Goal: Task Accomplishment & Management: Use online tool/utility

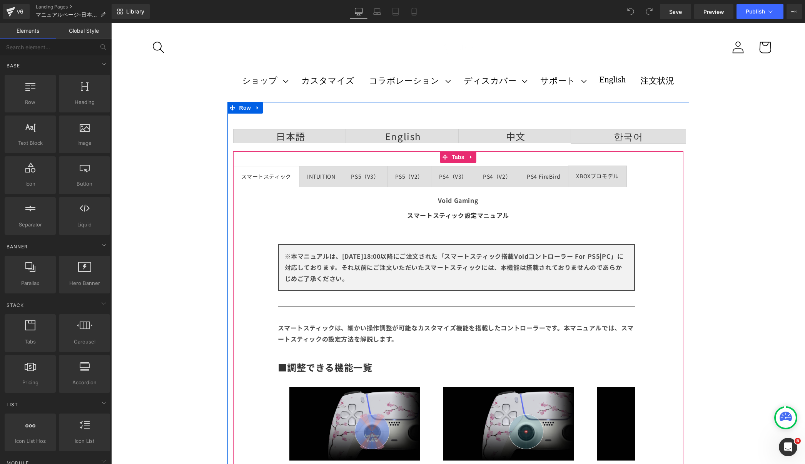
click at [532, 179] on div "PS4 FireBird" at bounding box center [543, 177] width 33 height 10
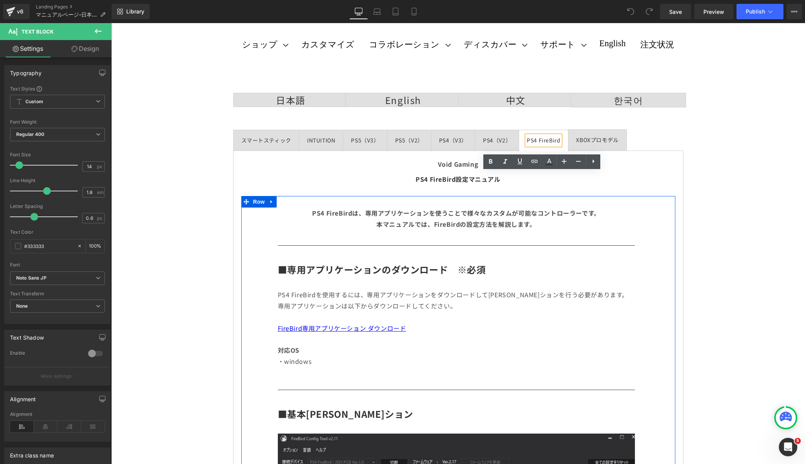
scroll to position [46, 0]
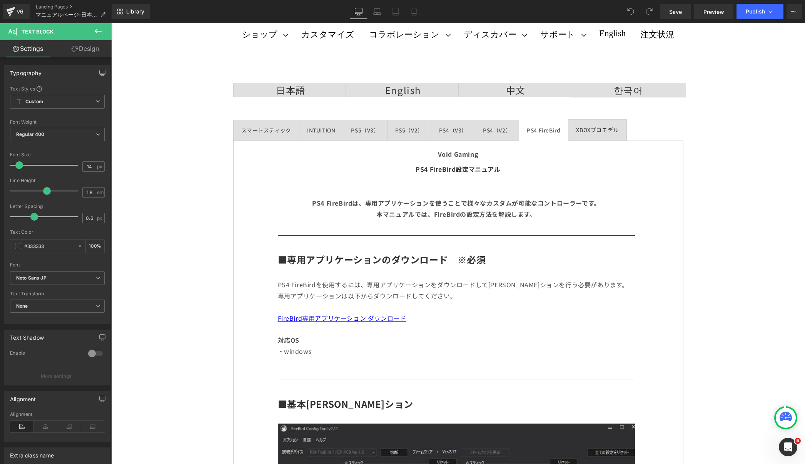
click at [97, 35] on icon at bounding box center [97, 31] width 9 height 9
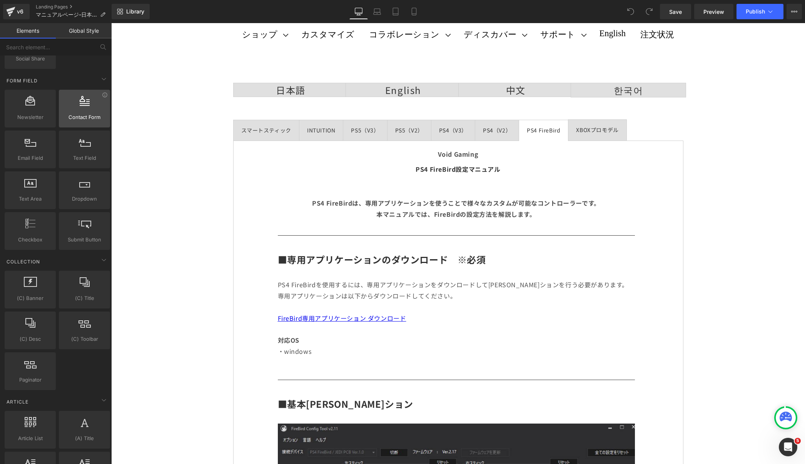
scroll to position [1085, 0]
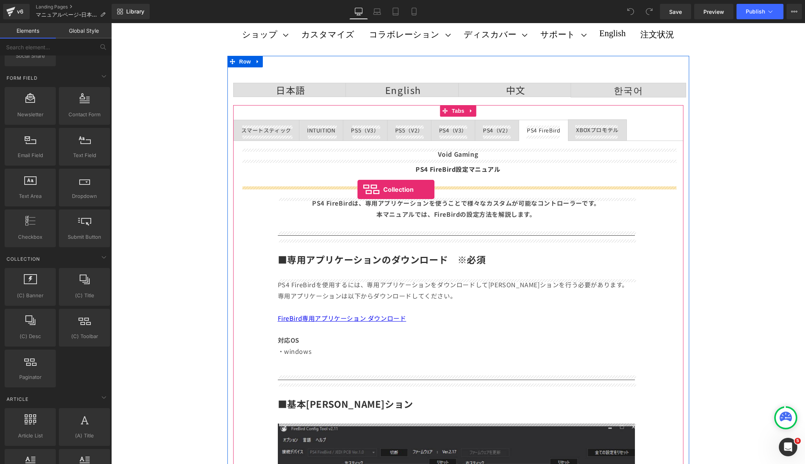
drag, startPoint x: 189, startPoint y: 335, endPoint x: 357, endPoint y: 189, distance: 222.8
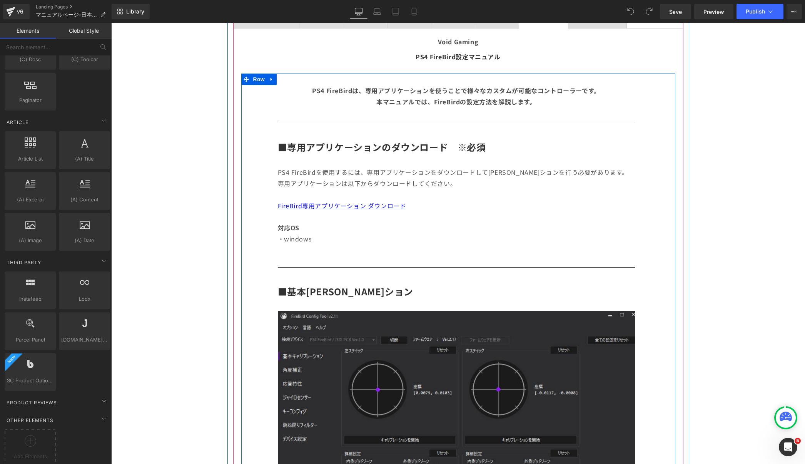
scroll to position [177, 0]
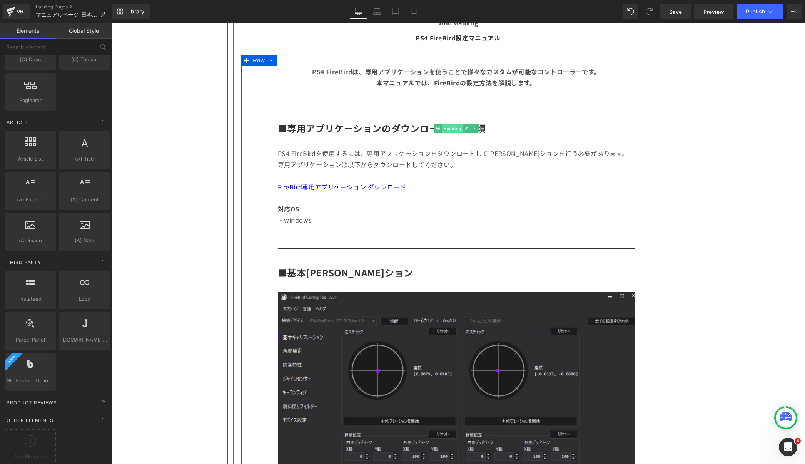
click at [446, 124] on span "Heading" at bounding box center [452, 127] width 21 height 9
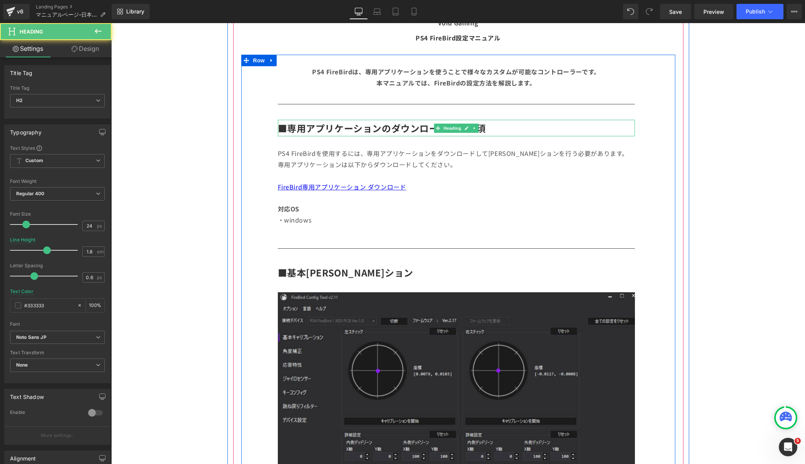
click at [524, 125] on h2 "■専用アプリケーションのダウンロード　※必須" at bounding box center [456, 128] width 357 height 17
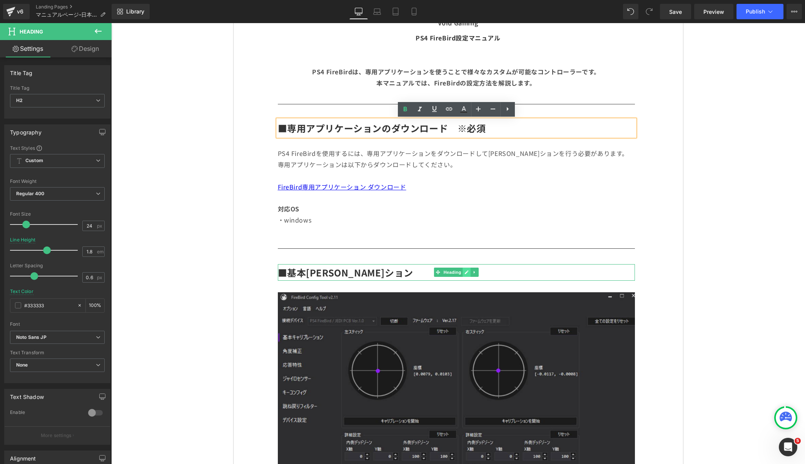
click at [469, 270] on icon at bounding box center [466, 272] width 4 height 5
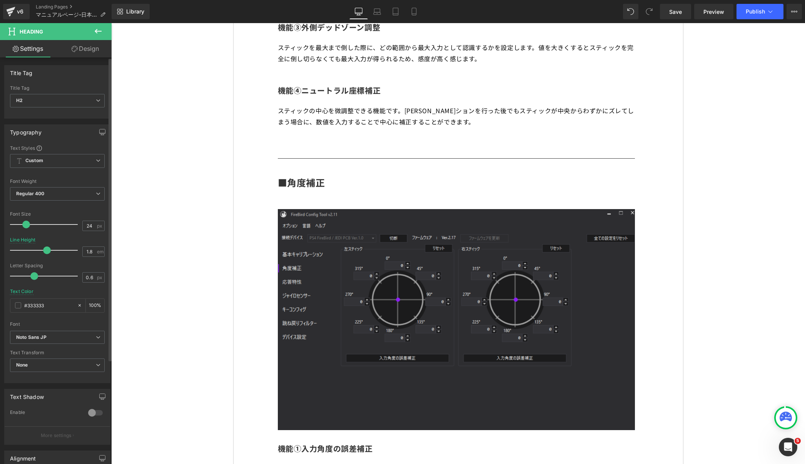
scroll to position [138, 0]
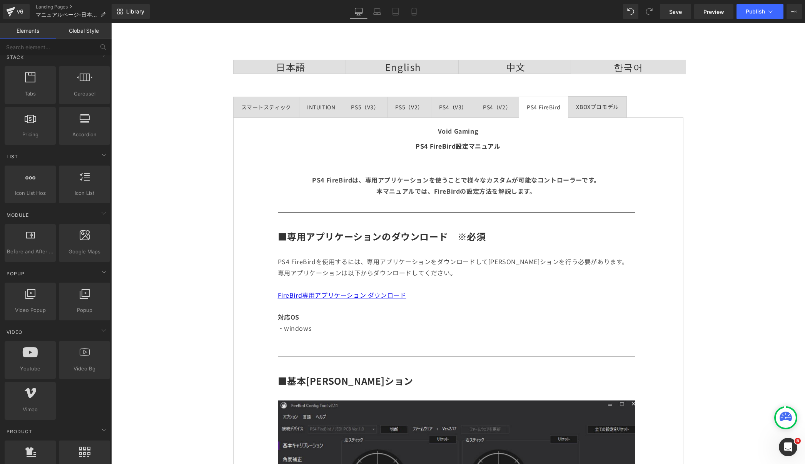
scroll to position [0, 0]
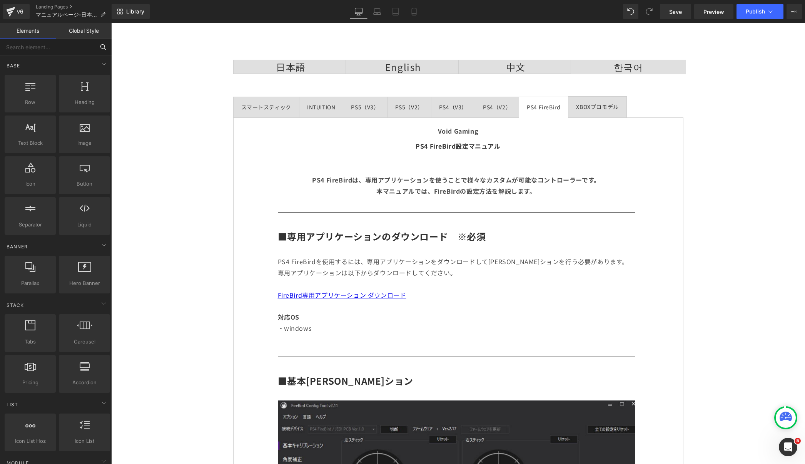
click at [62, 50] on input "text" at bounding box center [47, 46] width 95 height 17
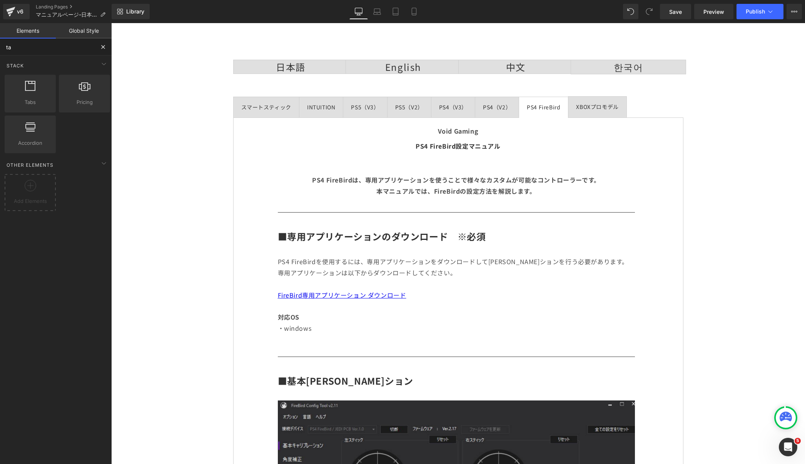
type input "t"
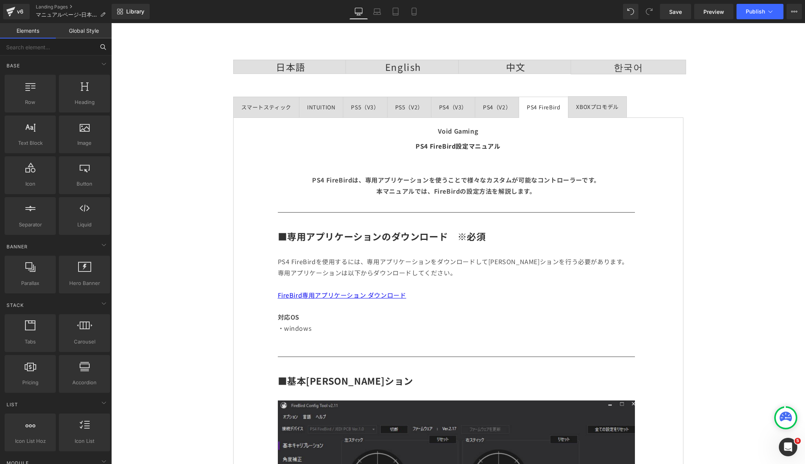
click at [62, 50] on input "text" at bounding box center [47, 46] width 95 height 17
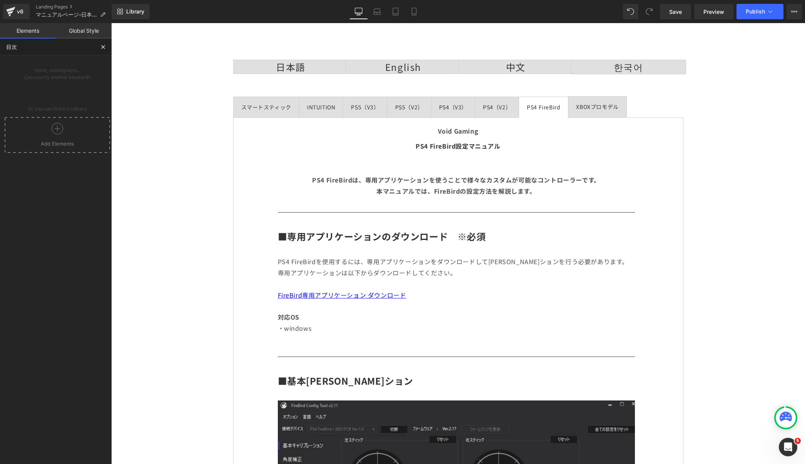
type input "目"
type input "l"
type input "j"
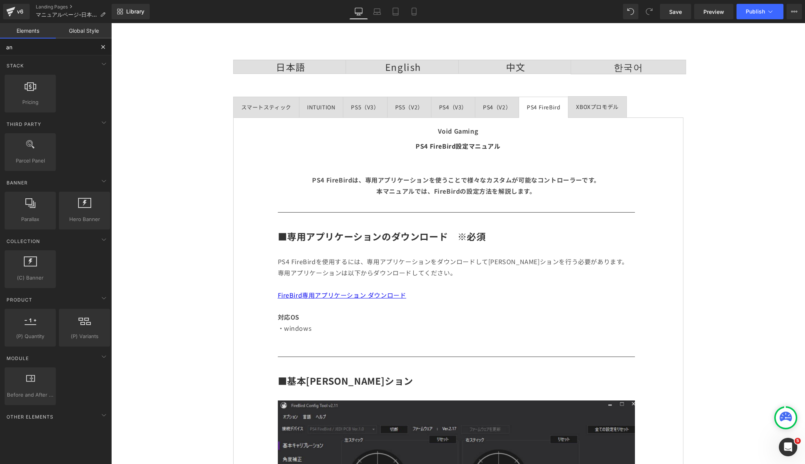
type input "a"
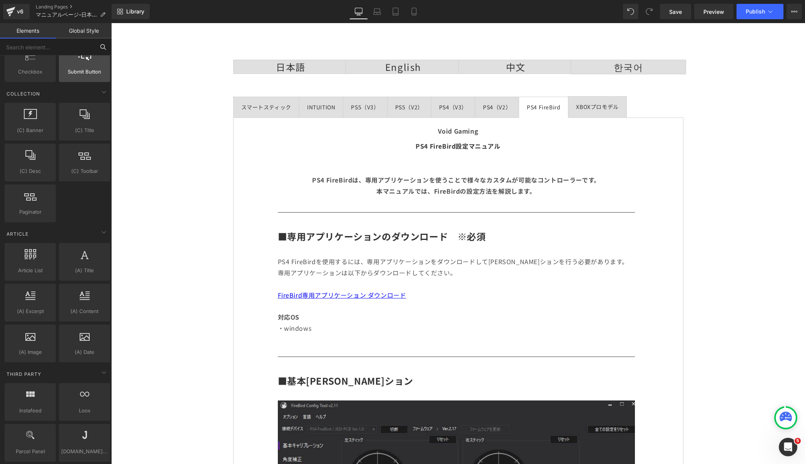
scroll to position [1361, 0]
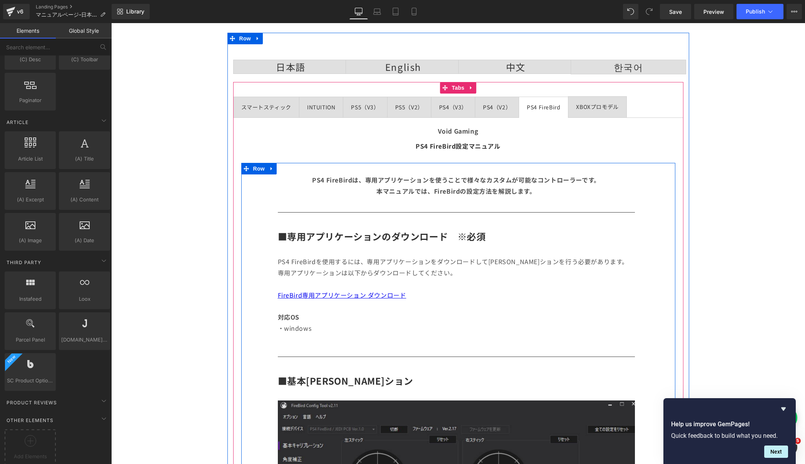
click at [383, 230] on b "■専用アプリケーションのダウンロード　※必須" at bounding box center [382, 235] width 208 height 13
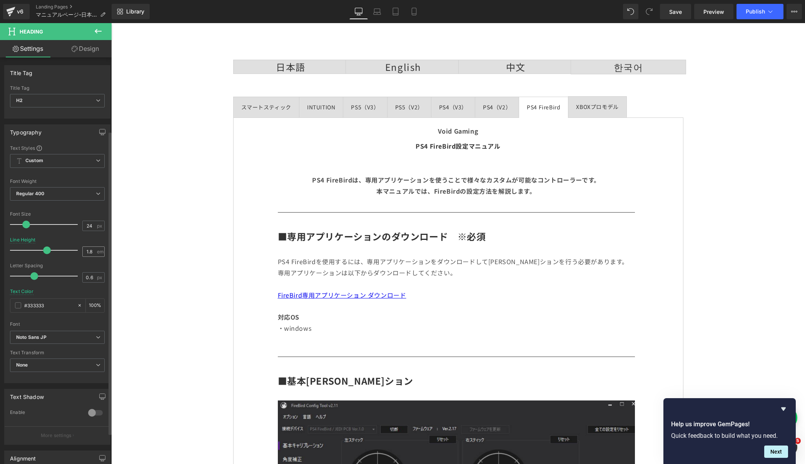
scroll to position [138, 0]
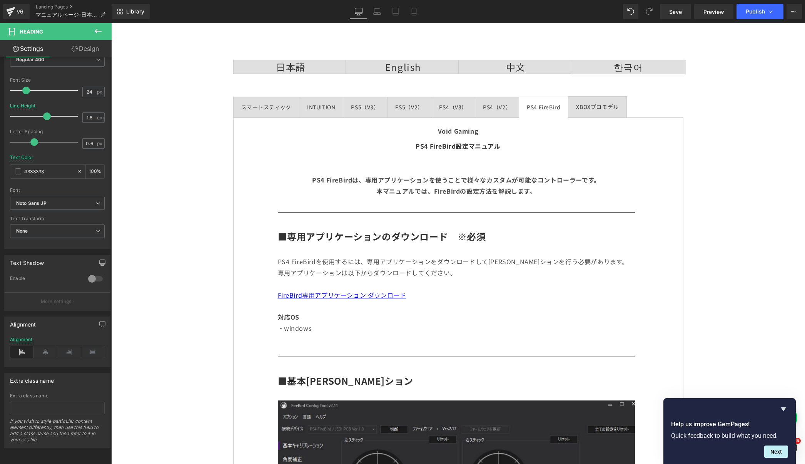
click at [94, 37] on button at bounding box center [98, 31] width 27 height 17
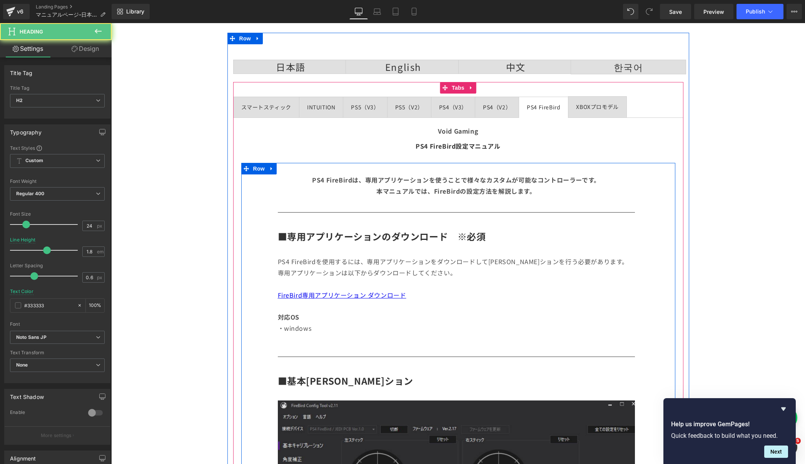
click at [352, 230] on b "■専用アプリケーションのダウンロード　※必須" at bounding box center [382, 235] width 208 height 13
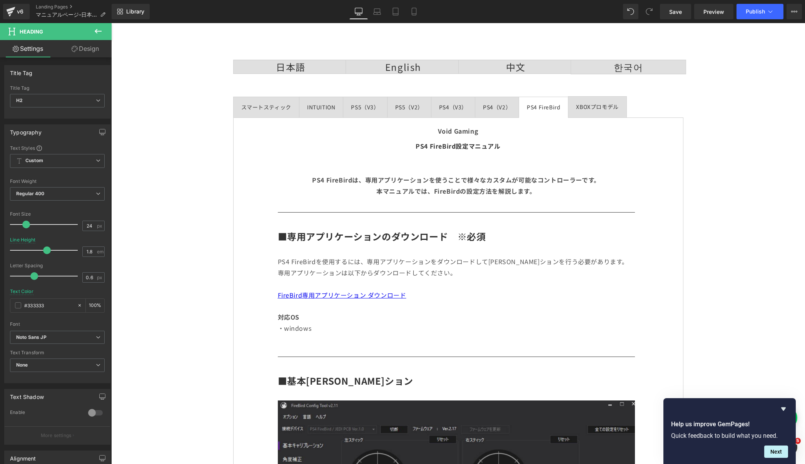
click at [73, 54] on link "Design" at bounding box center [85, 48] width 56 height 17
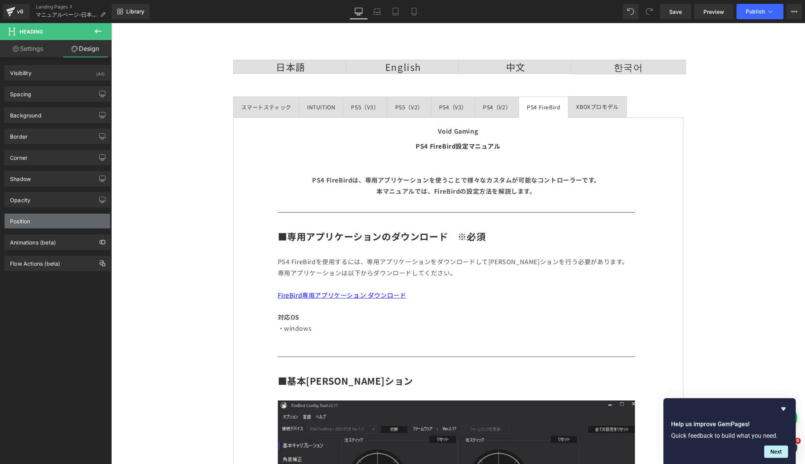
click at [62, 217] on div "Position" at bounding box center [57, 220] width 105 height 15
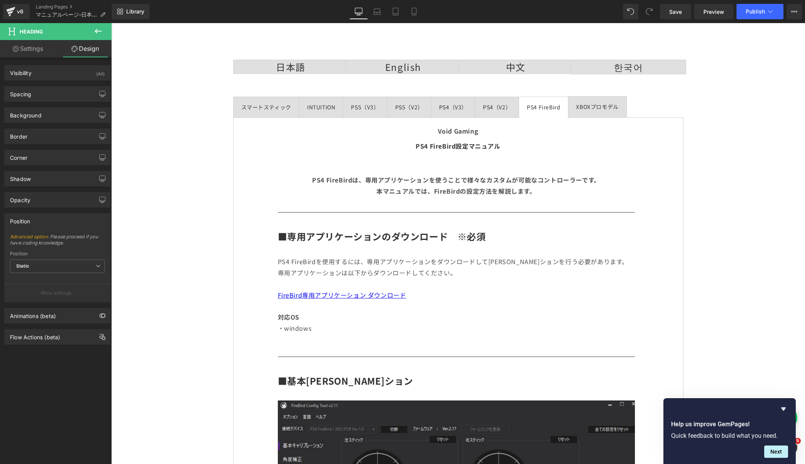
click at [30, 50] on link "Settings" at bounding box center [28, 48] width 56 height 17
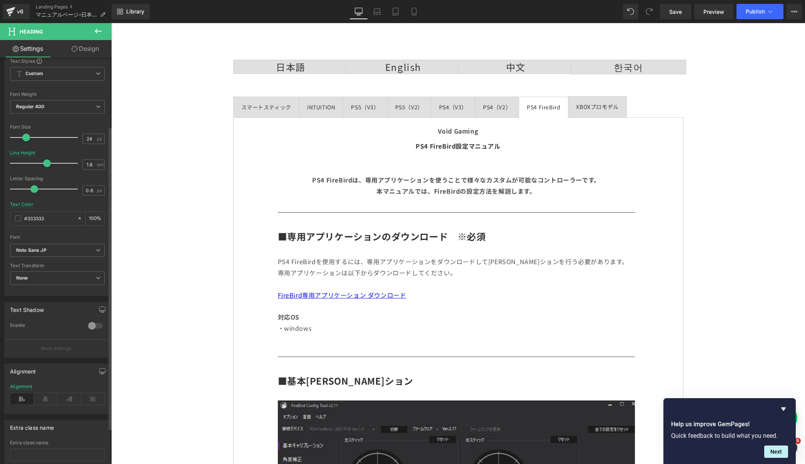
scroll to position [92, 0]
click at [38, 271] on span "None" at bounding box center [57, 273] width 95 height 13
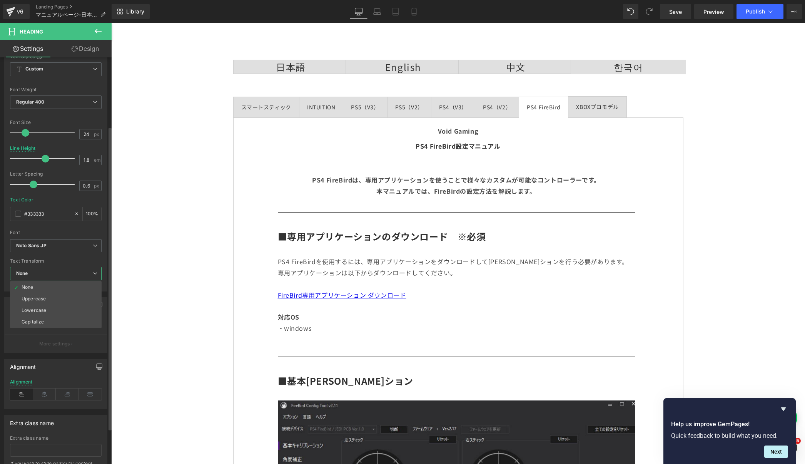
click at [45, 260] on div "Text Transform" at bounding box center [56, 260] width 92 height 5
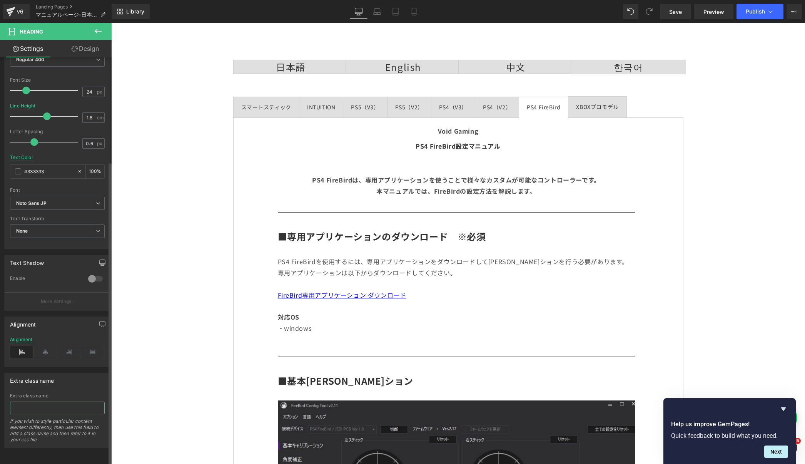
click at [37, 401] on input "text" at bounding box center [57, 407] width 95 height 13
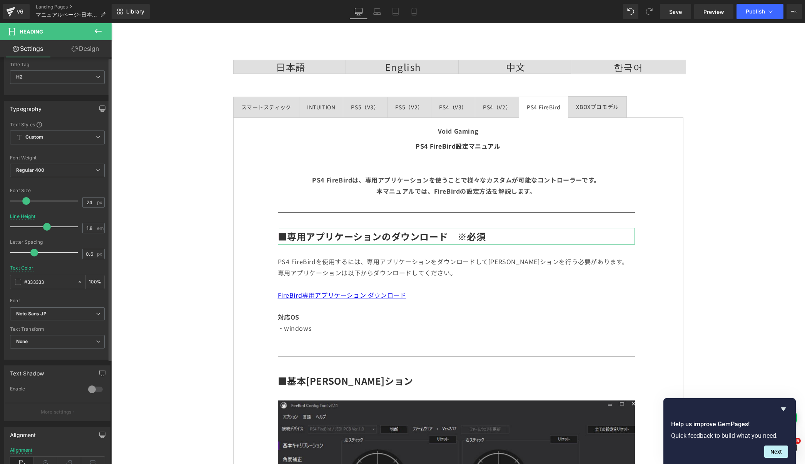
scroll to position [0, 0]
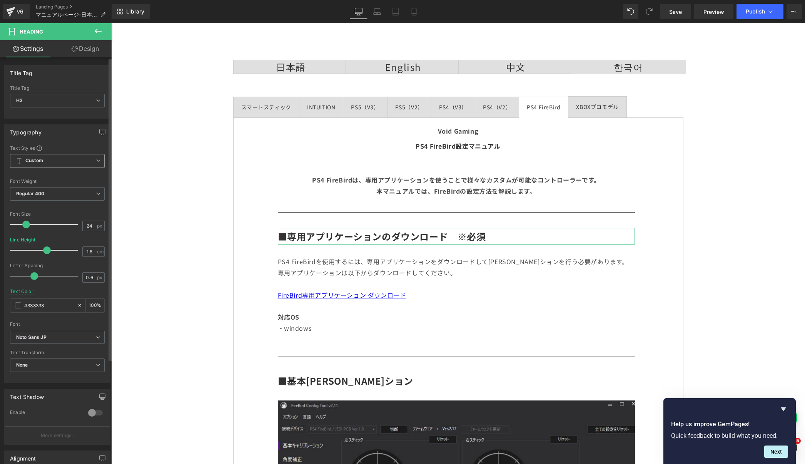
click at [64, 158] on span "Custom Setup Global Style" at bounding box center [57, 161] width 95 height 14
click at [65, 142] on div "Typography Text Styles Custom Custom Setup Global Style Custom Setup Global Sty…" at bounding box center [57, 253] width 106 height 259
click at [75, 51] on icon at bounding box center [75, 49] width 6 height 6
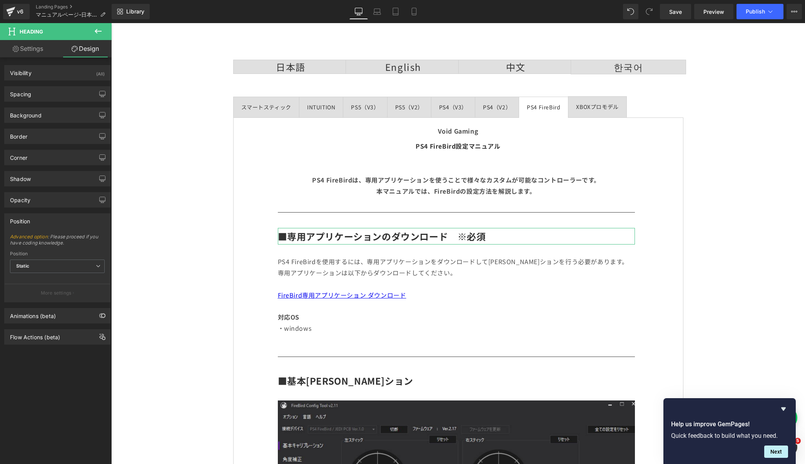
click at [70, 216] on div "Position" at bounding box center [57, 220] width 105 height 15
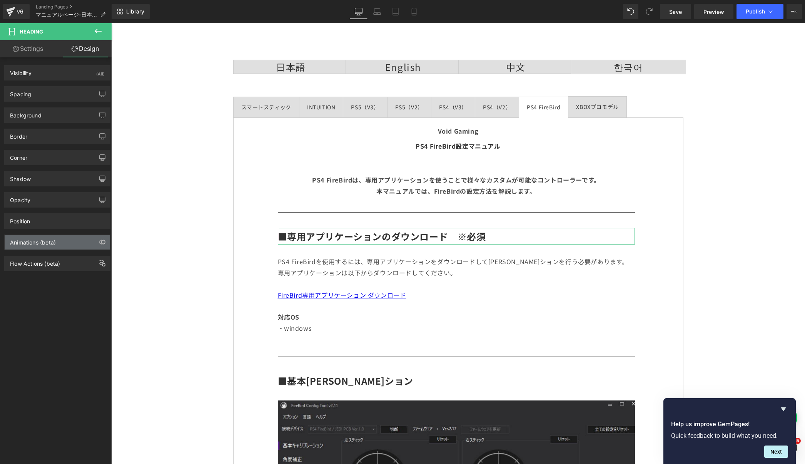
click at [73, 239] on div "Animations (beta)" at bounding box center [57, 242] width 105 height 15
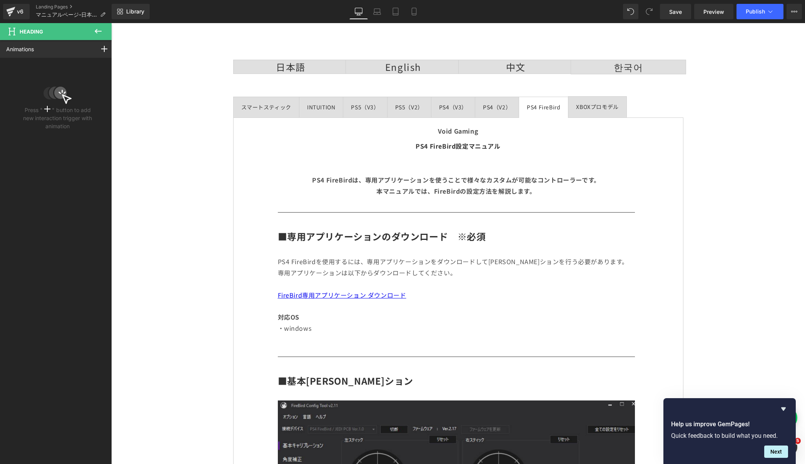
click at [101, 30] on icon at bounding box center [97, 31] width 9 height 9
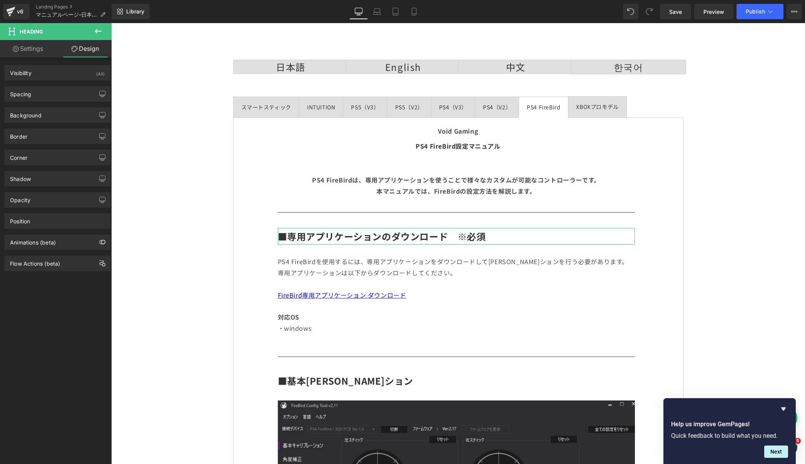
click at [25, 50] on link "Settings" at bounding box center [28, 48] width 56 height 17
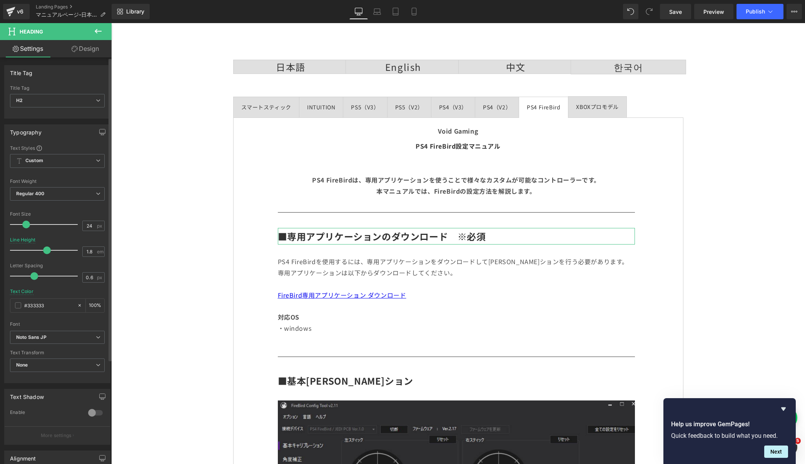
click at [53, 432] on p "More settings" at bounding box center [56, 435] width 31 height 7
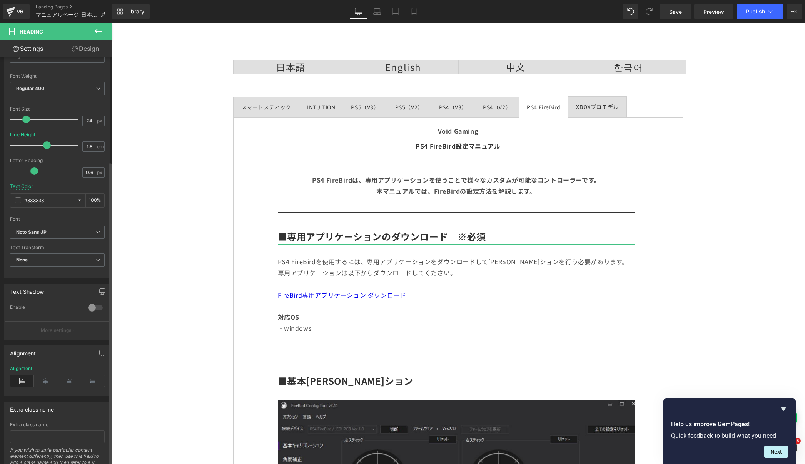
scroll to position [138, 0]
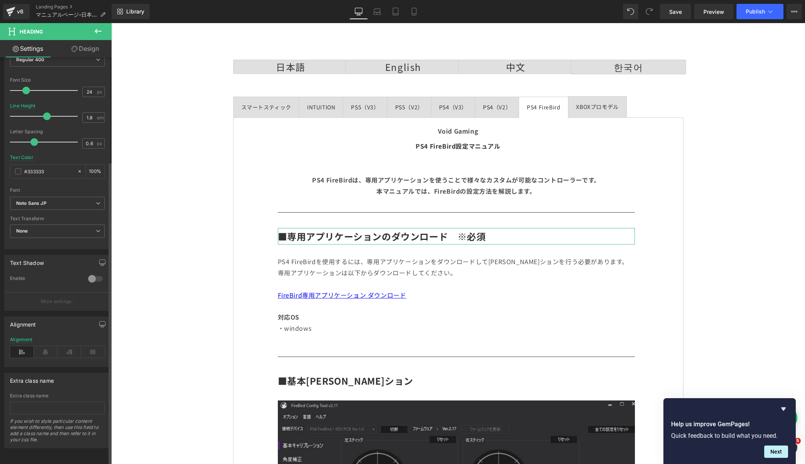
click at [45, 298] on p "More settings" at bounding box center [56, 301] width 31 height 7
click at [97, 272] on div at bounding box center [95, 278] width 18 height 12
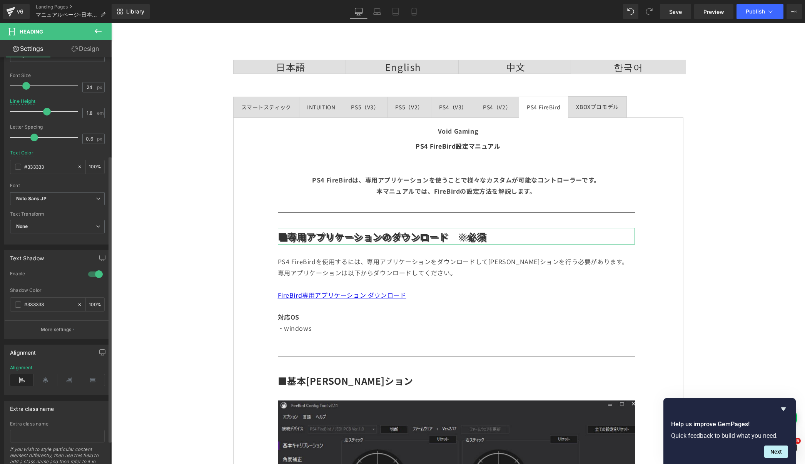
click at [90, 273] on div at bounding box center [95, 274] width 18 height 12
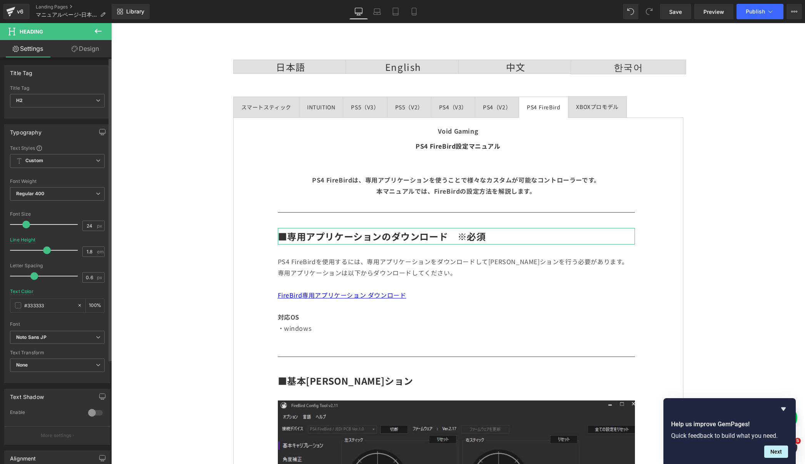
scroll to position [1, 0]
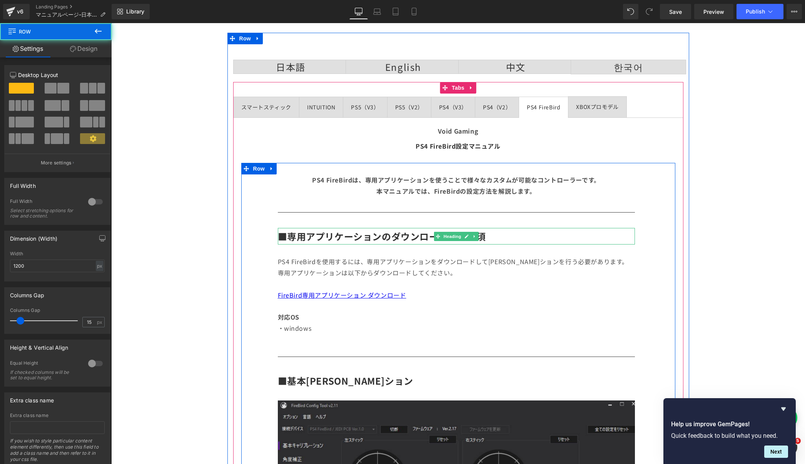
click at [310, 234] on b "■専用アプリケーションのダウンロード　※必須" at bounding box center [382, 235] width 208 height 13
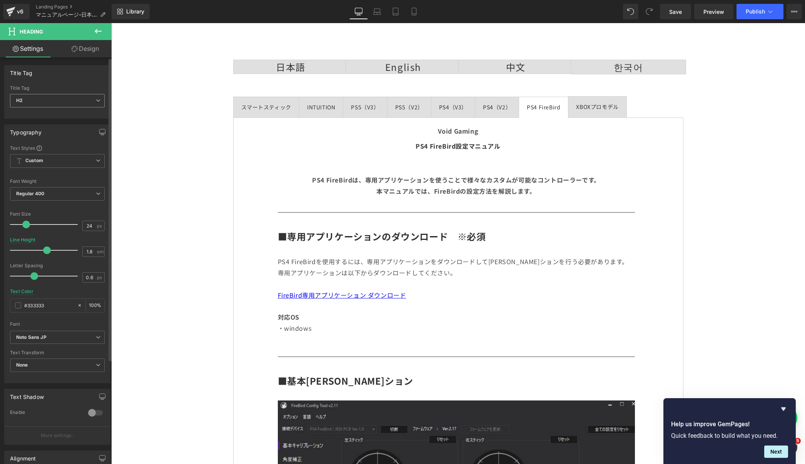
click at [59, 102] on span "H2" at bounding box center [57, 100] width 95 height 13
click at [67, 80] on div "Title Tag H1 H2 H3 H4 H5 H6 Title Tag H2 H1 H2 H3 H4 H5 H6" at bounding box center [57, 91] width 106 height 53
click at [95, 54] on link "Design" at bounding box center [85, 48] width 56 height 17
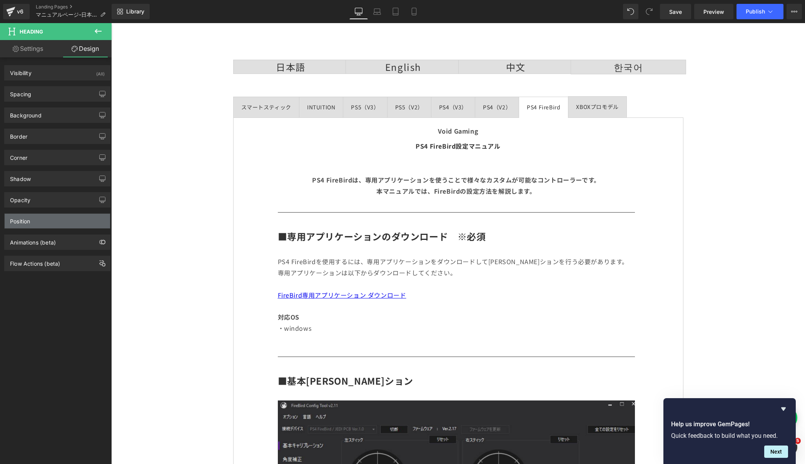
click at [55, 218] on div "Position" at bounding box center [57, 220] width 105 height 15
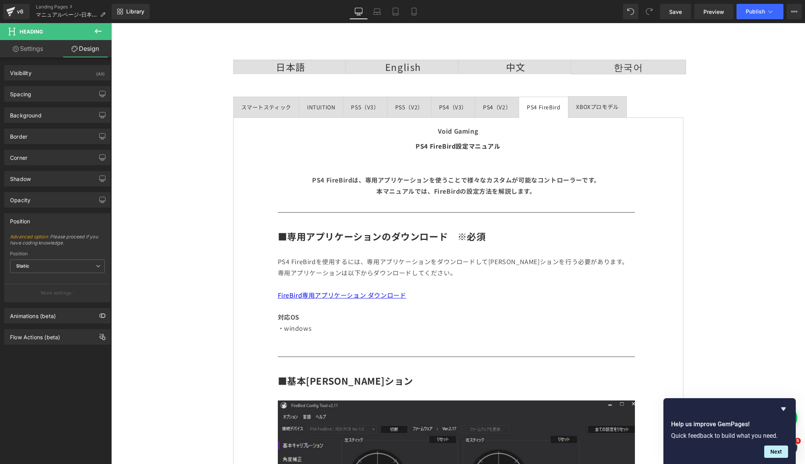
click at [55, 218] on div "Position" at bounding box center [57, 220] width 105 height 15
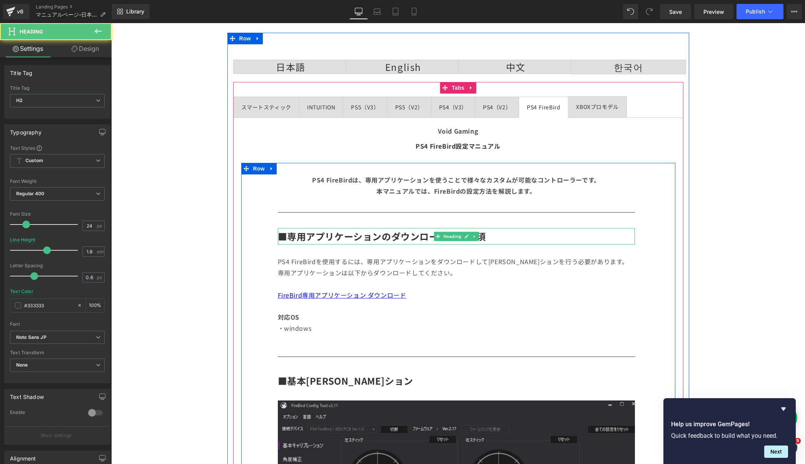
click at [282, 240] on b "■専用アプリケーションのダウンロード　※必須" at bounding box center [382, 235] width 208 height 13
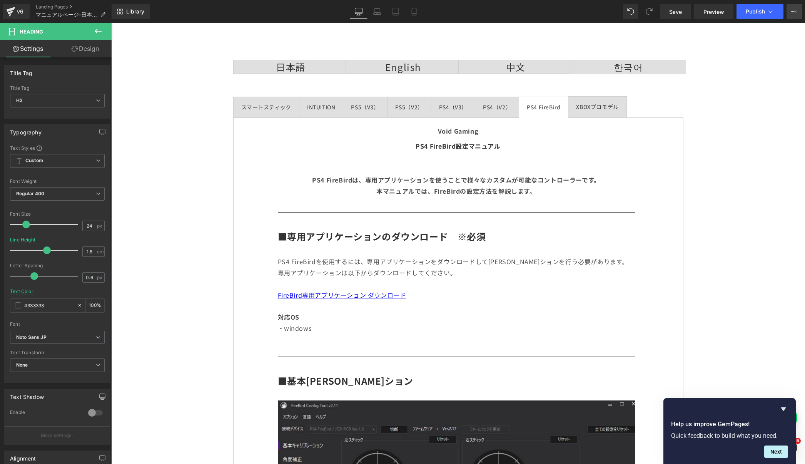
click at [799, 16] on button "View Live Page View with current Template Save Template to Library Schedule Pub…" at bounding box center [793, 11] width 15 height 15
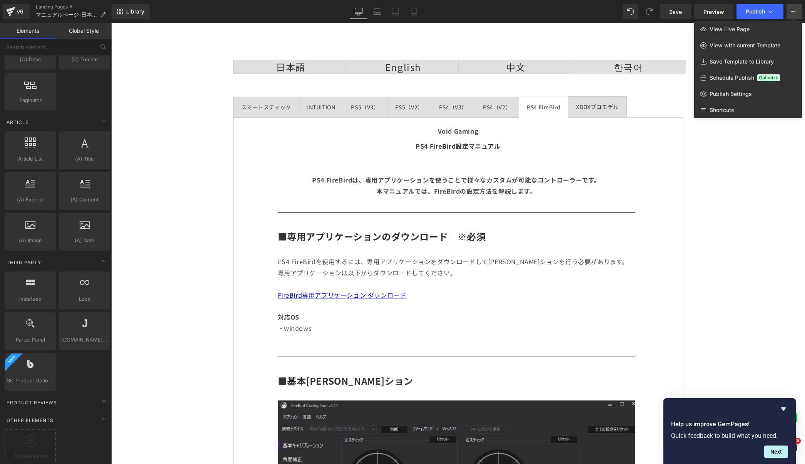
click at [453, 244] on div at bounding box center [458, 243] width 694 height 440
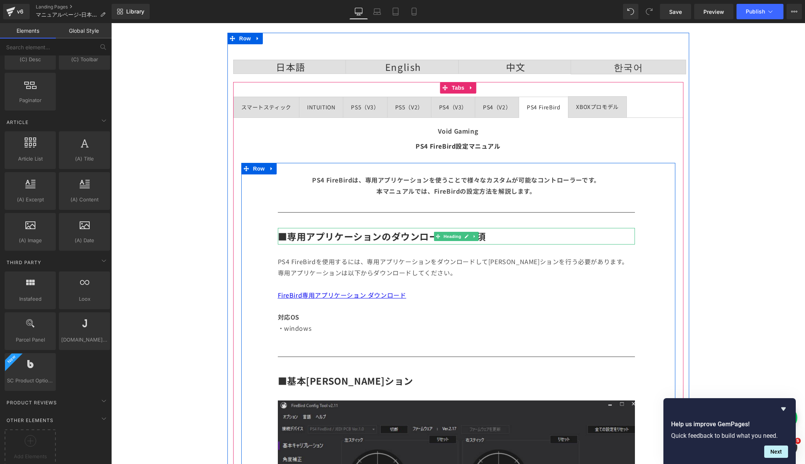
click at [525, 235] on h2 "■専用アプリケーションのダウンロード　※必須" at bounding box center [456, 236] width 357 height 17
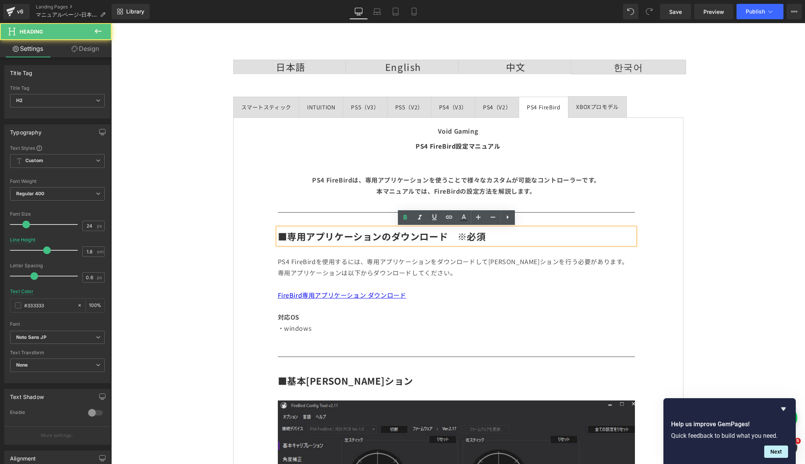
click at [525, 235] on h2 "■専用アプリケーションのダウンロード　※必須" at bounding box center [456, 236] width 357 height 17
click at [414, 273] on p "PS4 FireBirdを使用するには、専用アプリケーションをダウンロードしてキャリブレーションを行う必要があります。 専用アプリケーションは以下からダウンロ…" at bounding box center [456, 267] width 357 height 22
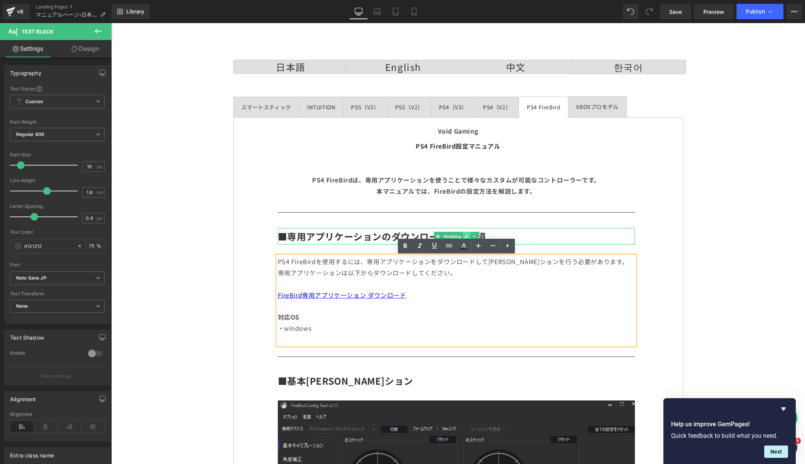
click at [463, 235] on link at bounding box center [466, 236] width 8 height 9
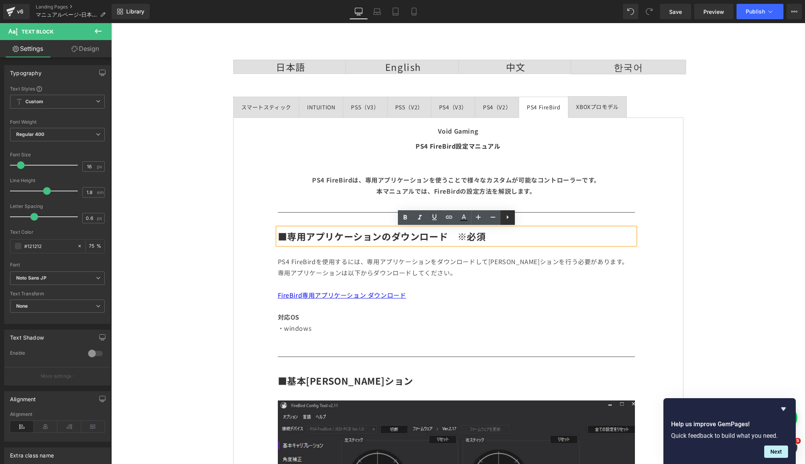
click at [509, 212] on icon at bounding box center [507, 216] width 9 height 9
click at [508, 218] on icon at bounding box center [507, 216] width 9 height 9
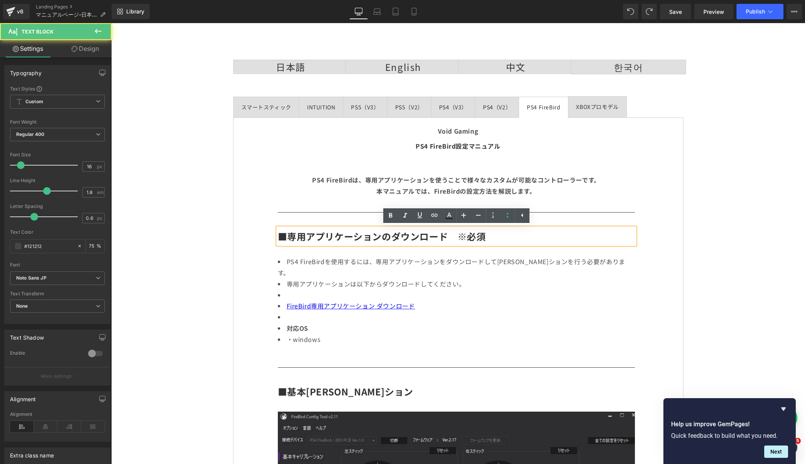
click at [506, 289] on li at bounding box center [456, 294] width 357 height 11
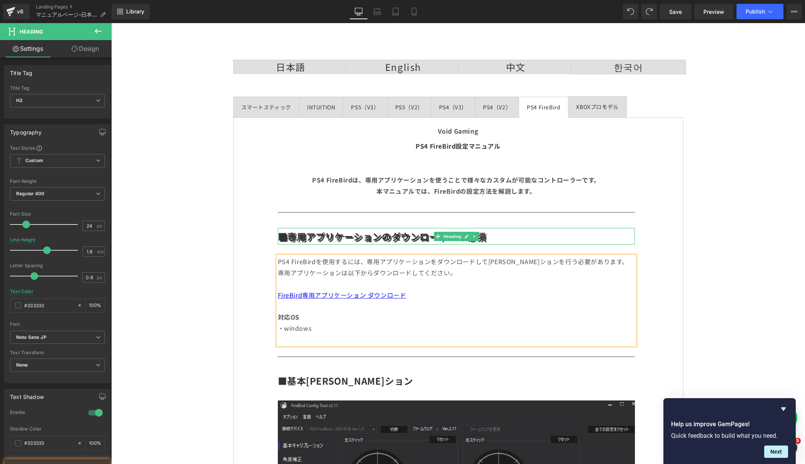
click at [544, 231] on h2 "■専用アプリケーションのダウンロード　※必須" at bounding box center [456, 236] width 357 height 17
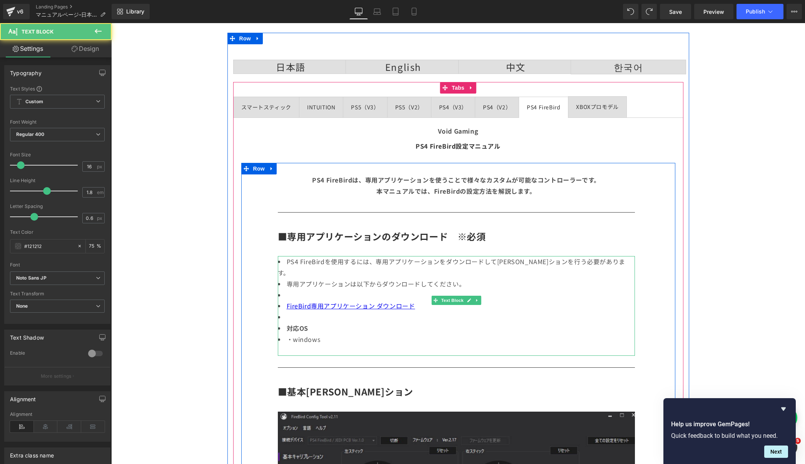
click at [401, 278] on li "専用アプリケーションは以下からダウンロードしてください。" at bounding box center [456, 283] width 357 height 11
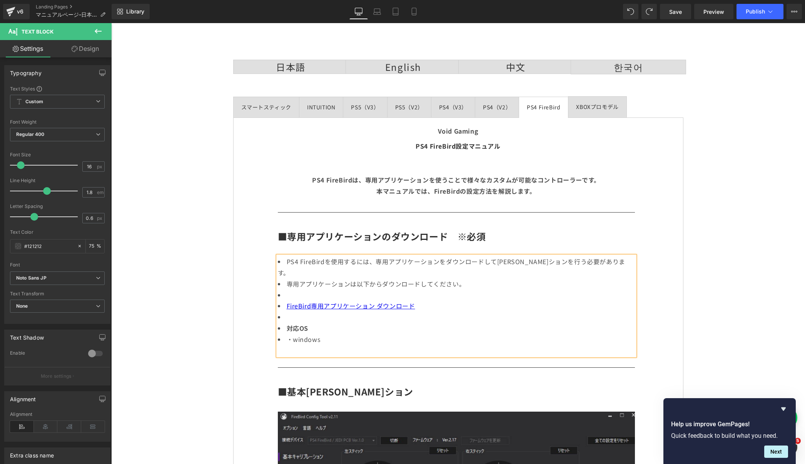
click at [460, 278] on li "専用アプリケーションは以下からダウンロードしてください。" at bounding box center [456, 283] width 357 height 11
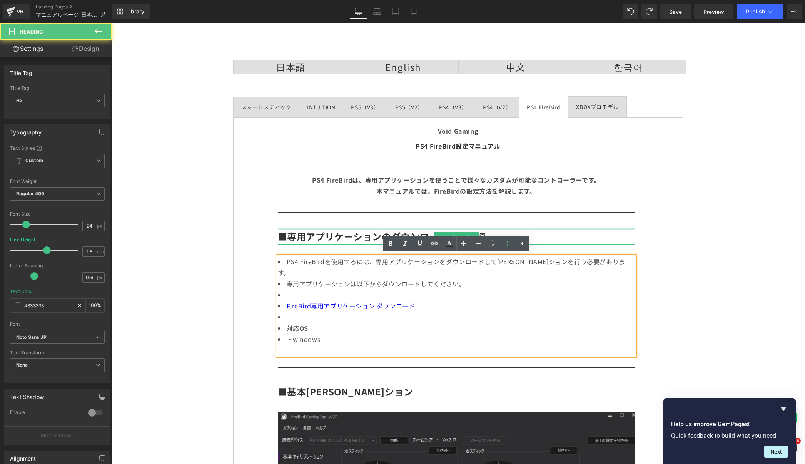
click at [387, 229] on div "■専用アプリケーションのダウンロード　※必須 Heading" at bounding box center [456, 236] width 357 height 17
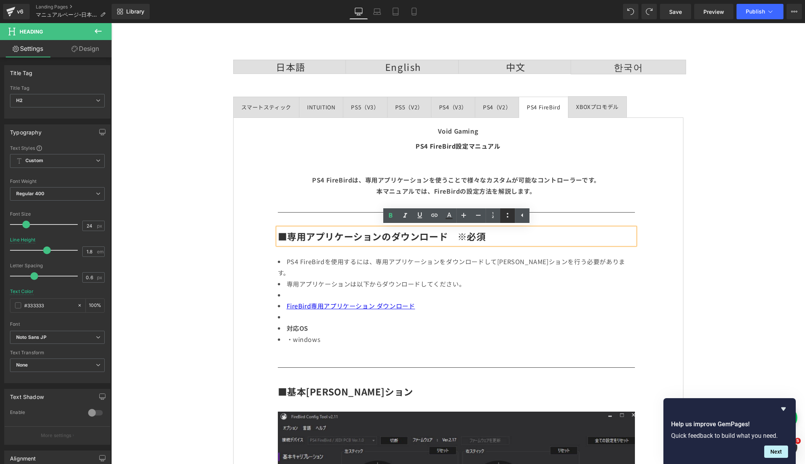
click at [505, 215] on icon at bounding box center [507, 214] width 9 height 9
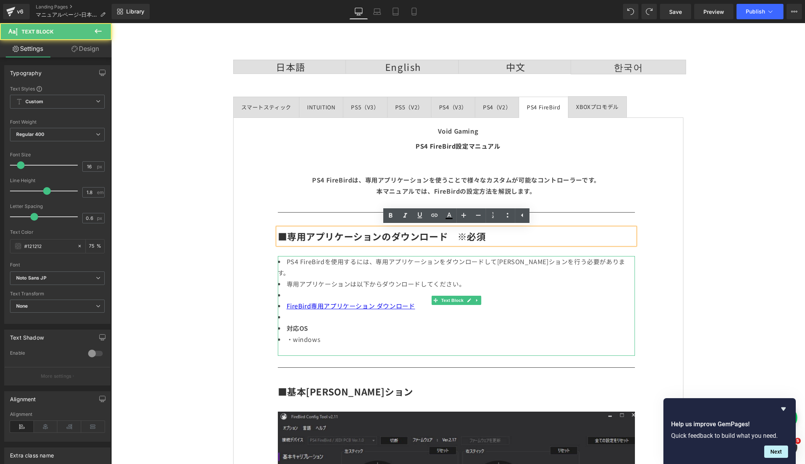
click at [486, 264] on li "PS4 FireBirdを使用するには、専用アプリケーションをダウンロードして[PERSON_NAME]ションを行う必要があります。" at bounding box center [456, 267] width 357 height 22
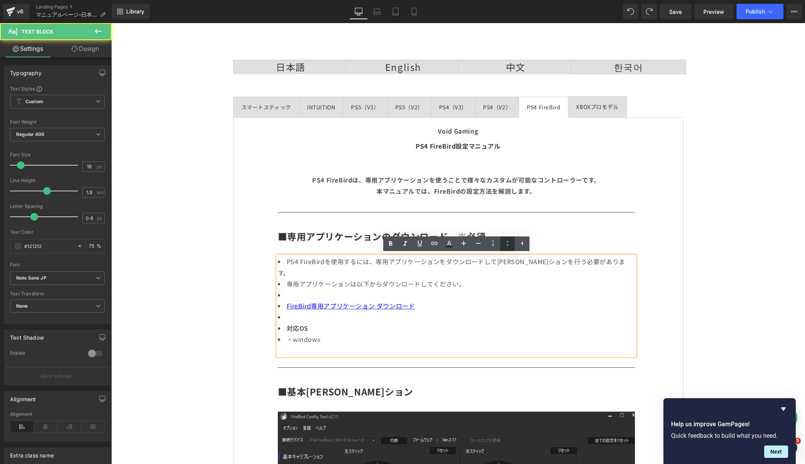
click at [510, 243] on icon at bounding box center [507, 242] width 9 height 9
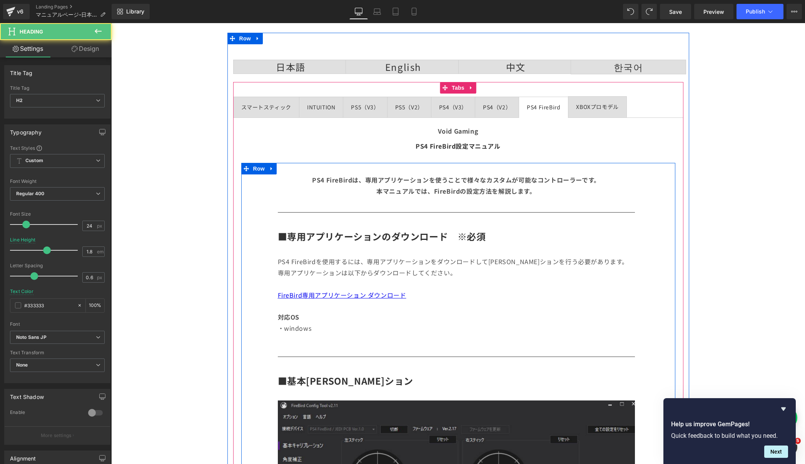
click at [382, 232] on b "■専用アプリケーションのダウンロード　※必須" at bounding box center [382, 235] width 208 height 13
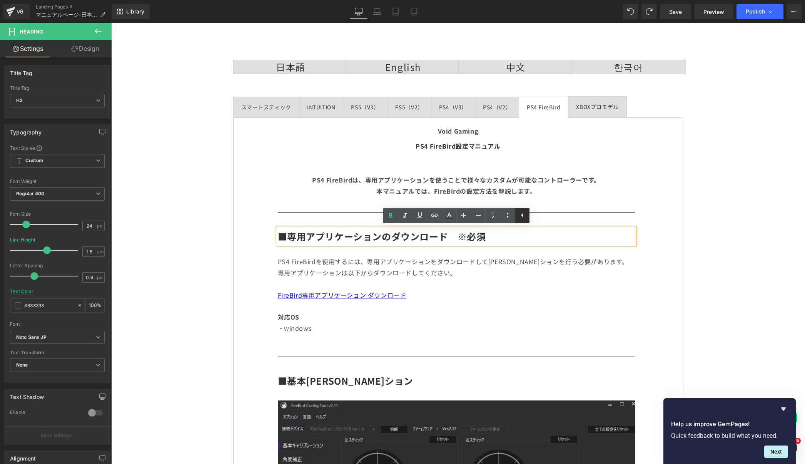
click at [524, 212] on icon at bounding box center [521, 214] width 9 height 9
click at [450, 218] on icon at bounding box center [448, 214] width 9 height 9
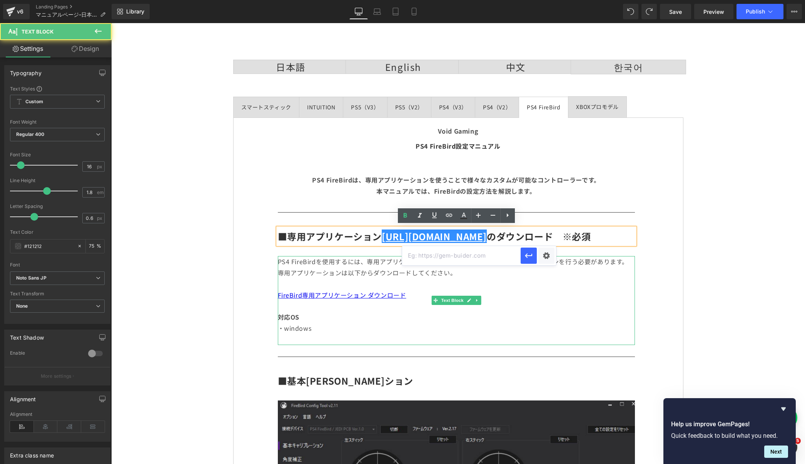
click at [575, 290] on div "PS4 FireBirdを使用するには、専用アプリケーションをダウンロードしてキャリブレーションを行う必要があります。 専用アプリケーションは以下からダウンロ…" at bounding box center [456, 300] width 357 height 88
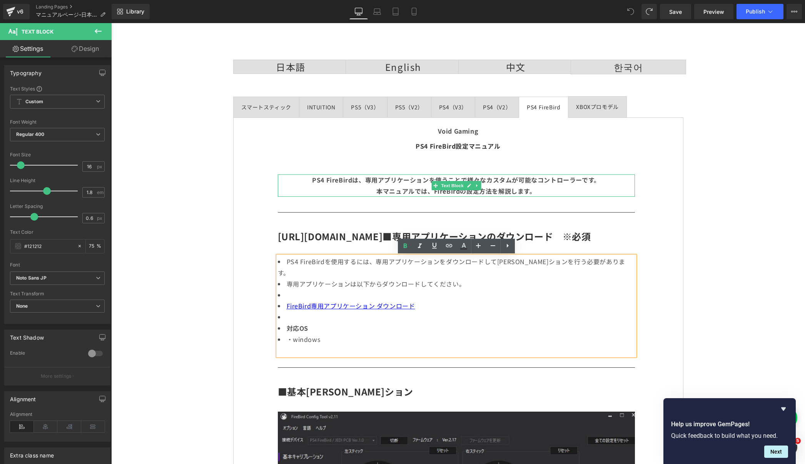
click at [625, 192] on p "PS4 FireBirdは、専用アプリケーションを使うことで様々なカスタムが可能なコントローラーです。 本マニュアルでは、FireBirdの設定方法を解説しま…" at bounding box center [456, 185] width 357 height 22
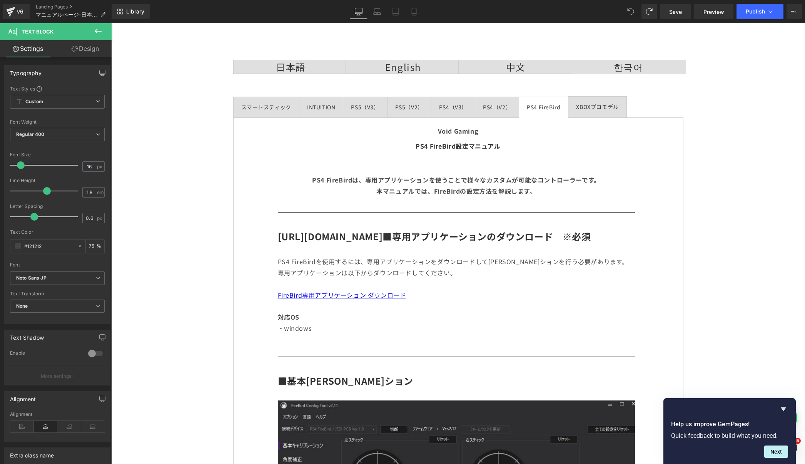
click at [630, 13] on icon at bounding box center [630, 11] width 7 height 7
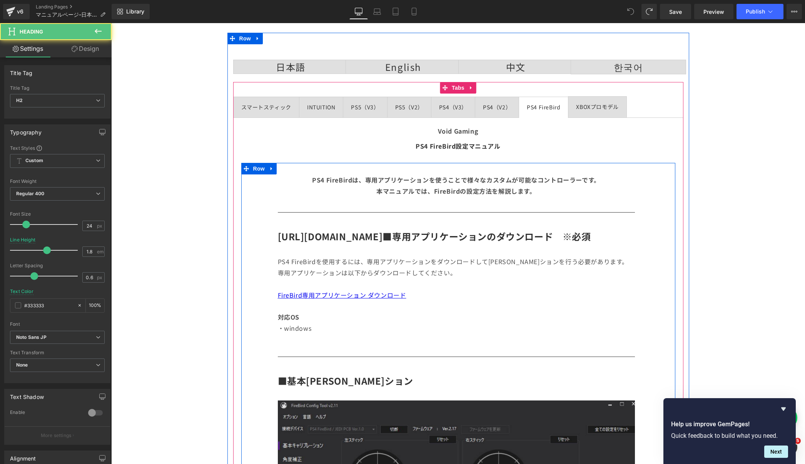
drag, startPoint x: 397, startPoint y: 238, endPoint x: 270, endPoint y: 238, distance: 126.9
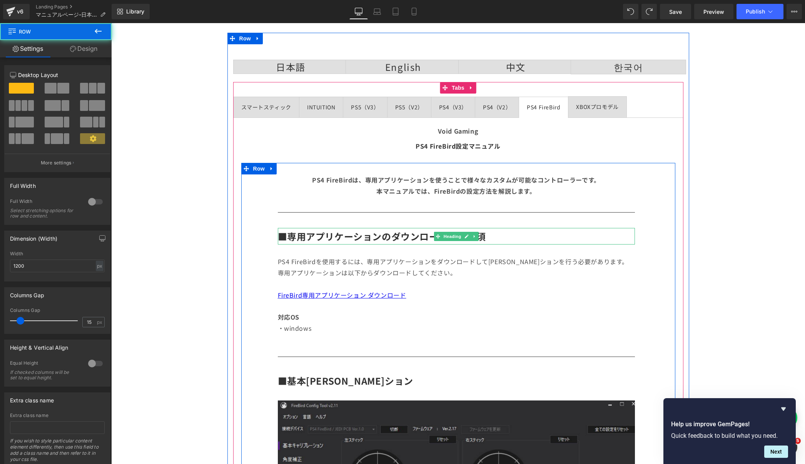
click at [368, 233] on b "■専用アプリケーションのダウンロード　※必須" at bounding box center [382, 235] width 208 height 13
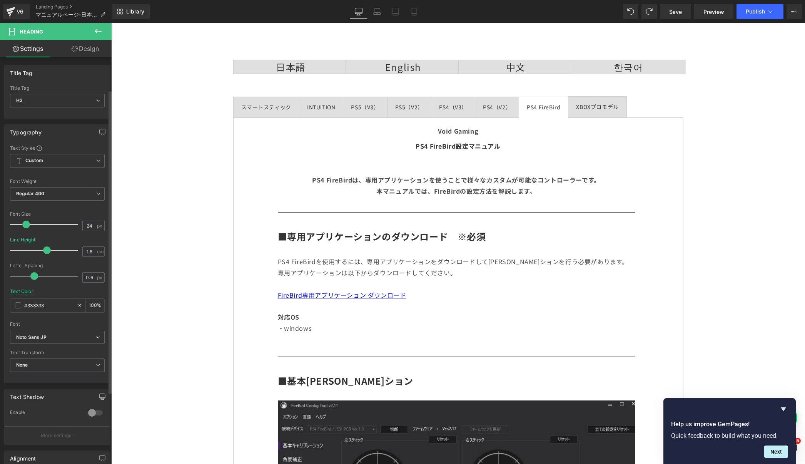
scroll to position [138, 0]
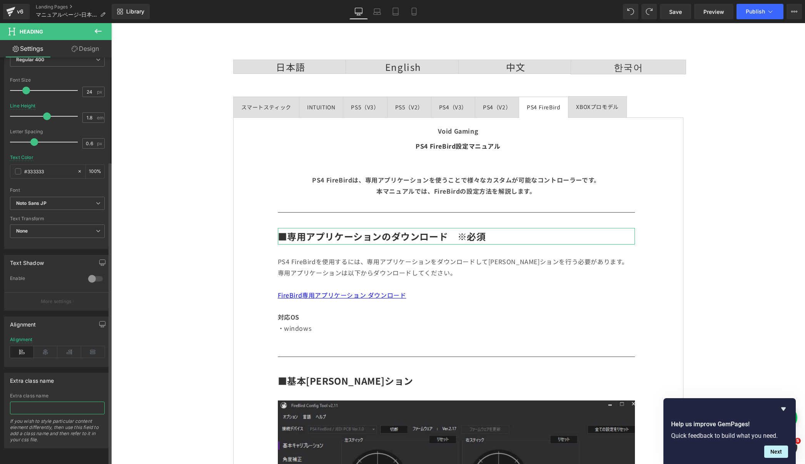
click at [43, 404] on input "text" at bounding box center [57, 407] width 95 height 13
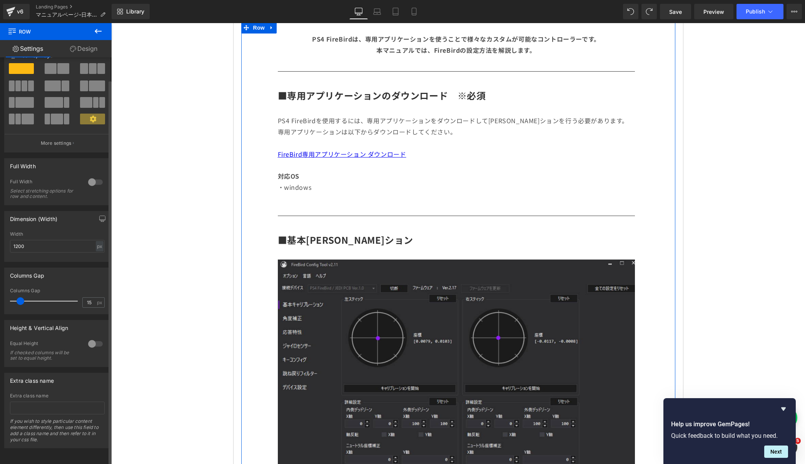
scroll to position [0, 0]
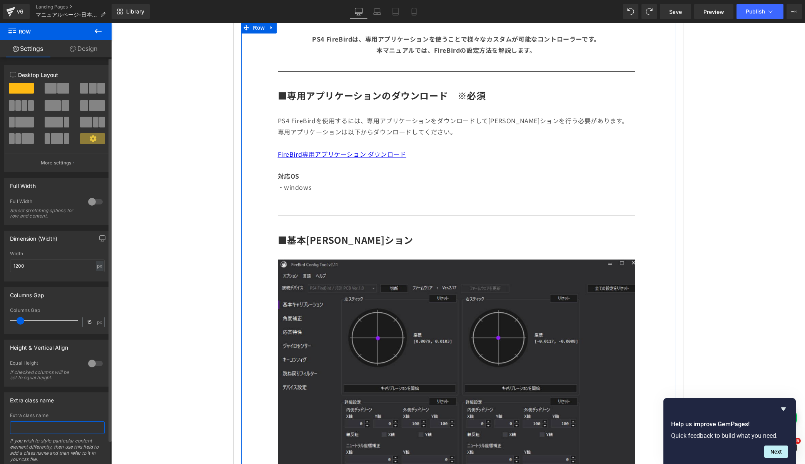
click at [53, 424] on input "text" at bounding box center [57, 427] width 95 height 13
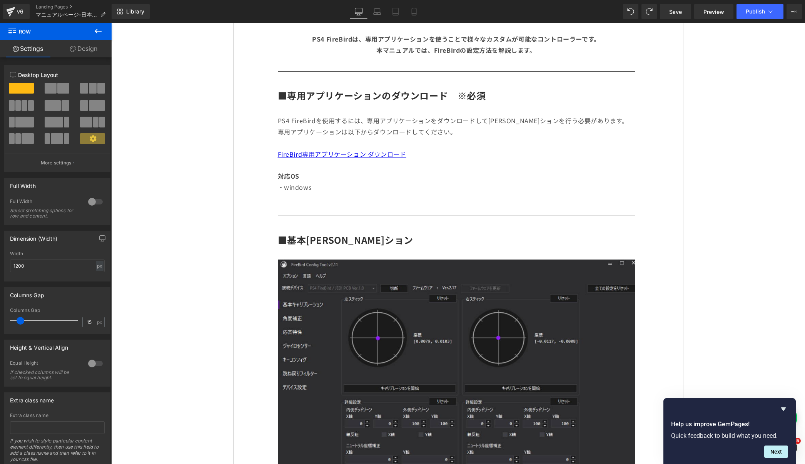
click at [101, 34] on icon at bounding box center [97, 31] width 9 height 9
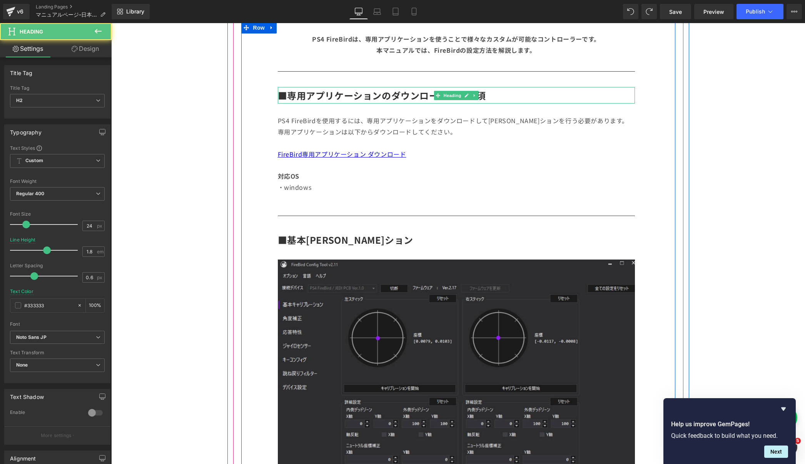
click at [405, 98] on b "■専用アプリケーションのダウンロード　※必須" at bounding box center [382, 94] width 208 height 13
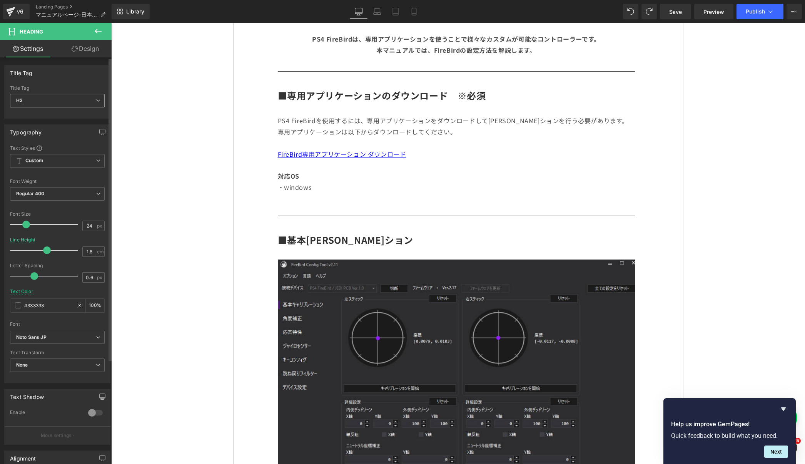
click at [76, 107] on div "H2 H1 H2 H3 H4 H5 H6" at bounding box center [57, 102] width 95 height 17
click at [78, 106] on span "H2" at bounding box center [57, 100] width 95 height 13
click at [86, 51] on link "Design" at bounding box center [85, 48] width 56 height 17
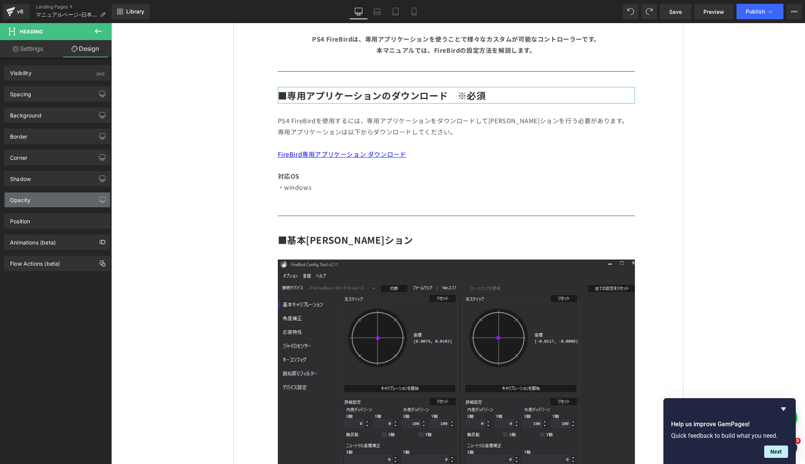
click at [40, 202] on div "Opacity" at bounding box center [57, 199] width 105 height 15
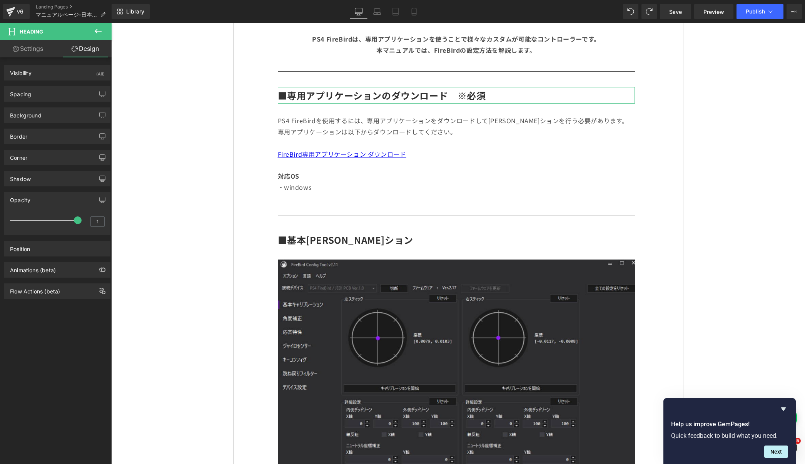
click at [40, 186] on div "Opacity 1 1" at bounding box center [57, 210] width 115 height 49
click at [40, 182] on div "Shadow" at bounding box center [57, 178] width 105 height 15
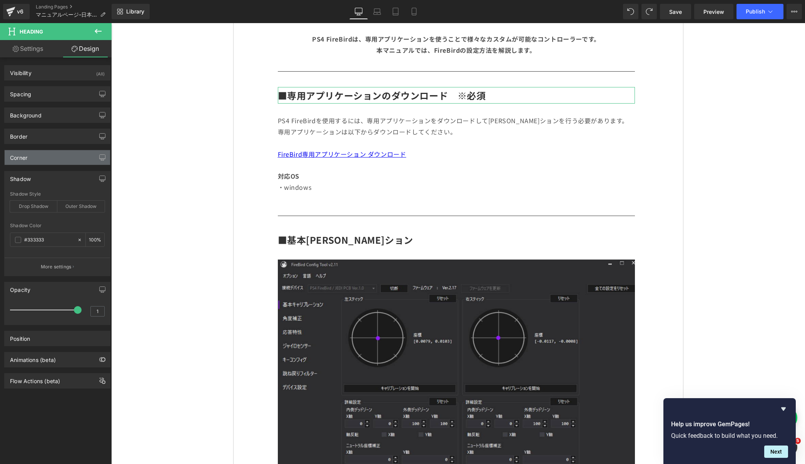
click at [40, 159] on div "Corner" at bounding box center [57, 157] width 105 height 15
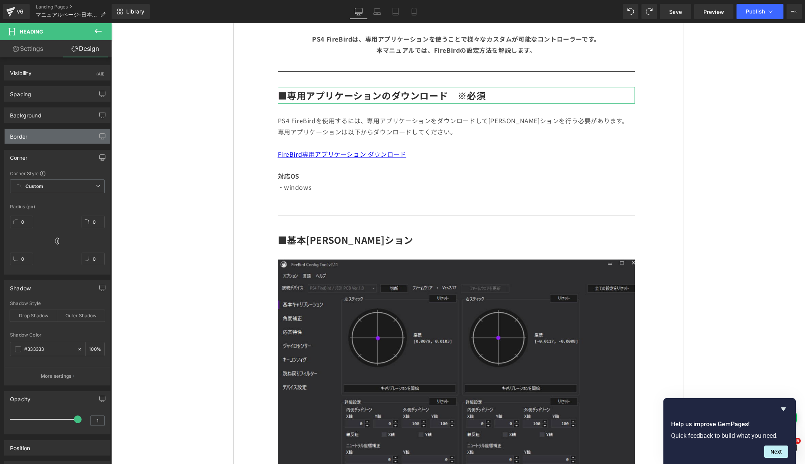
click at [39, 134] on div "Border" at bounding box center [57, 136] width 105 height 15
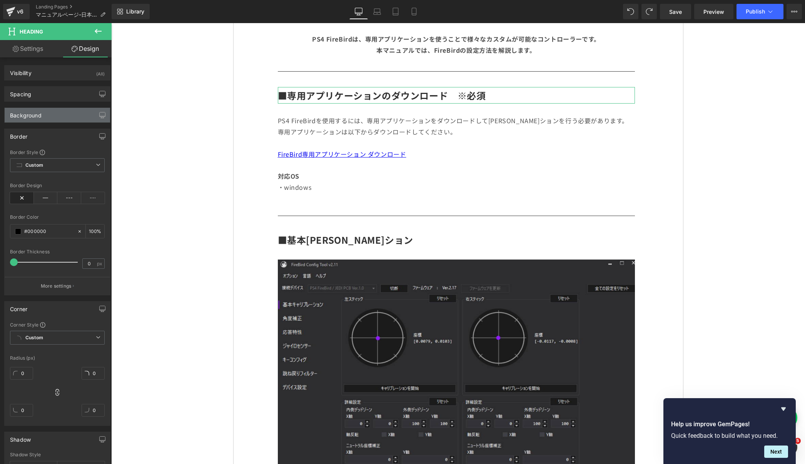
click at [35, 118] on div "Background" at bounding box center [57, 115] width 105 height 15
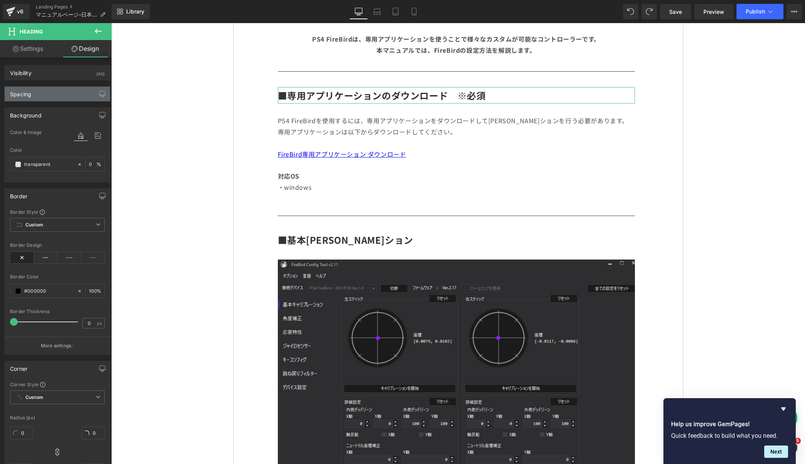
click at [40, 95] on div "Spacing" at bounding box center [57, 94] width 105 height 15
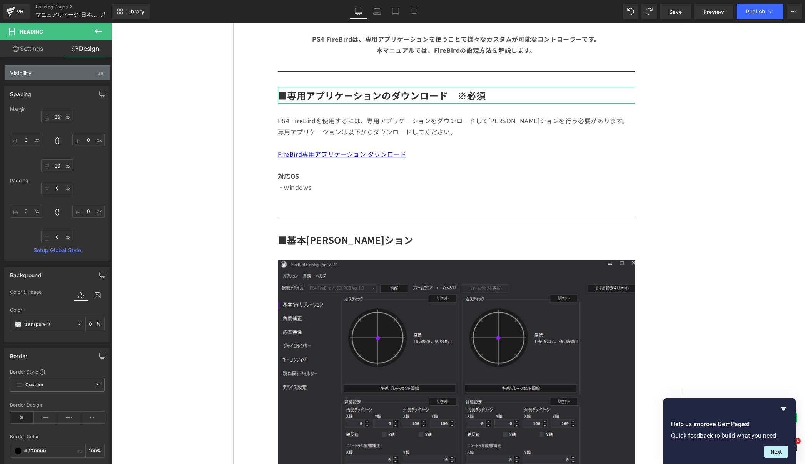
click at [46, 70] on div "Visibility (All)" at bounding box center [57, 72] width 105 height 15
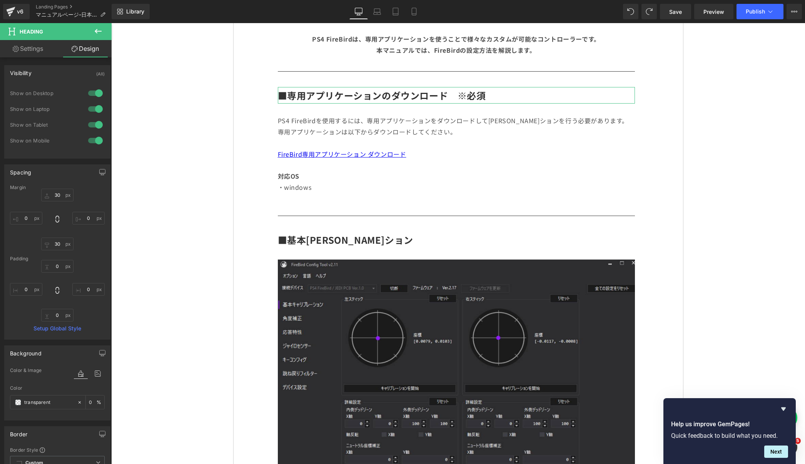
click at [34, 50] on link "Settings" at bounding box center [28, 48] width 56 height 17
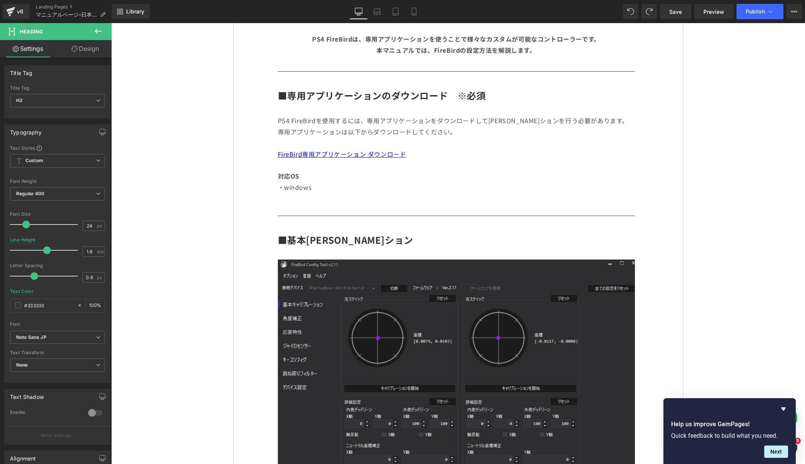
click at [95, 32] on icon at bounding box center [97, 31] width 9 height 9
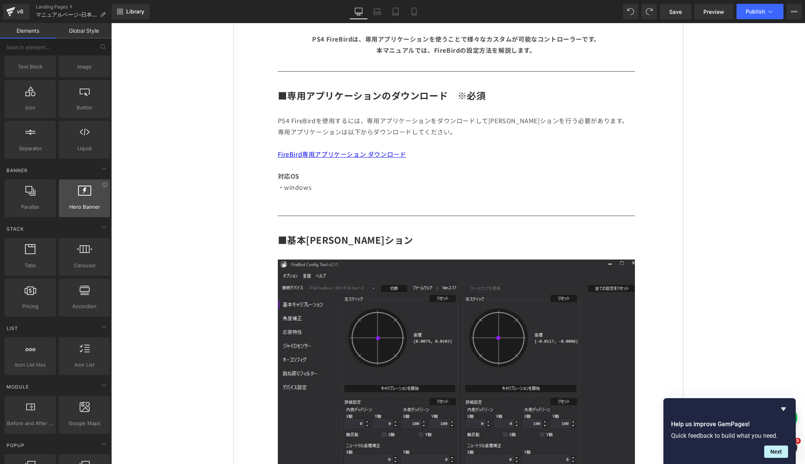
scroll to position [72, 0]
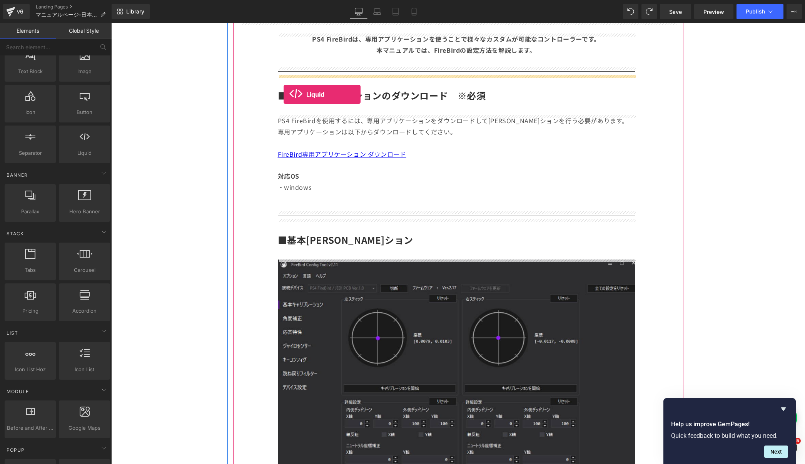
drag, startPoint x: 197, startPoint y: 168, endPoint x: 284, endPoint y: 95, distance: 113.5
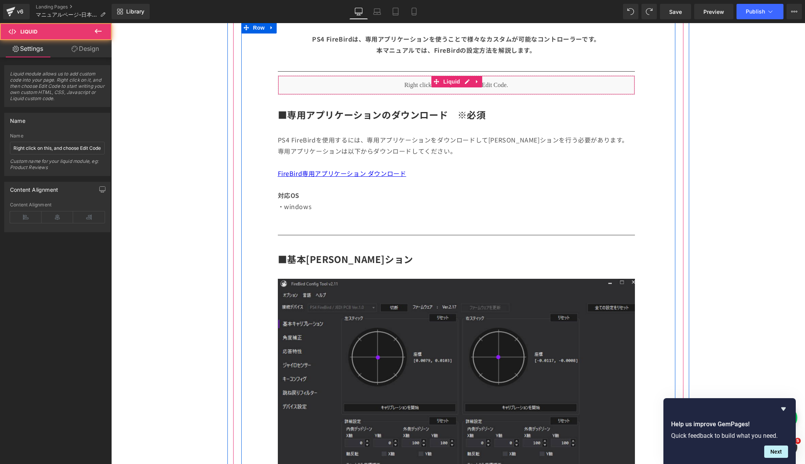
click at [385, 87] on div "Liquid" at bounding box center [456, 84] width 357 height 19
click at [466, 80] on div "Liquid" at bounding box center [456, 84] width 357 height 19
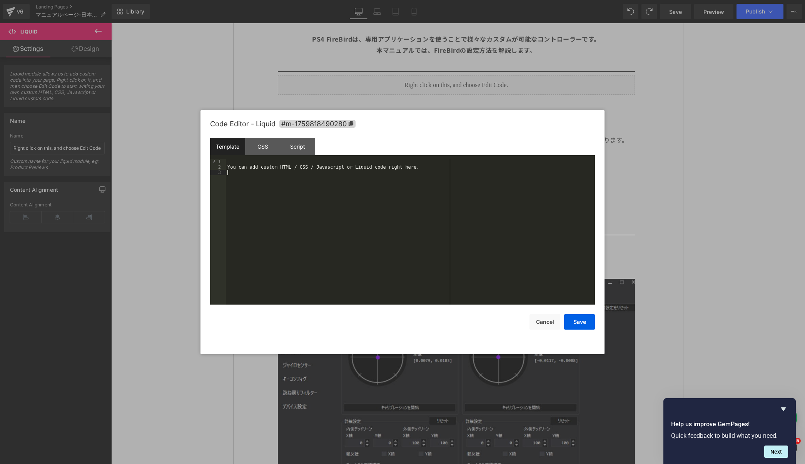
click at [402, 175] on div "You can add custom HTML / CSS / Javascript or Liquid code right here." at bounding box center [410, 237] width 369 height 156
click at [578, 320] on button "Save" at bounding box center [579, 321] width 31 height 15
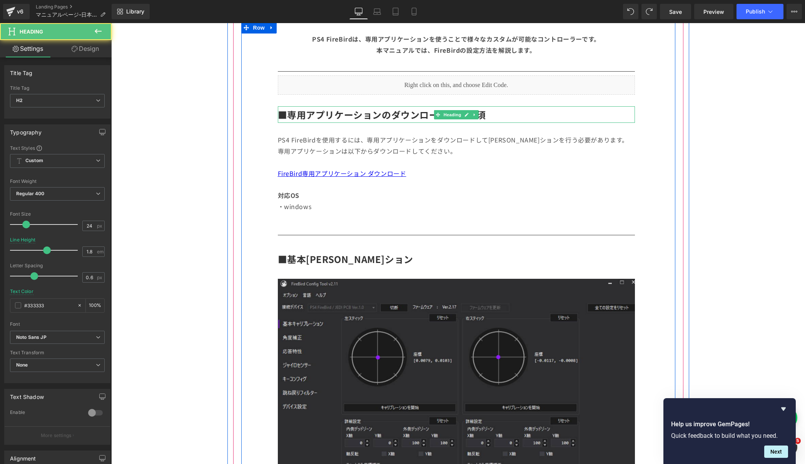
click at [580, 108] on h2 "■専用アプリケーションのダウンロード　※必須" at bounding box center [456, 114] width 357 height 17
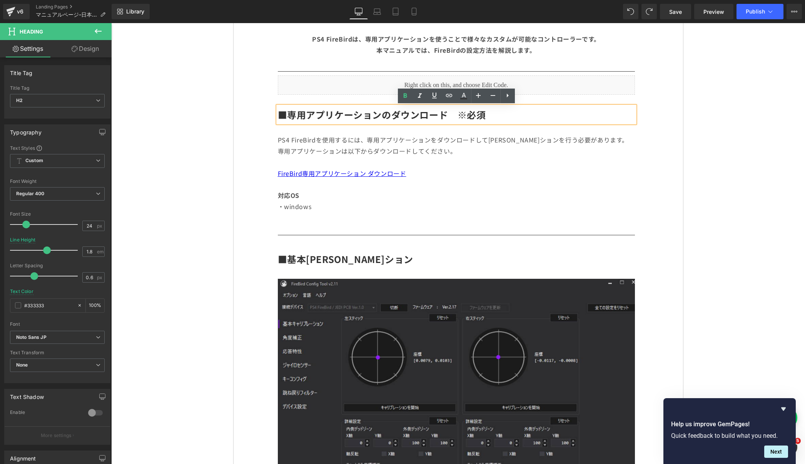
click at [619, 145] on div "PS4 FireBirdを使用するには、専用アプリケーションをダウンロードしてキャリブレーションを行う必要があります。 専用アプリケーションは以下からダウンロ…" at bounding box center [456, 178] width 357 height 88
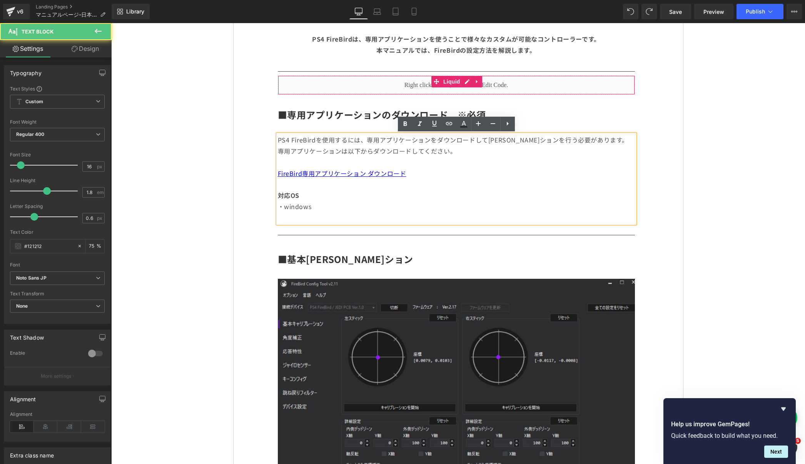
click at [610, 81] on div "Liquid" at bounding box center [456, 84] width 357 height 19
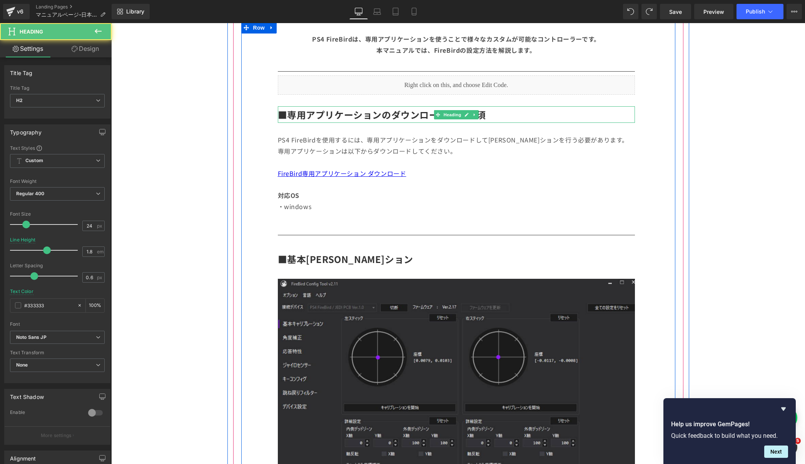
click at [423, 120] on b "■専用アプリケーションのダウンロード　※必須" at bounding box center [382, 114] width 208 height 13
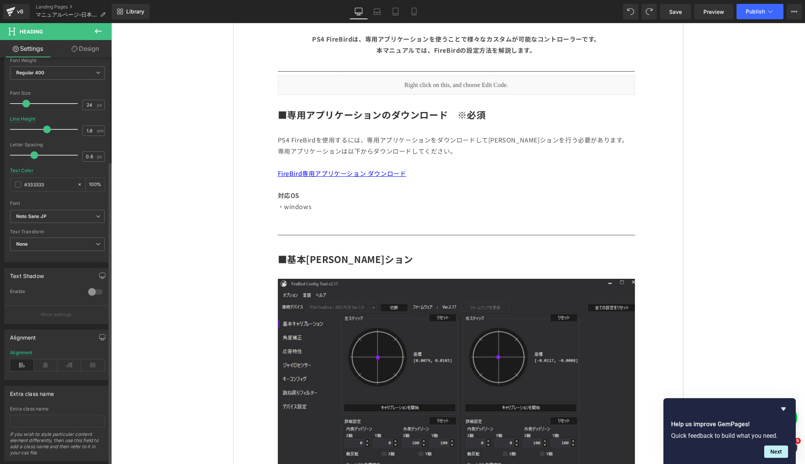
scroll to position [138, 0]
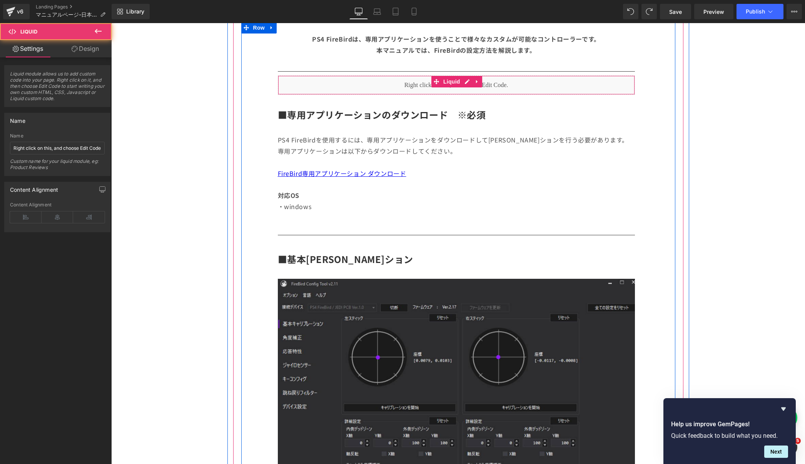
click at [568, 87] on div "Liquid" at bounding box center [456, 84] width 357 height 19
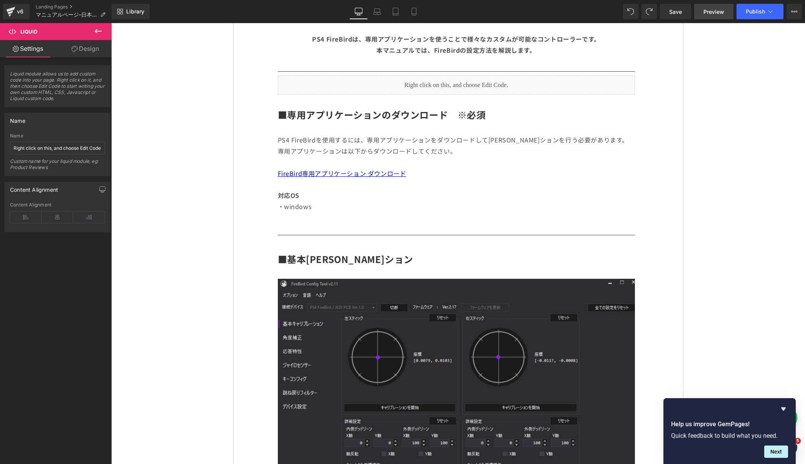
click at [724, 14] on span "Preview" at bounding box center [713, 12] width 21 height 8
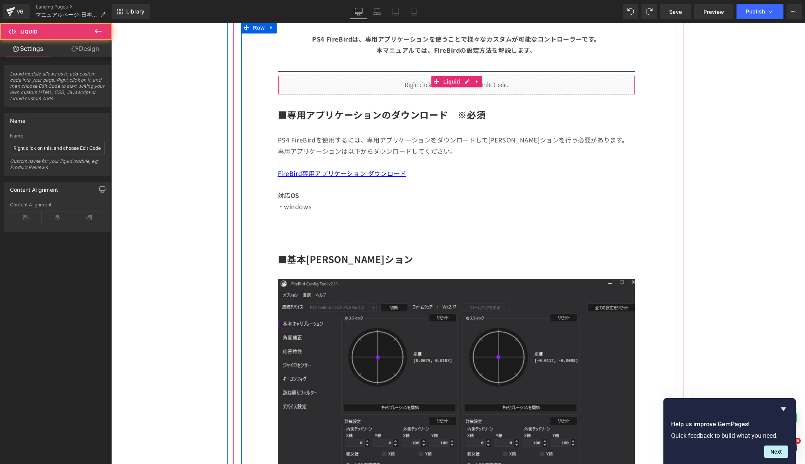
click at [550, 95] on div "Liquid" at bounding box center [456, 84] width 357 height 19
click at [550, 80] on div "Liquid" at bounding box center [456, 84] width 357 height 19
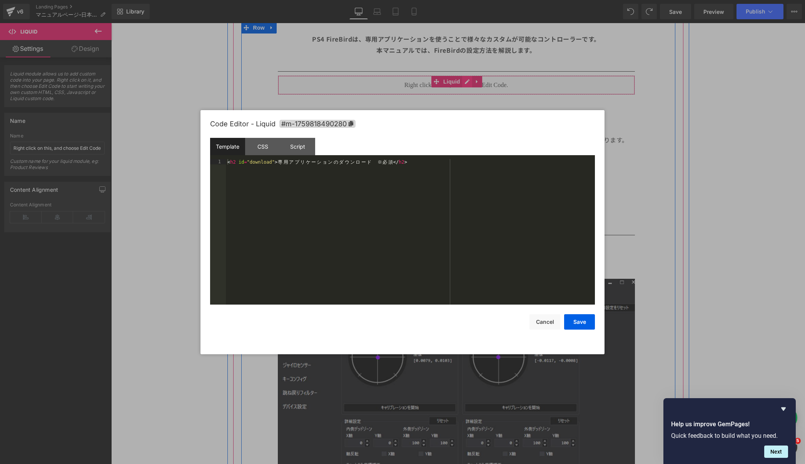
click at [470, 82] on link at bounding box center [467, 82] width 10 height 12
click at [579, 322] on button "Save" at bounding box center [579, 321] width 31 height 15
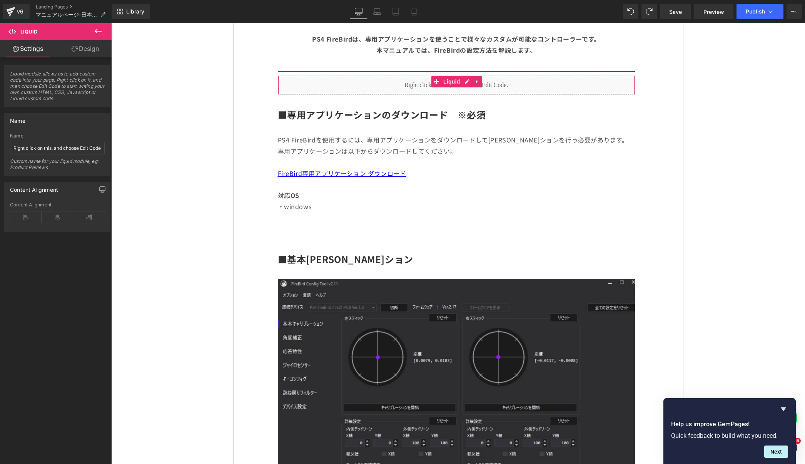
click at [82, 53] on link "Design" at bounding box center [85, 48] width 56 height 17
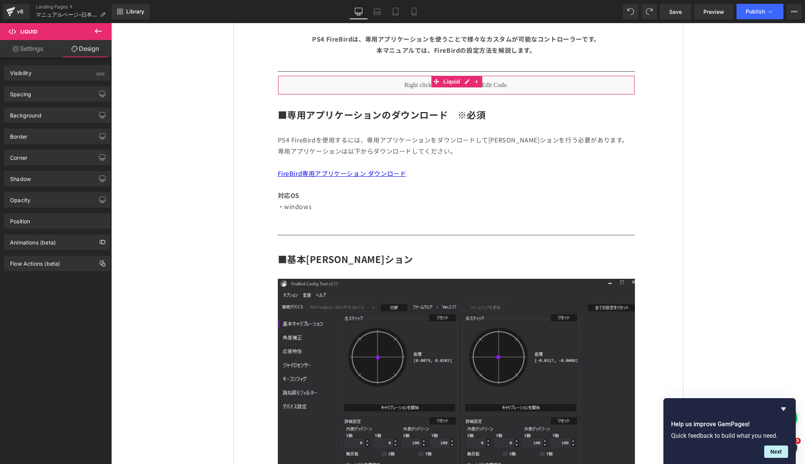
click at [26, 57] on link "Settings" at bounding box center [28, 48] width 56 height 17
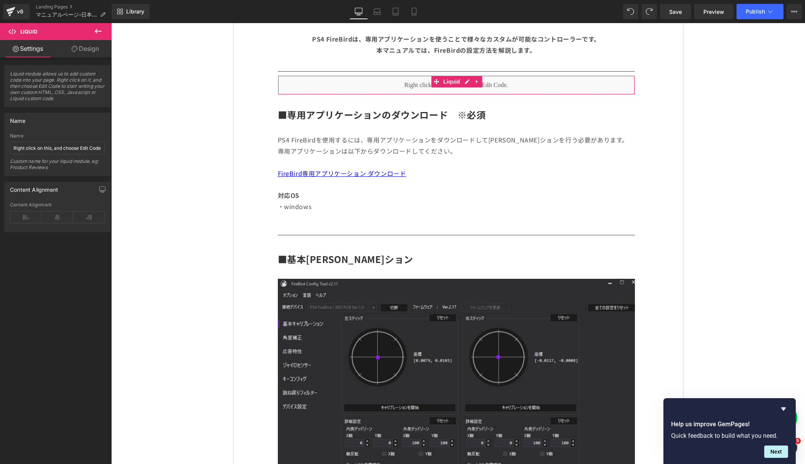
click at [82, 49] on link "Design" at bounding box center [85, 48] width 56 height 17
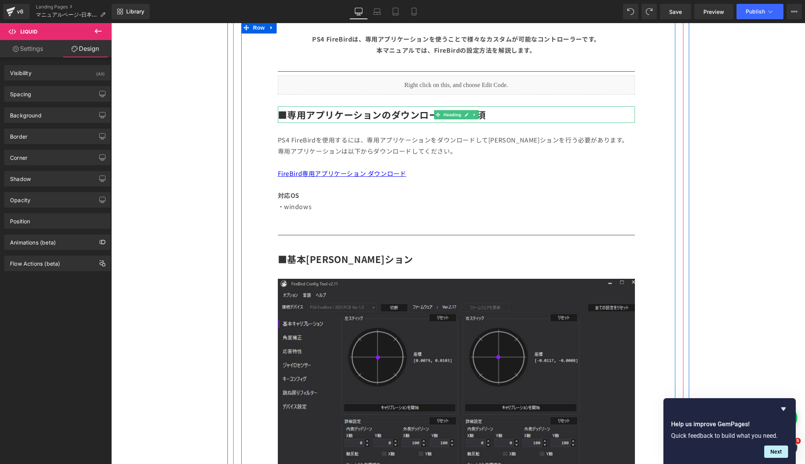
click at [520, 115] on h2 "■専用アプリケーションのダウンロード　※必須" at bounding box center [456, 114] width 357 height 17
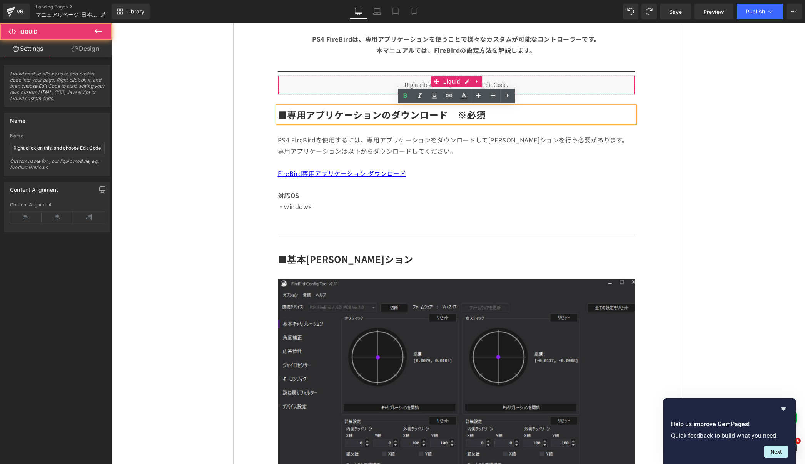
click at [549, 86] on div "Liquid" at bounding box center [456, 84] width 357 height 19
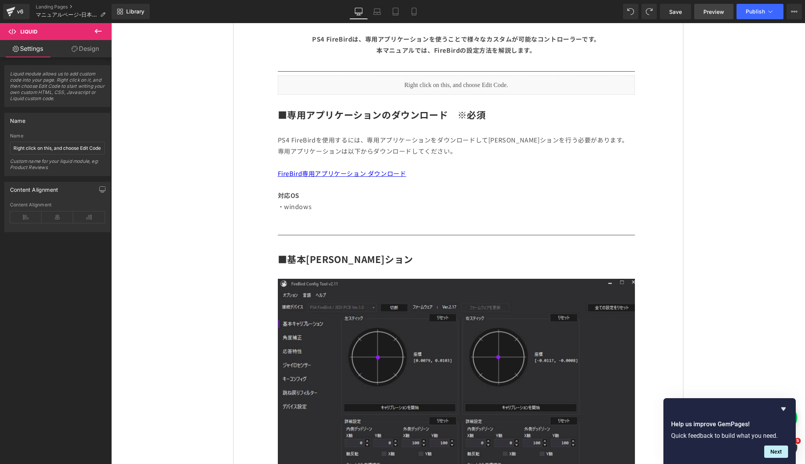
click at [712, 14] on span "Preview" at bounding box center [713, 12] width 21 height 8
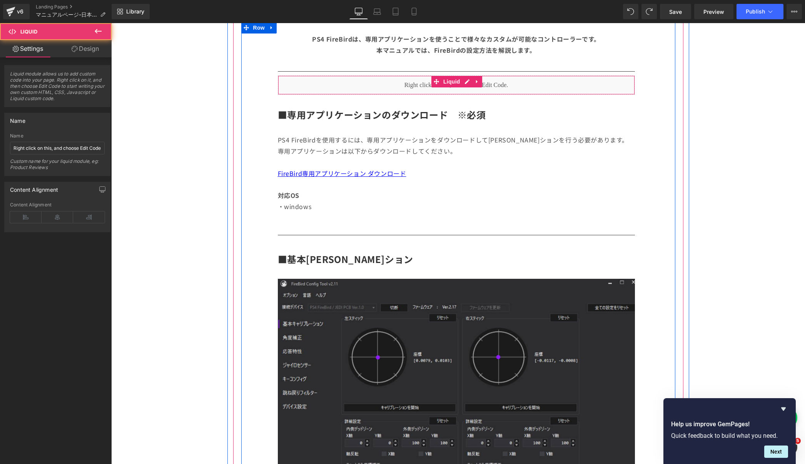
click at [481, 88] on div "Liquid" at bounding box center [456, 84] width 357 height 19
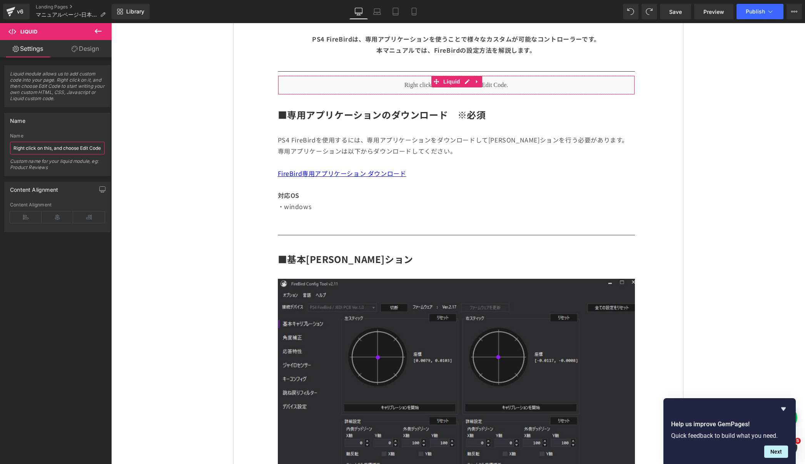
click at [57, 151] on input "Right click on this, and choose Edit Code." at bounding box center [57, 148] width 95 height 13
click at [58, 150] on input "Right click on this, and choose Edit Code." at bounding box center [57, 148] width 95 height 13
click at [60, 149] on input "Right click on this, and choose Edit Code." at bounding box center [57, 148] width 95 height 13
type input "s"
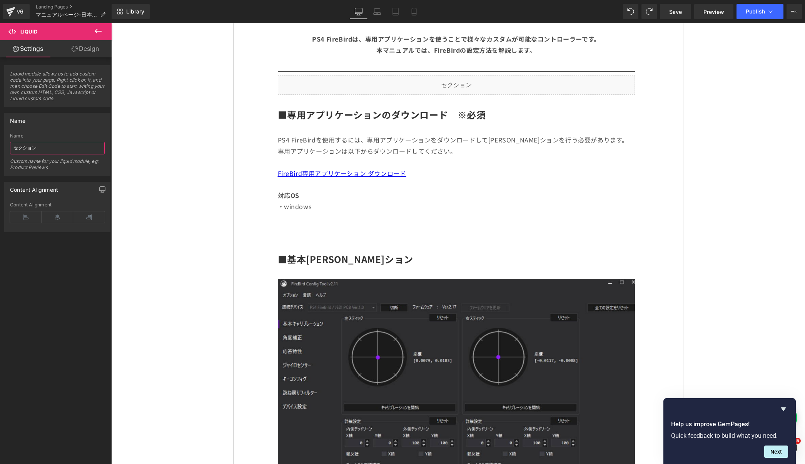
type input "section"
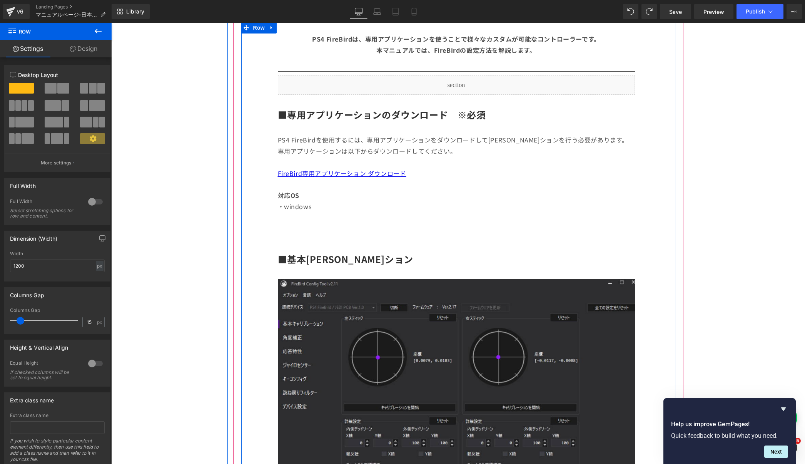
click at [436, 90] on div "Liquid" at bounding box center [456, 84] width 357 height 19
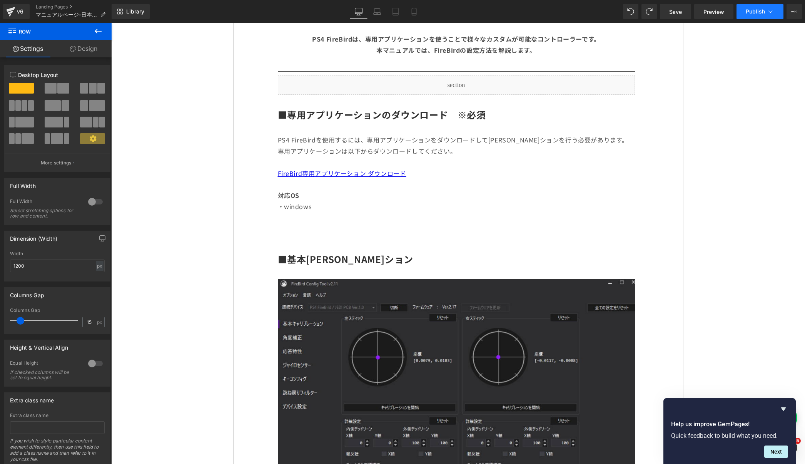
click at [754, 10] on span "Publish" at bounding box center [755, 11] width 19 height 6
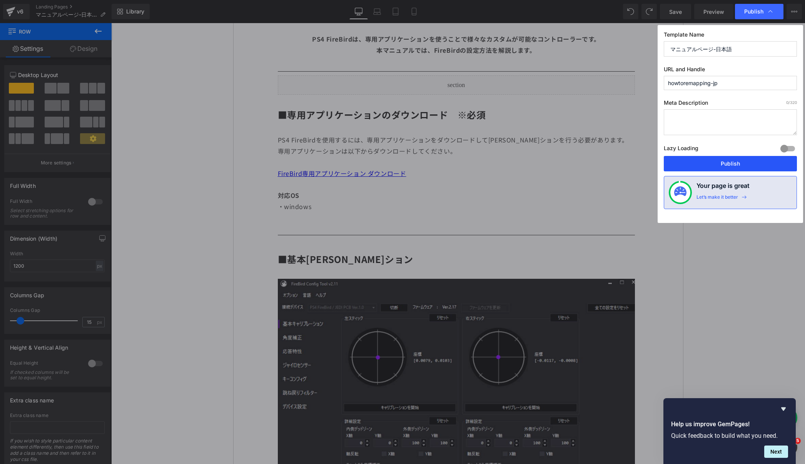
click at [700, 167] on button "Publish" at bounding box center [730, 163] width 133 height 15
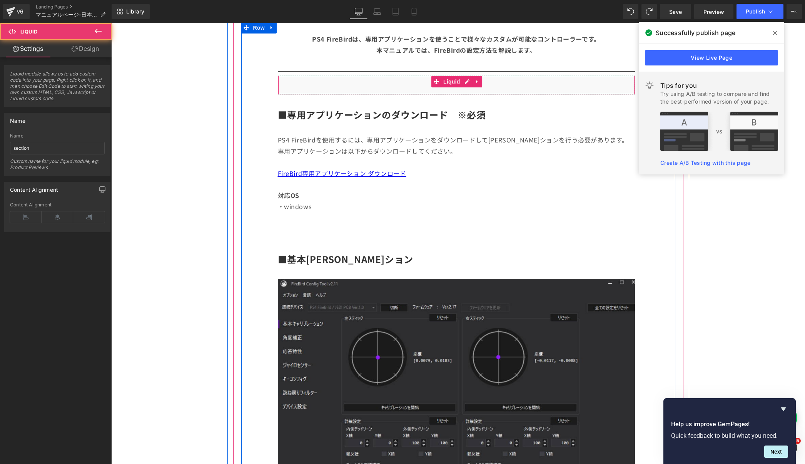
click at [354, 80] on div "Liquid" at bounding box center [456, 84] width 357 height 19
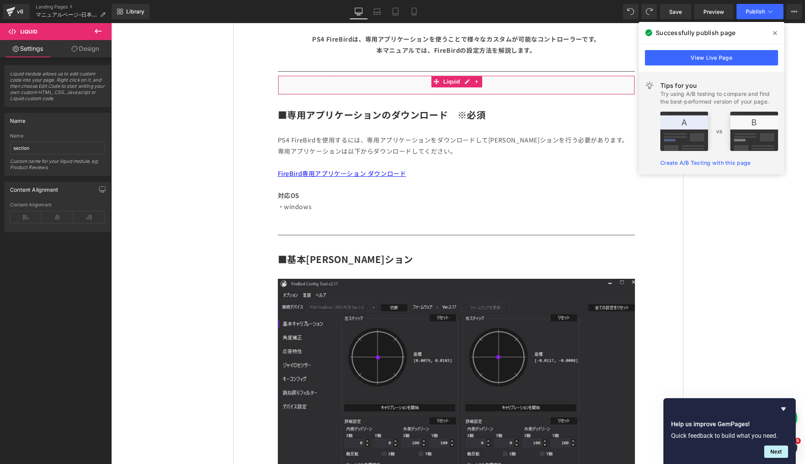
click at [82, 54] on link "Design" at bounding box center [85, 48] width 56 height 17
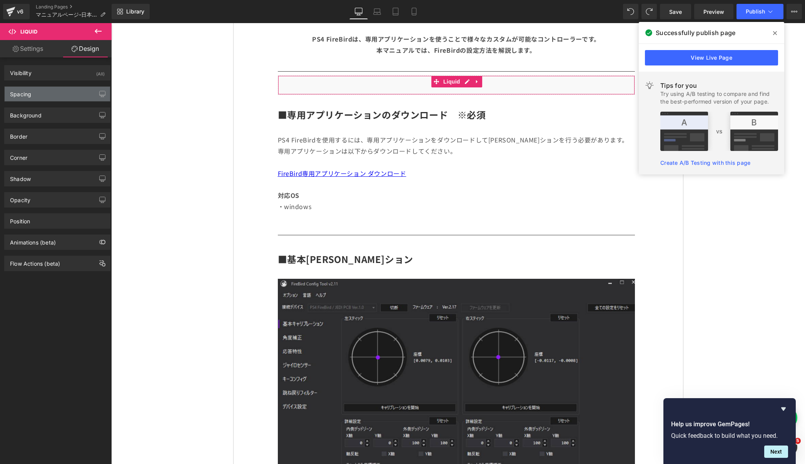
click at [54, 92] on div "Spacing" at bounding box center [57, 94] width 105 height 15
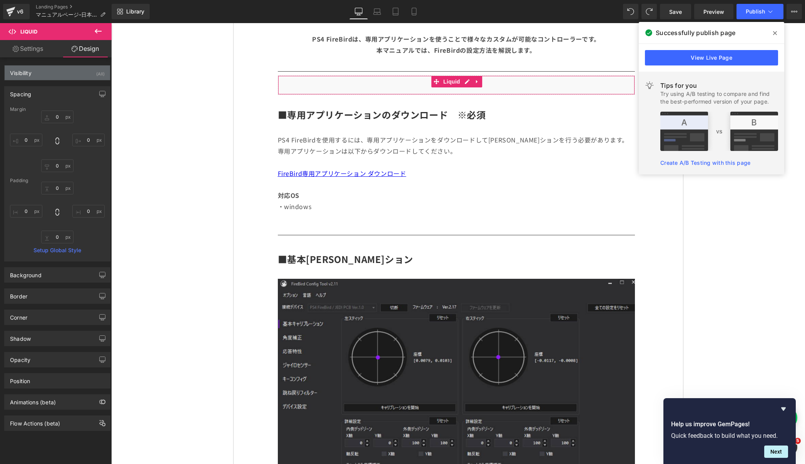
click at [53, 75] on div "Visibility (All)" at bounding box center [57, 72] width 105 height 15
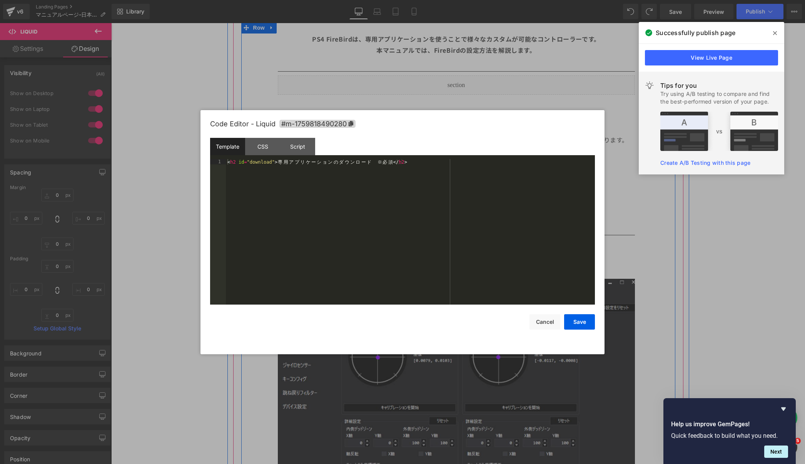
click at [465, 80] on icon at bounding box center [465, 81] width 4 height 5
click at [279, 163] on div "< h2 id = "download" > 専 用 ア プ リ ケ ー シ ョ ン の ダ ウ ン ロ ー ド ※ 必 須 </ h2 >" at bounding box center [410, 237] width 369 height 156
type textarea "視覚"
click at [583, 325] on button "Save" at bounding box center [579, 321] width 31 height 15
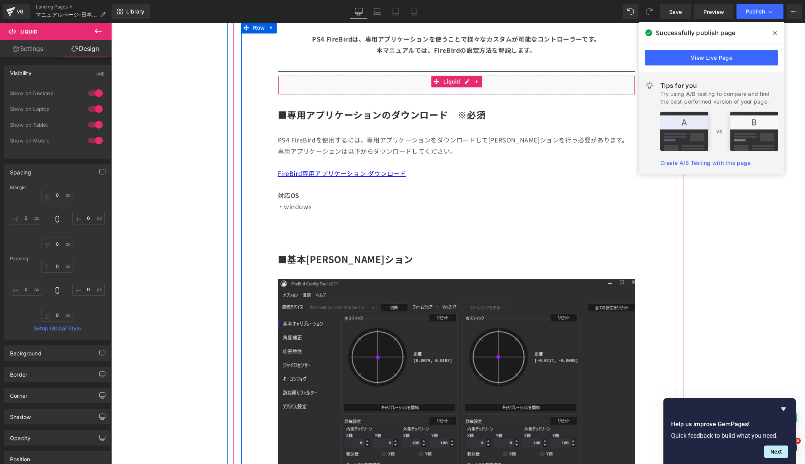
click at [531, 82] on div "Liquid" at bounding box center [456, 84] width 357 height 19
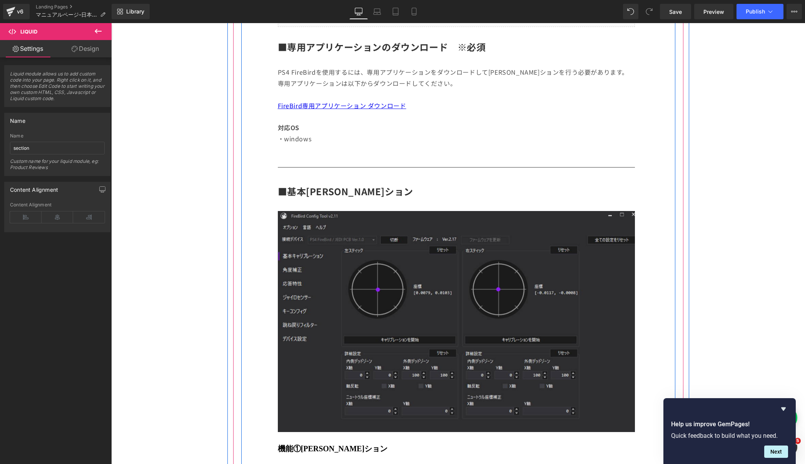
scroll to position [280, 0]
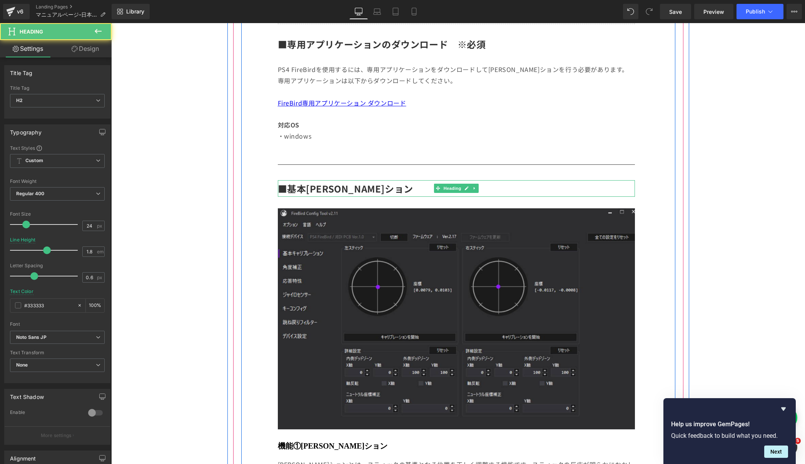
click at [518, 192] on h2 "■基本キャリブレーション" at bounding box center [456, 188] width 357 height 17
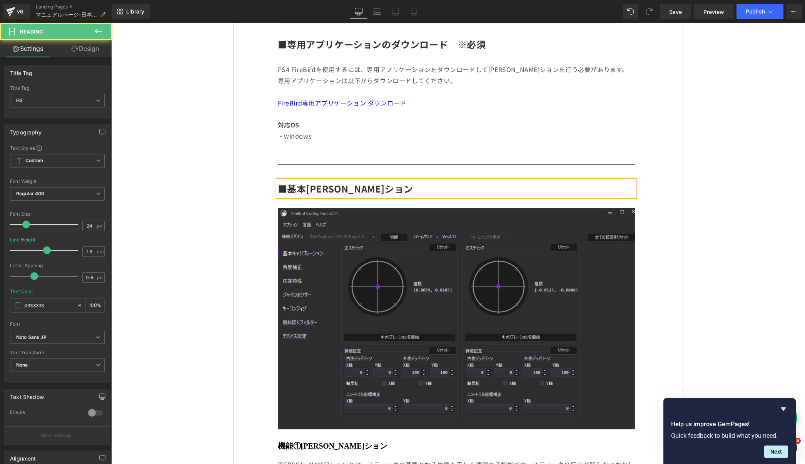
paste div
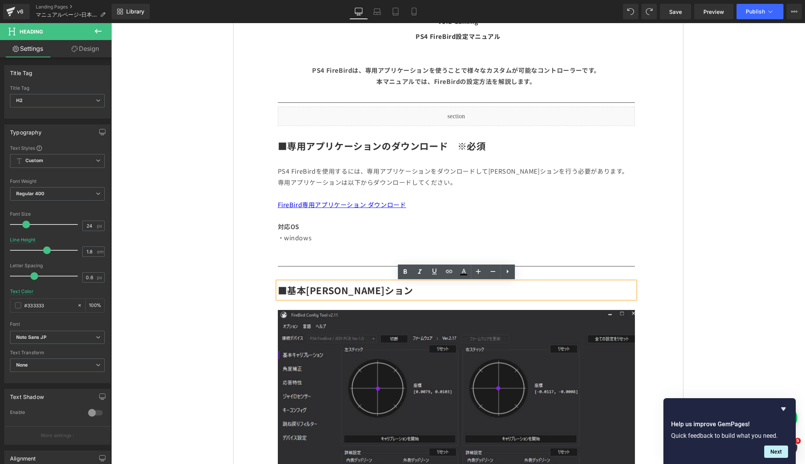
scroll to position [178, 0]
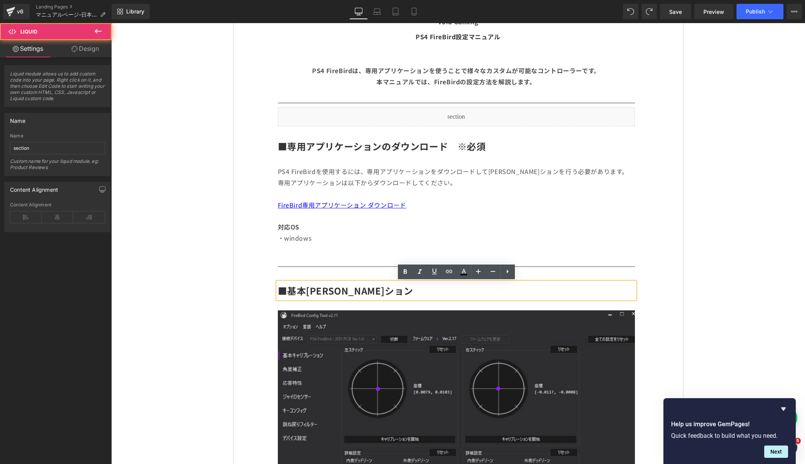
click at [573, 112] on div "Liquid" at bounding box center [456, 116] width 357 height 19
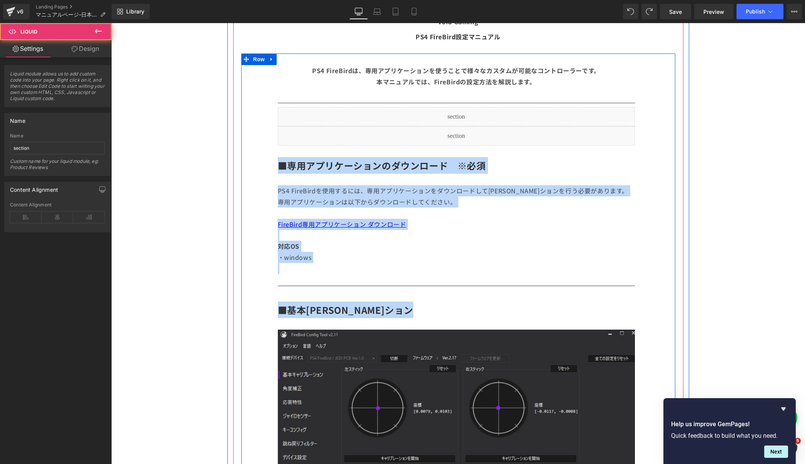
drag, startPoint x: 530, startPoint y: 135, endPoint x: 507, endPoint y: 297, distance: 163.2
click at [504, 134] on div "Liquid" at bounding box center [456, 135] width 357 height 19
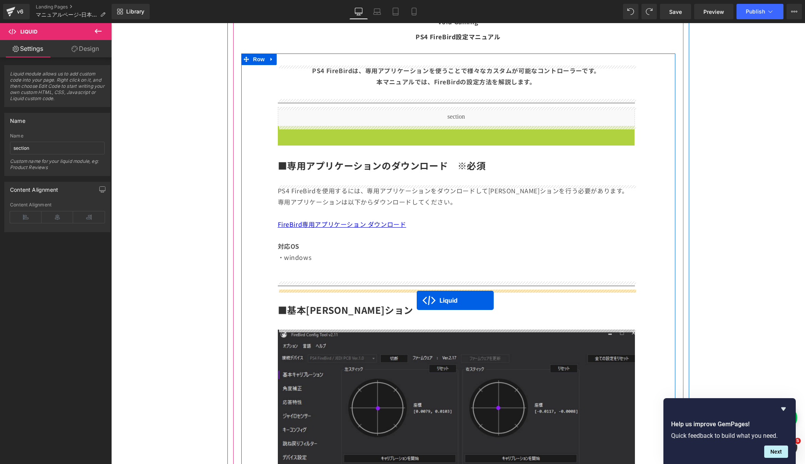
drag, startPoint x: 437, startPoint y: 133, endPoint x: 417, endPoint y: 300, distance: 167.8
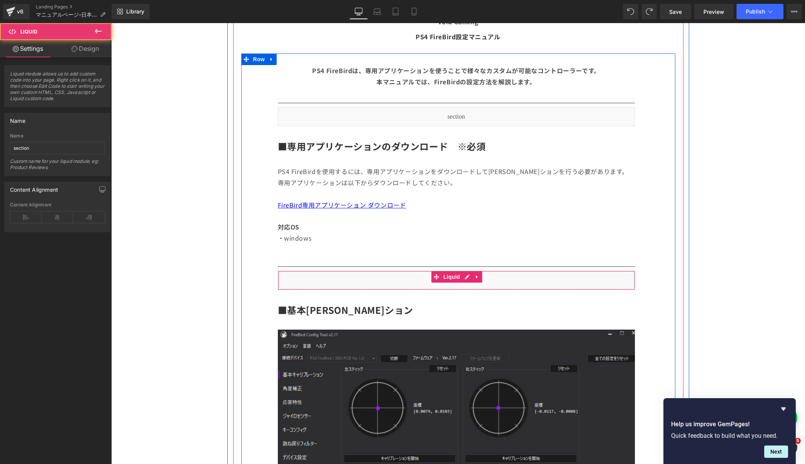
click at [552, 276] on div "Liquid" at bounding box center [456, 279] width 357 height 19
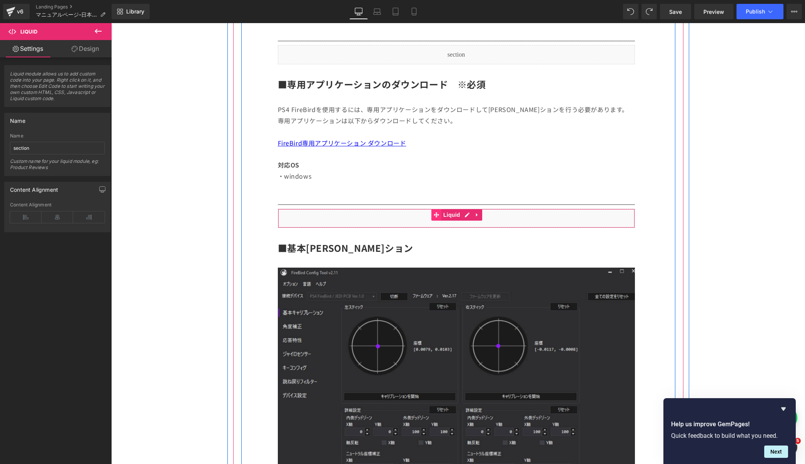
scroll to position [235, 0]
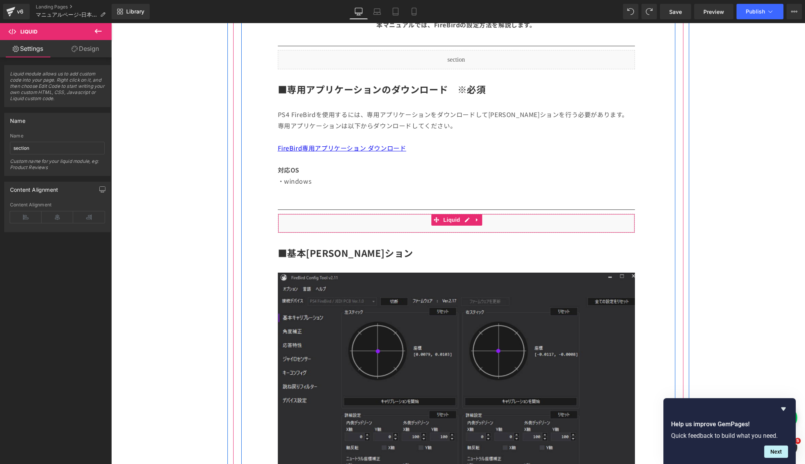
click at [539, 230] on div at bounding box center [456, 231] width 356 height 2
click at [479, 220] on icon at bounding box center [476, 220] width 5 height 6
click at [469, 221] on icon at bounding box center [471, 220] width 5 height 6
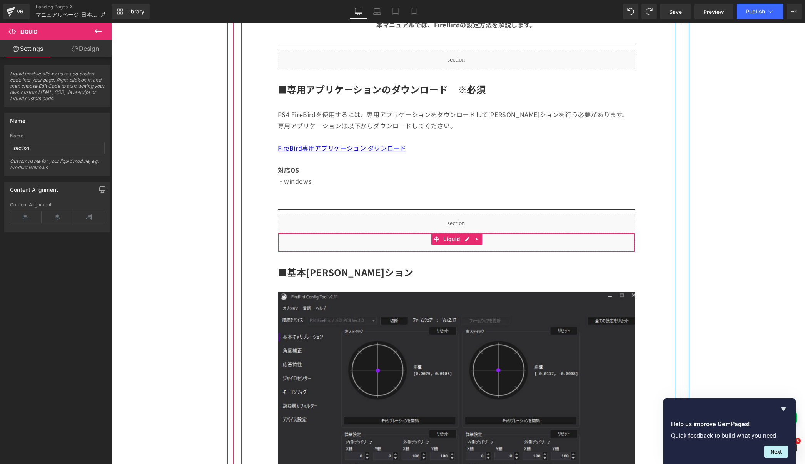
click at [428, 244] on div "Liquid" at bounding box center [456, 242] width 357 height 19
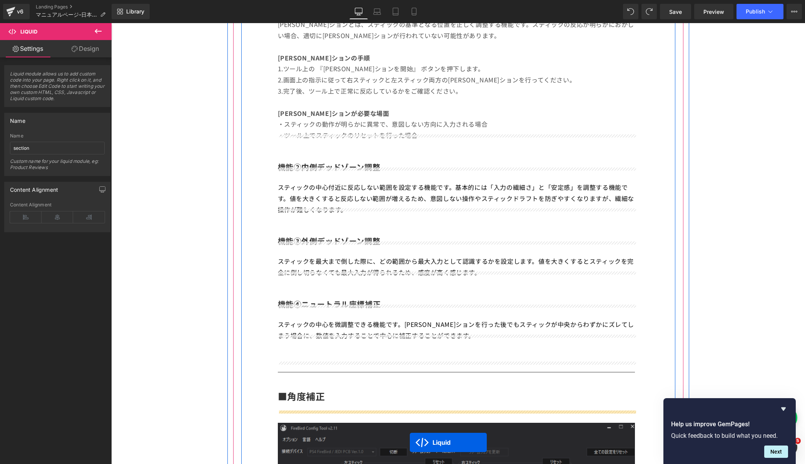
scroll to position [812, 0]
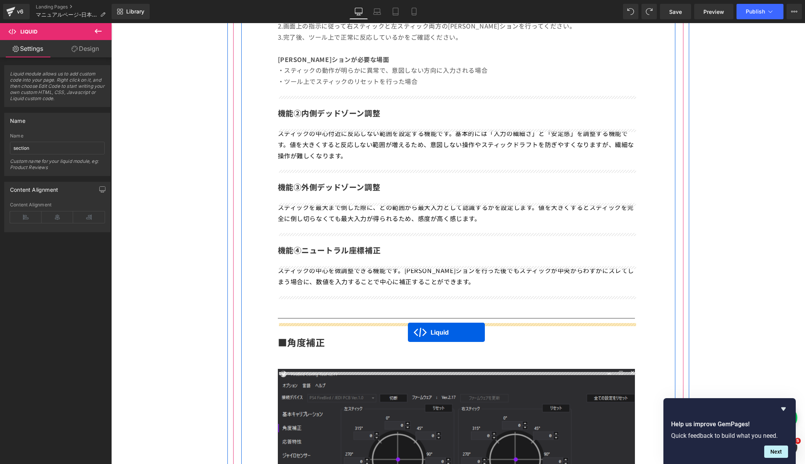
drag, startPoint x: 435, startPoint y: 239, endPoint x: 408, endPoint y: 332, distance: 96.9
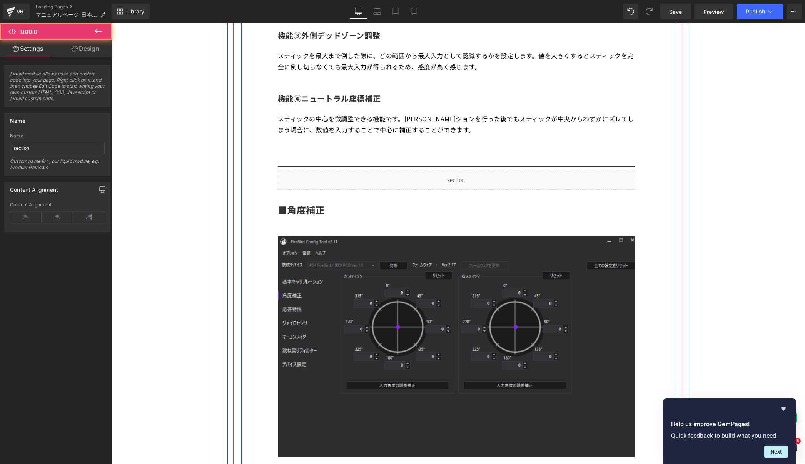
scroll to position [962, 0]
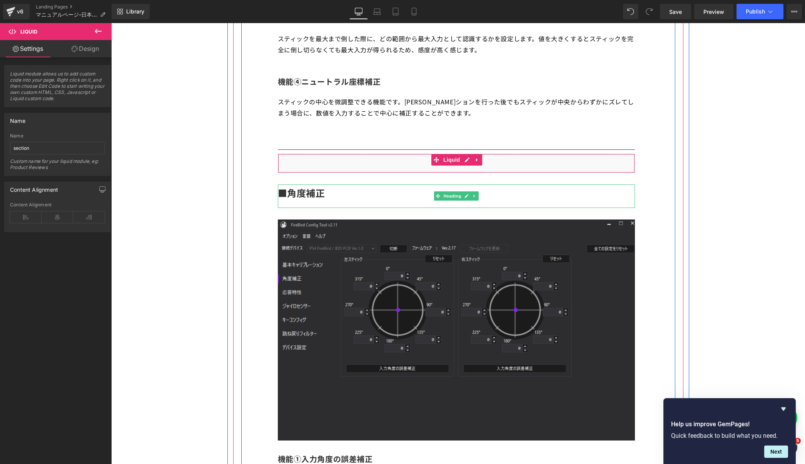
click at [551, 165] on div "Liquid" at bounding box center [456, 162] width 357 height 19
click at [476, 161] on icon at bounding box center [477, 159] width 2 height 3
click at [471, 161] on icon at bounding box center [471, 159] width 5 height 5
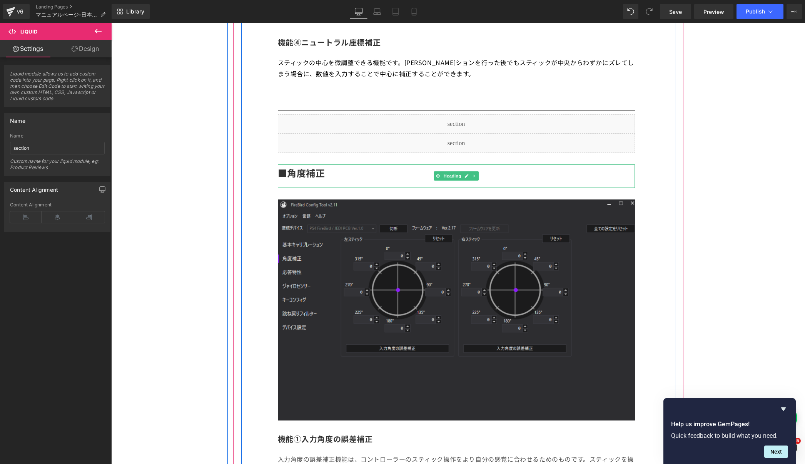
scroll to position [1009, 0]
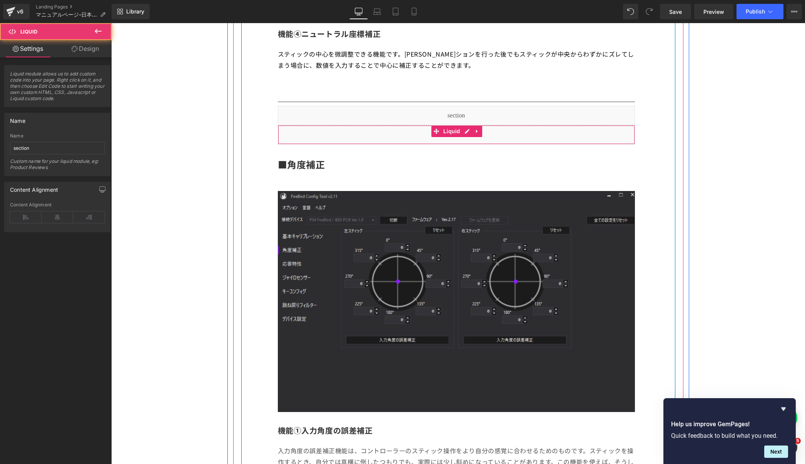
click at [531, 142] on div "Liquid" at bounding box center [456, 134] width 357 height 19
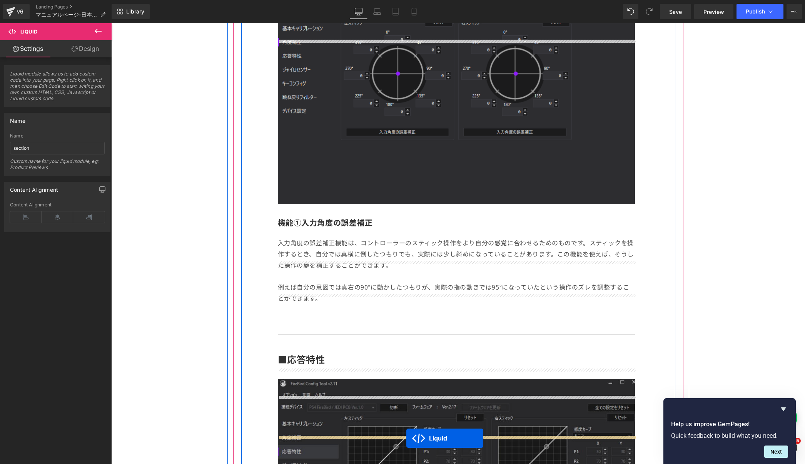
scroll to position [1263, 0]
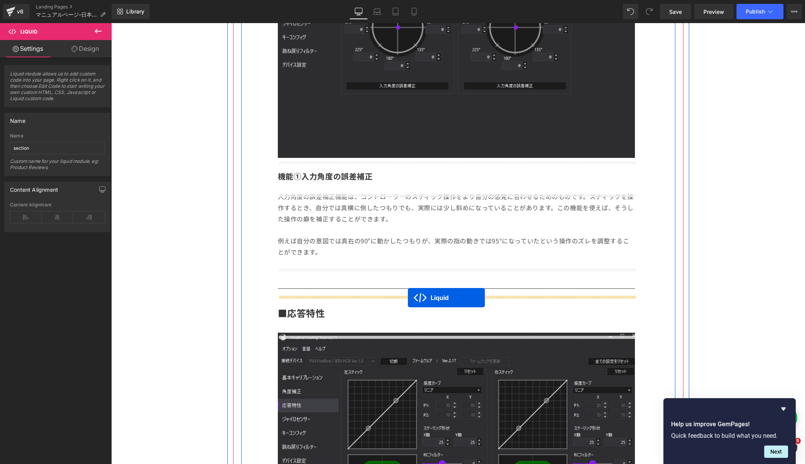
drag, startPoint x: 435, startPoint y: 130, endPoint x: 408, endPoint y: 298, distance: 170.3
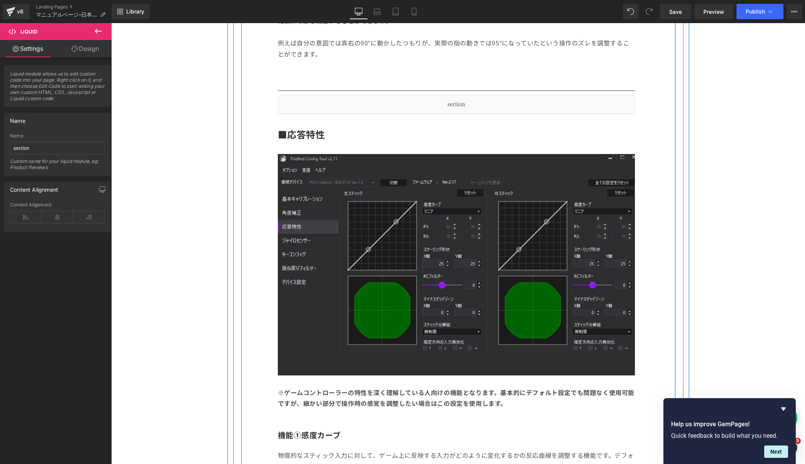
scroll to position [1457, 0]
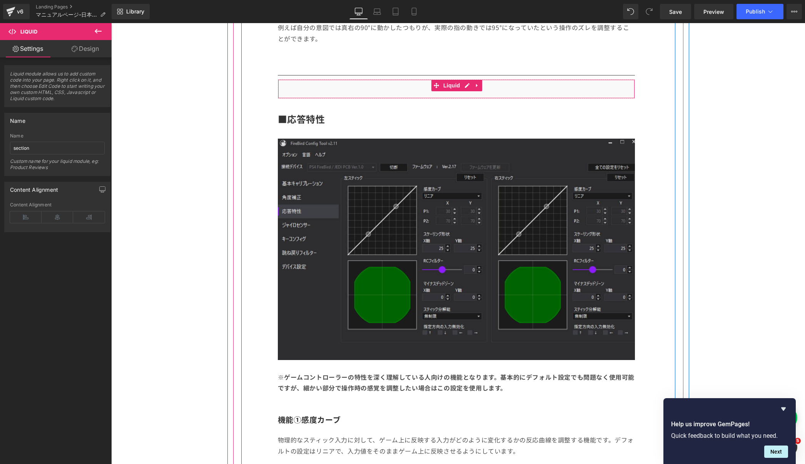
click at [534, 92] on div "Liquid" at bounding box center [456, 88] width 357 height 19
click at [481, 87] on link at bounding box center [477, 86] width 10 height 12
click at [473, 88] on icon at bounding box center [471, 85] width 5 height 5
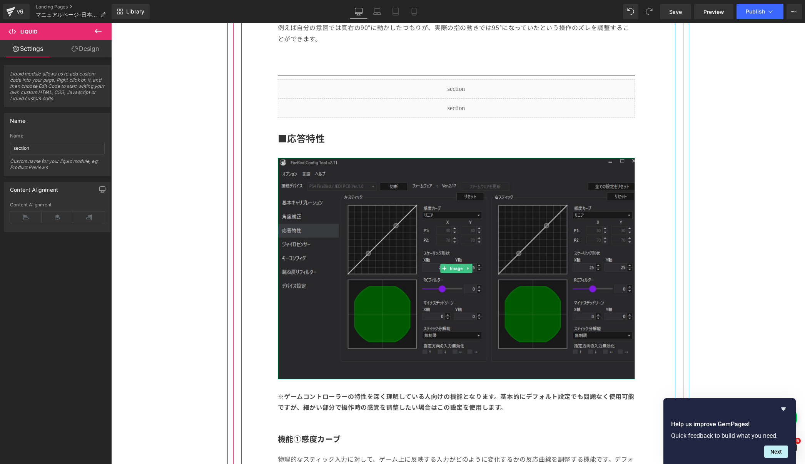
scroll to position [1502, 0]
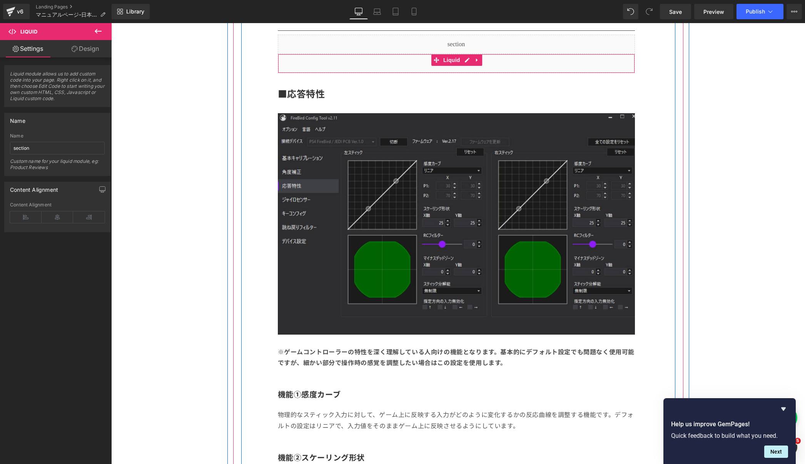
click at [482, 64] on div "Liquid" at bounding box center [456, 63] width 357 height 19
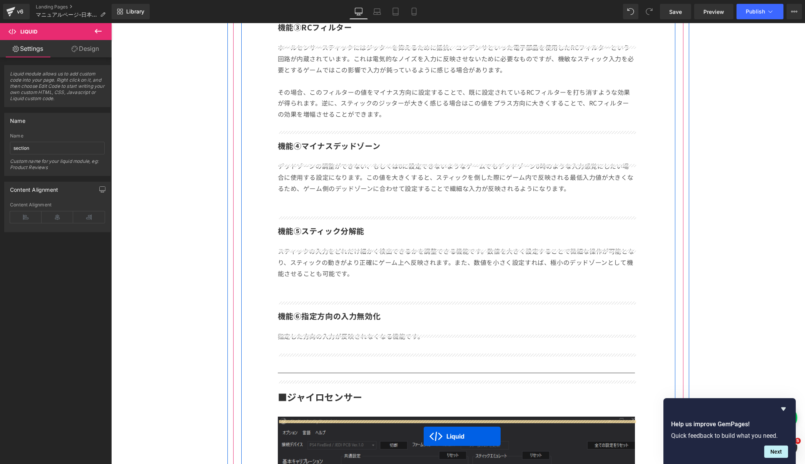
scroll to position [2017, 0]
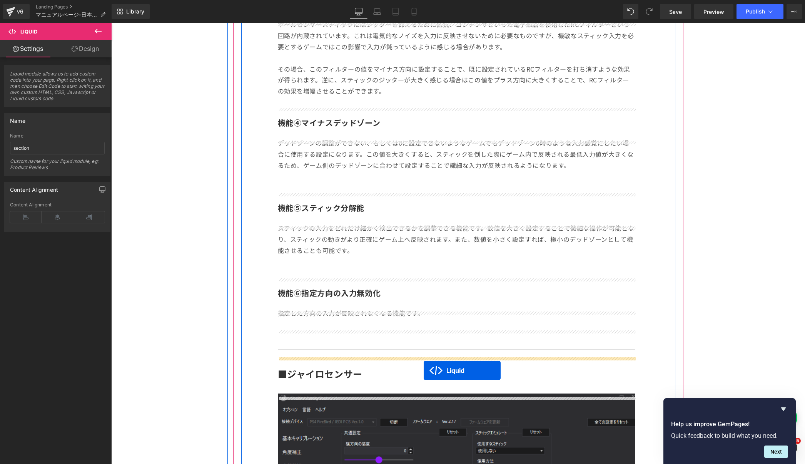
drag, startPoint x: 435, startPoint y: 66, endPoint x: 424, endPoint y: 370, distance: 304.5
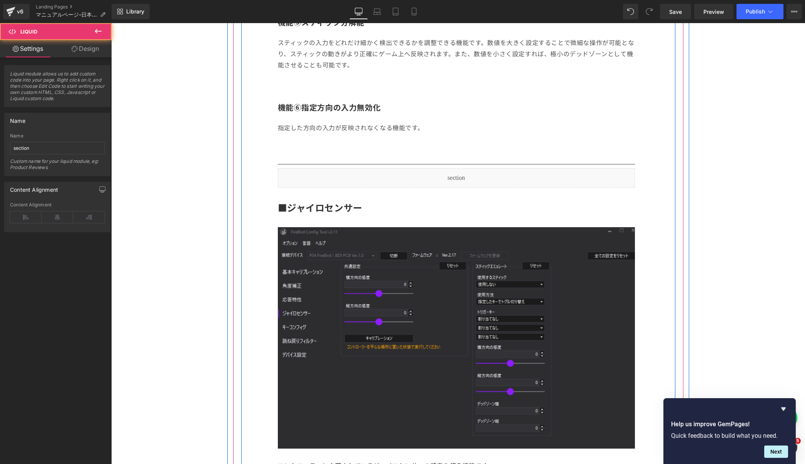
scroll to position [2202, 0]
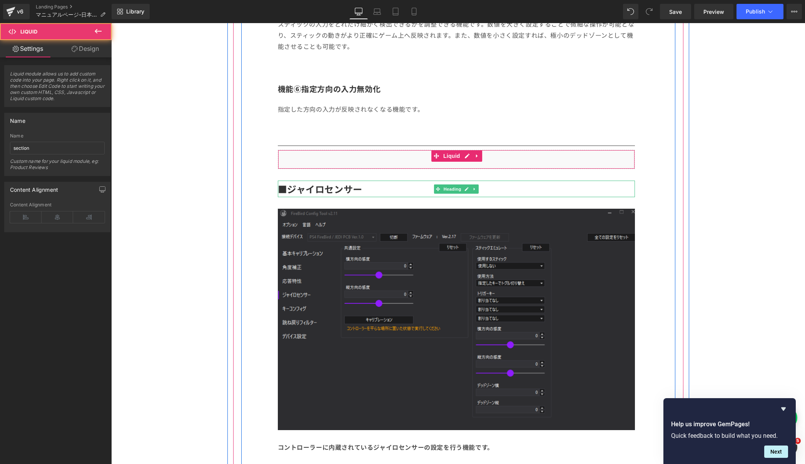
click at [505, 160] on div "Liquid" at bounding box center [456, 159] width 357 height 19
click at [479, 158] on link at bounding box center [477, 156] width 10 height 12
click at [468, 160] on link at bounding box center [472, 156] width 10 height 12
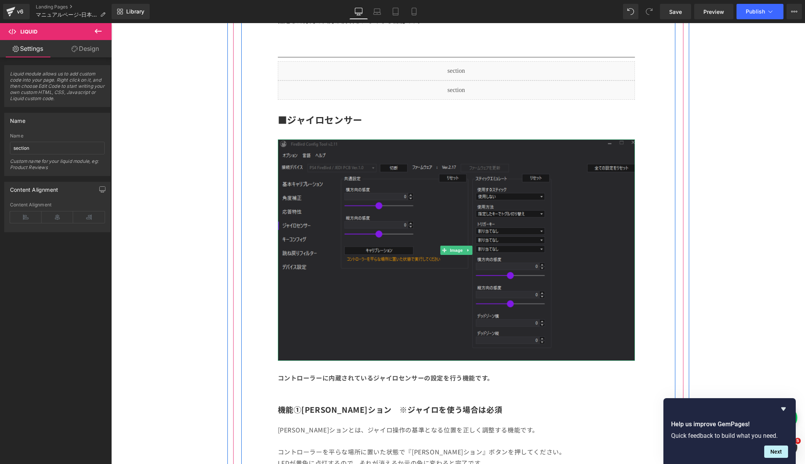
scroll to position [2302, 0]
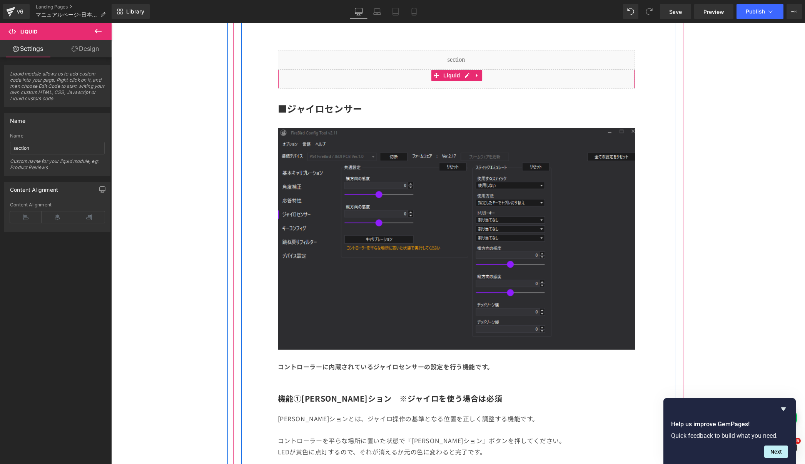
click at [507, 88] on div "Liquid" at bounding box center [456, 78] width 357 height 19
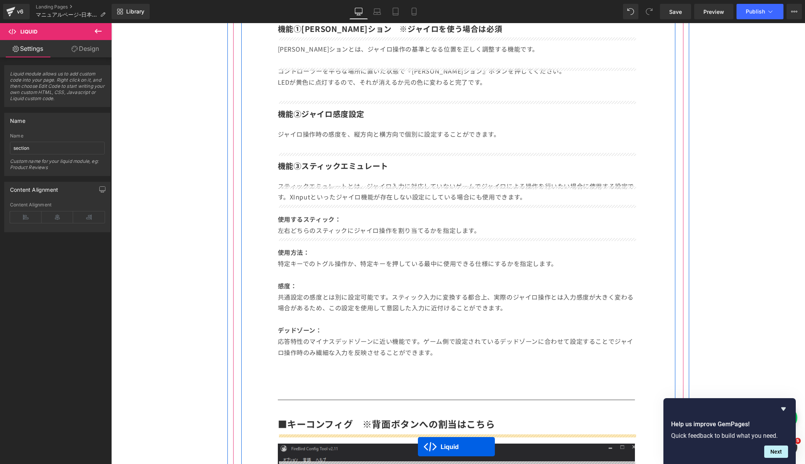
scroll to position [2717, 0]
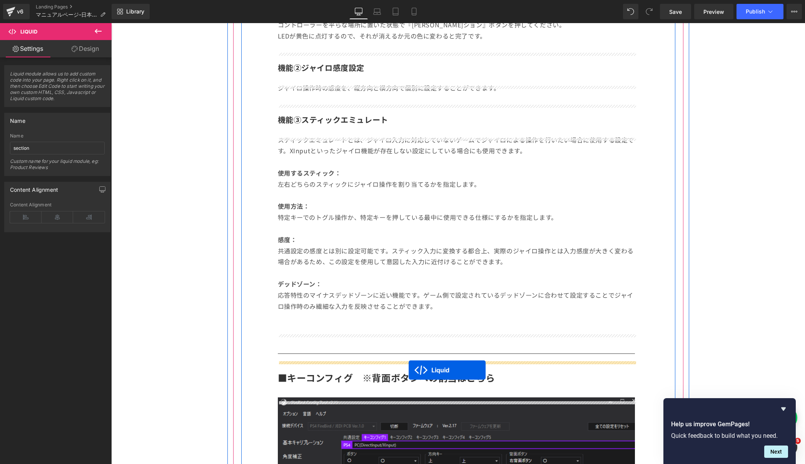
drag, startPoint x: 440, startPoint y: 78, endPoint x: 409, endPoint y: 370, distance: 293.7
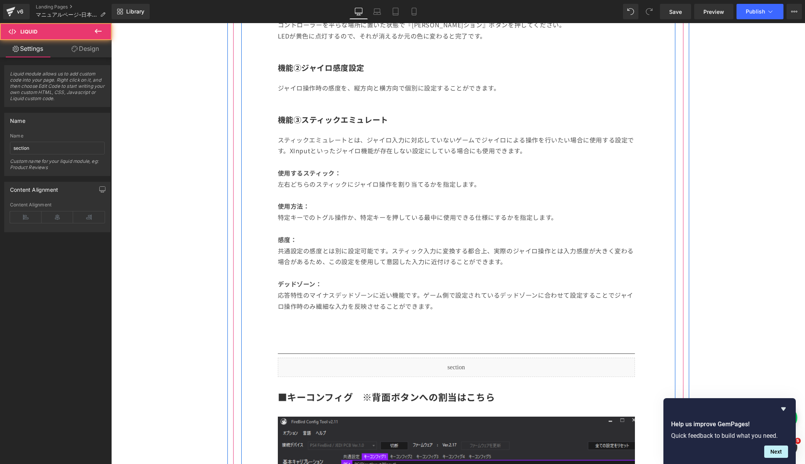
scroll to position [2905, 0]
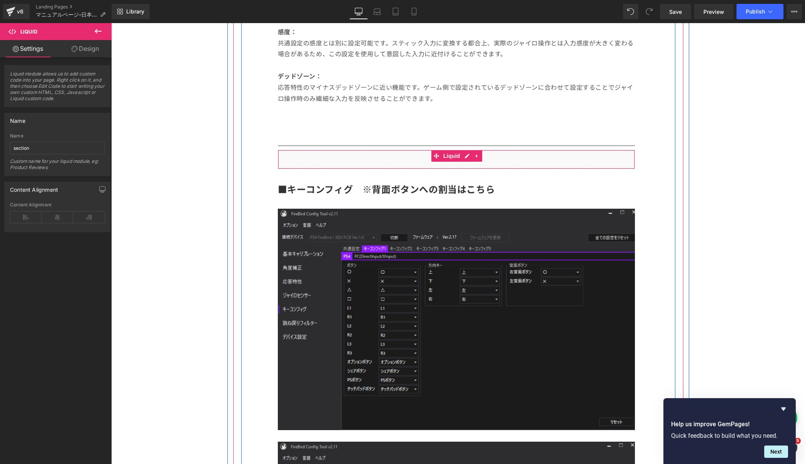
click at [535, 161] on div "Liquid" at bounding box center [456, 159] width 357 height 19
click at [480, 160] on link at bounding box center [477, 156] width 10 height 12
click at [470, 158] on icon at bounding box center [471, 155] width 5 height 5
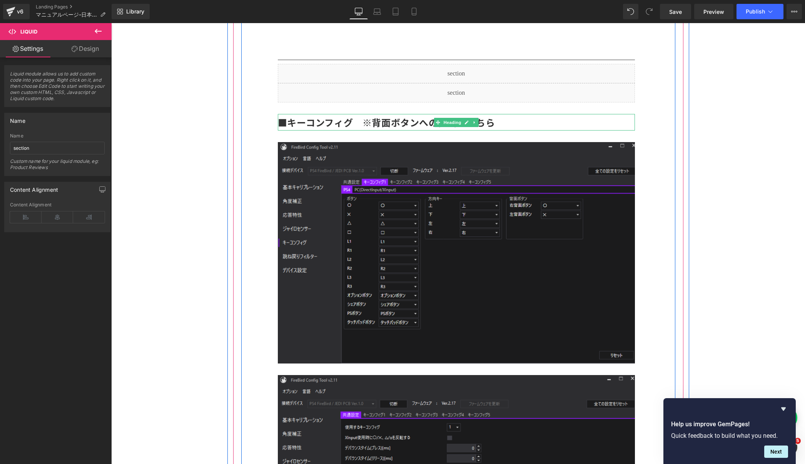
scroll to position [2996, 0]
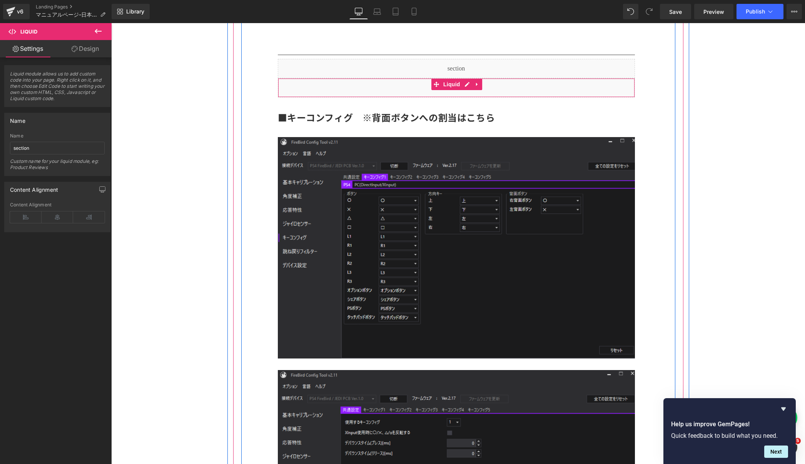
click at [540, 93] on div "Liquid" at bounding box center [456, 87] width 357 height 19
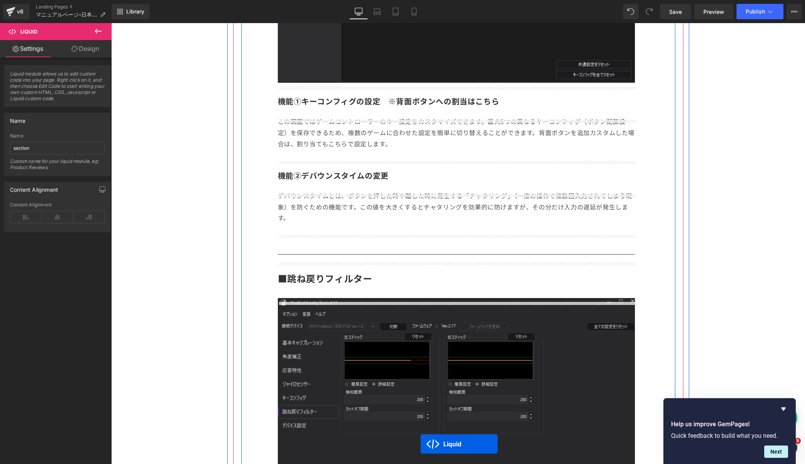
scroll to position [3558, 0]
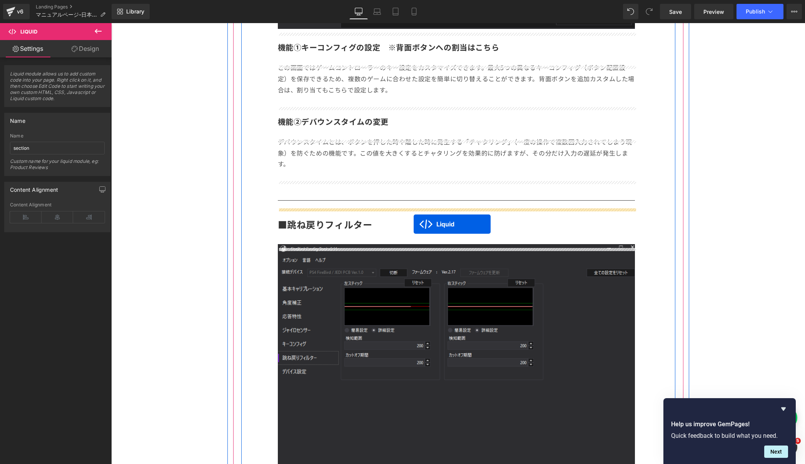
drag, startPoint x: 436, startPoint y: 88, endPoint x: 414, endPoint y: 223, distance: 136.9
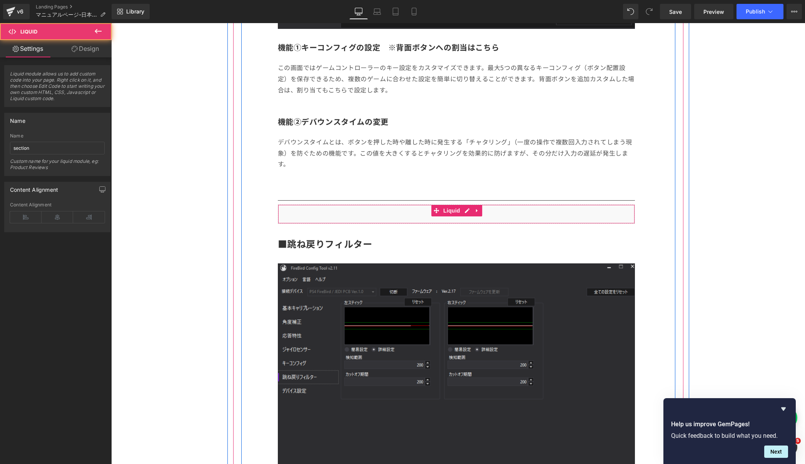
click at [548, 223] on div "Liquid" at bounding box center [456, 213] width 357 height 19
click at [482, 212] on div "Liquid" at bounding box center [456, 213] width 357 height 19
click at [475, 212] on icon at bounding box center [476, 211] width 5 height 6
click at [472, 213] on icon at bounding box center [471, 210] width 5 height 5
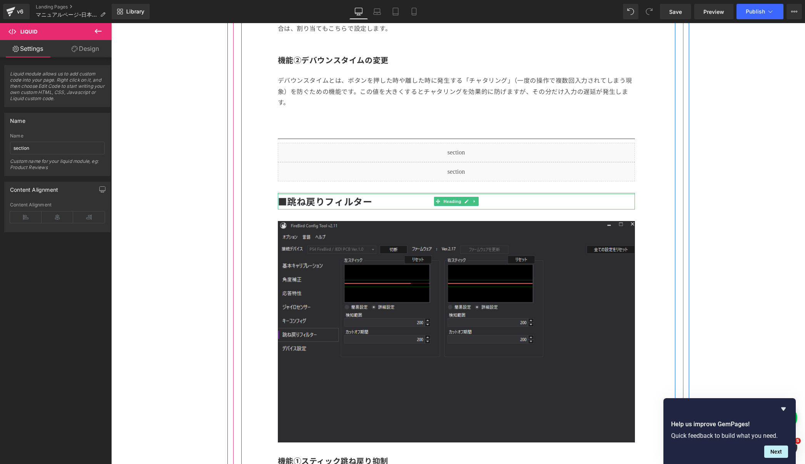
scroll to position [3602, 0]
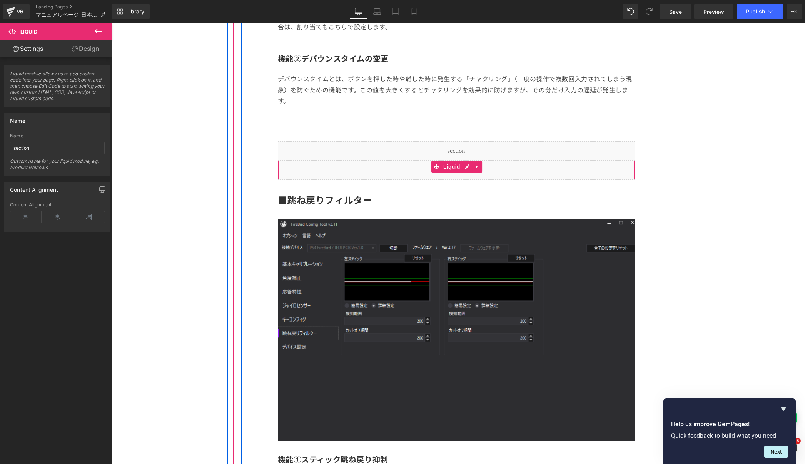
click at [552, 169] on div "Liquid" at bounding box center [456, 169] width 357 height 19
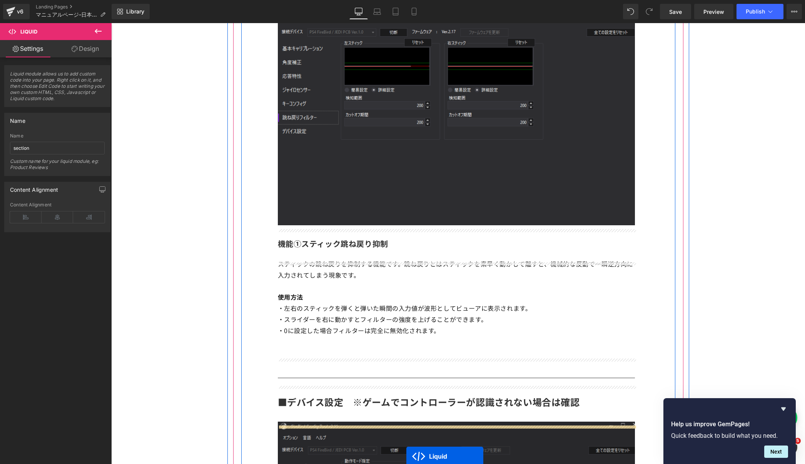
scroll to position [3856, 0]
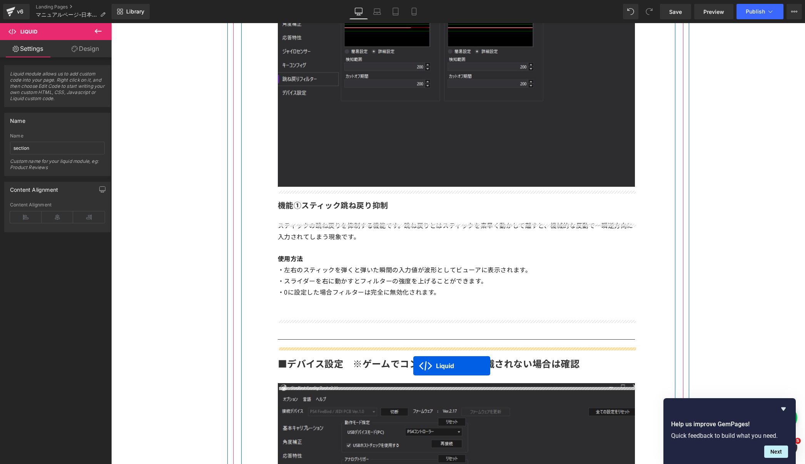
drag, startPoint x: 439, startPoint y: 169, endPoint x: 413, endPoint y: 365, distance: 197.8
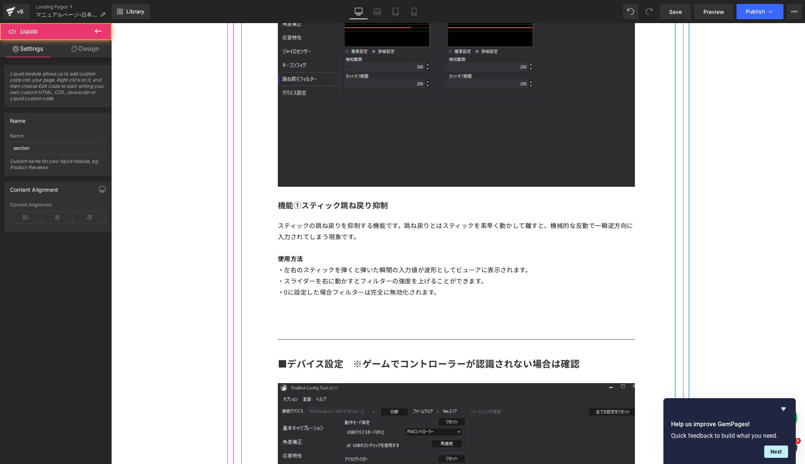
scroll to position [3836, 0]
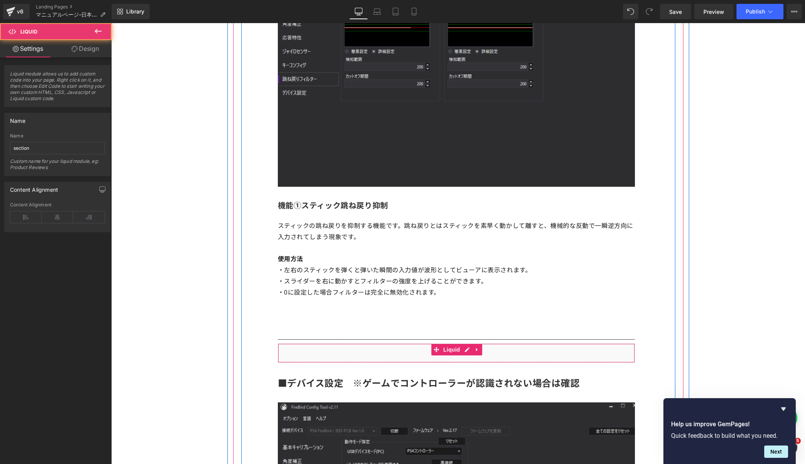
click at [594, 359] on div "Liquid" at bounding box center [456, 352] width 357 height 19
click at [476, 351] on icon at bounding box center [477, 349] width 2 height 3
click at [470, 352] on icon at bounding box center [471, 349] width 5 height 5
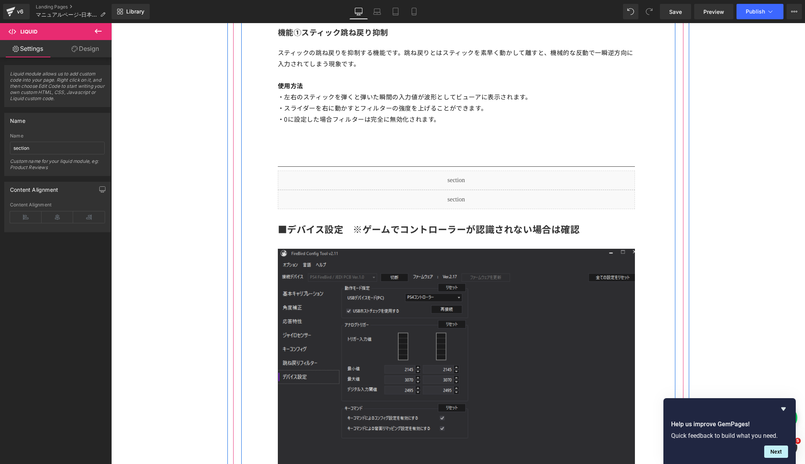
scroll to position [4032, 0]
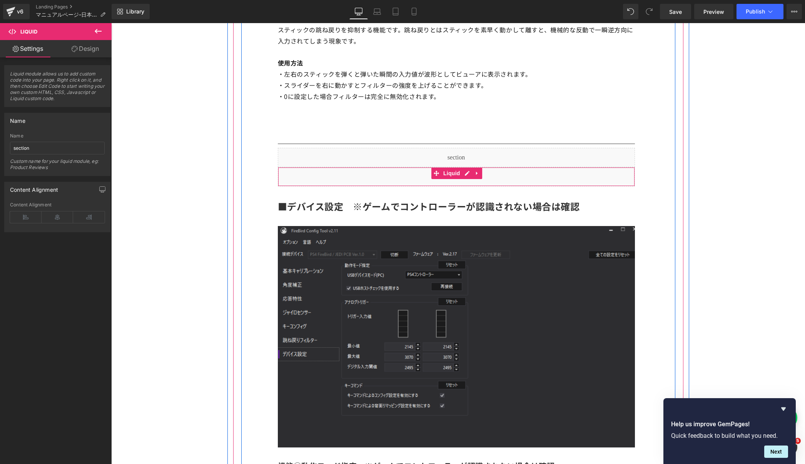
click at [538, 179] on div "Liquid" at bounding box center [456, 176] width 357 height 19
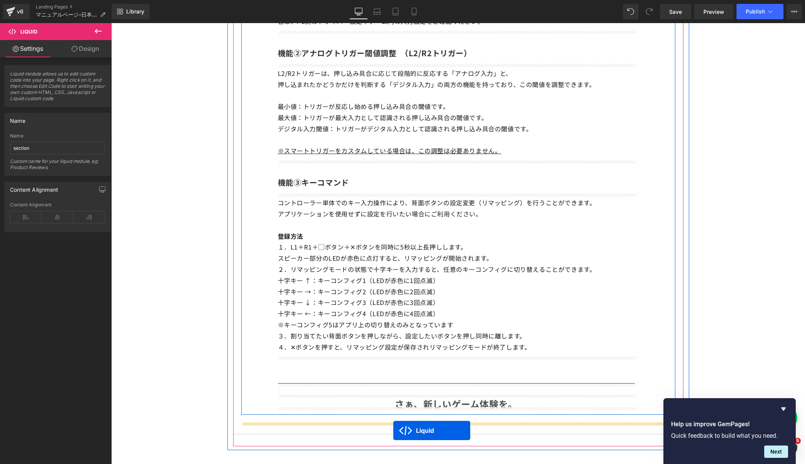
scroll to position [4693, 0]
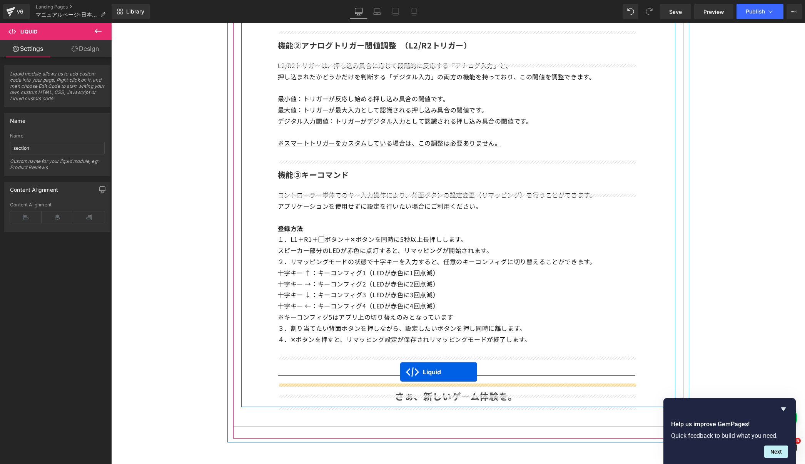
drag, startPoint x: 436, startPoint y: 178, endPoint x: 400, endPoint y: 372, distance: 197.2
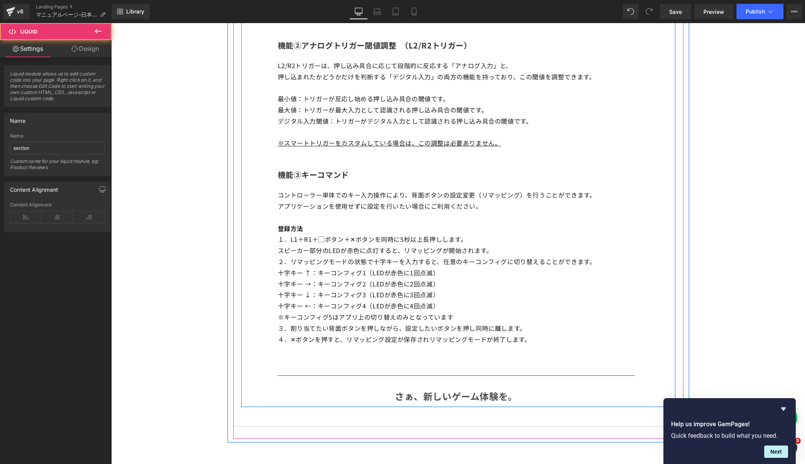
scroll to position [4674, 0]
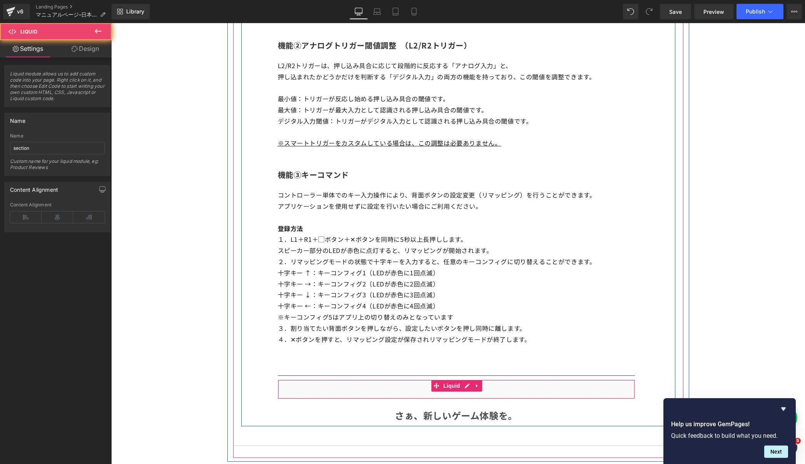
click at [390, 396] on div "Liquid" at bounding box center [456, 388] width 357 height 19
click at [480, 391] on link at bounding box center [477, 386] width 10 height 12
click at [480, 388] on icon at bounding box center [481, 385] width 5 height 5
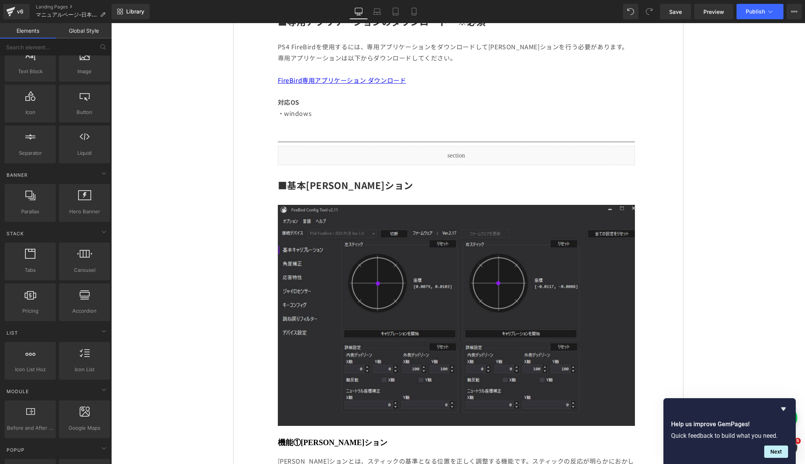
scroll to position [282, 0]
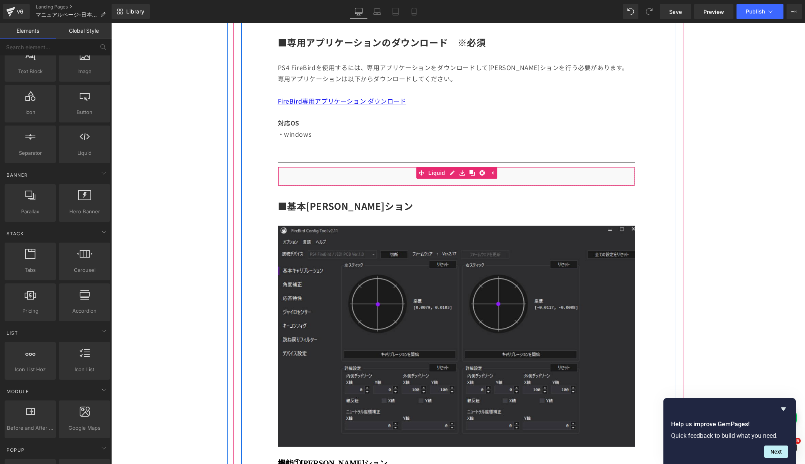
click at [396, 181] on div "Liquid" at bounding box center [456, 176] width 357 height 19
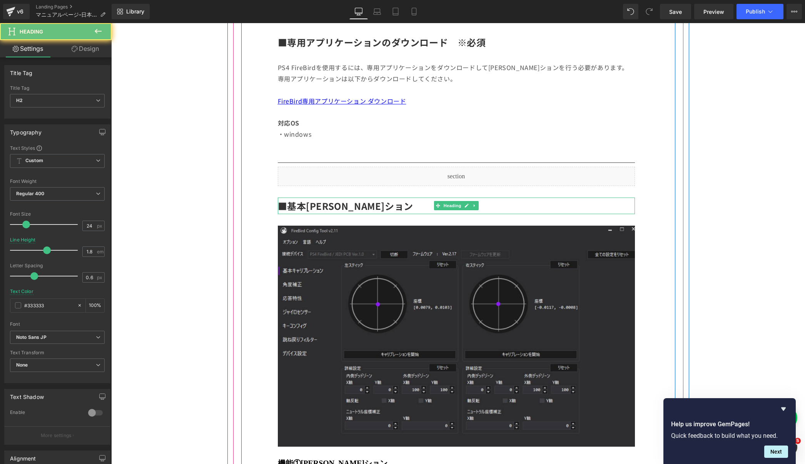
click at [402, 205] on h2 "■基本キャリブレーション" at bounding box center [456, 205] width 357 height 17
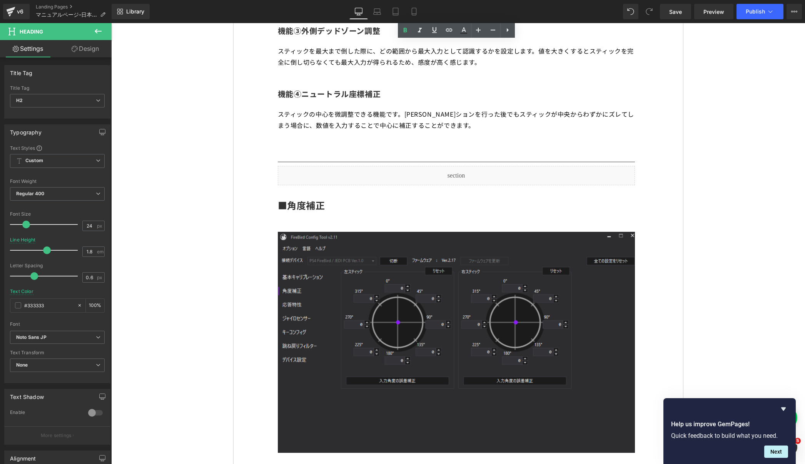
scroll to position [976, 0]
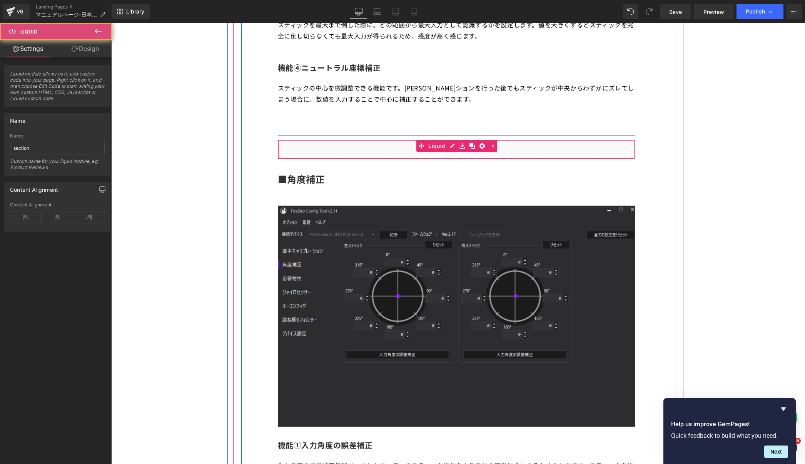
click at [361, 157] on div "Liquid" at bounding box center [456, 149] width 357 height 19
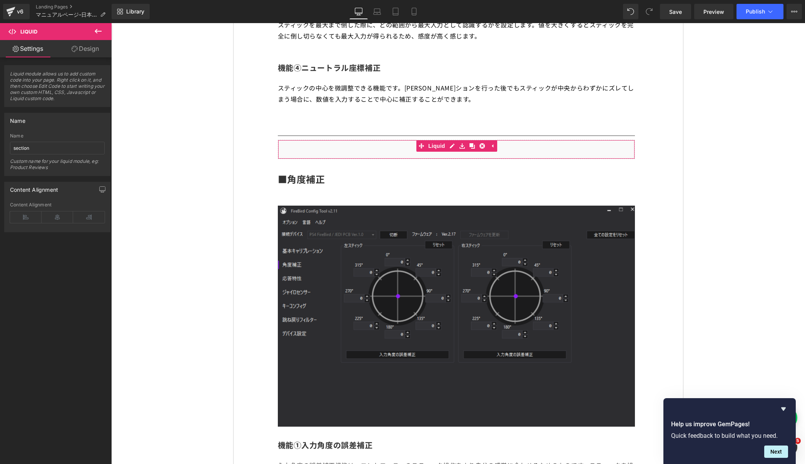
click at [83, 54] on link "Design" at bounding box center [85, 48] width 56 height 17
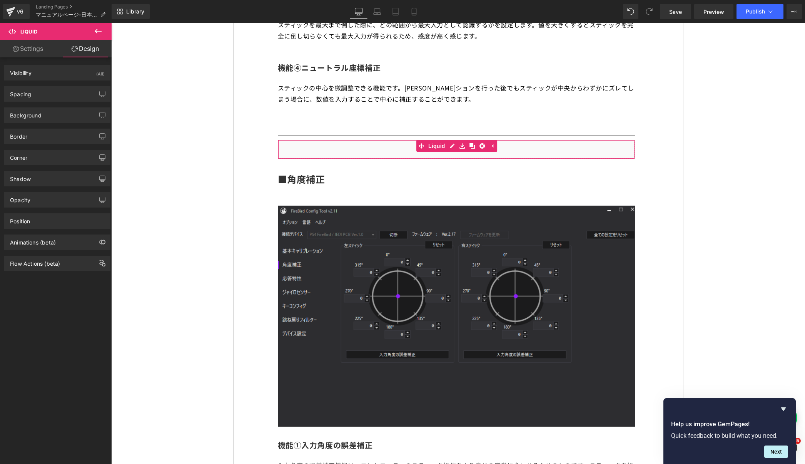
click at [33, 45] on link "Settings" at bounding box center [28, 48] width 56 height 17
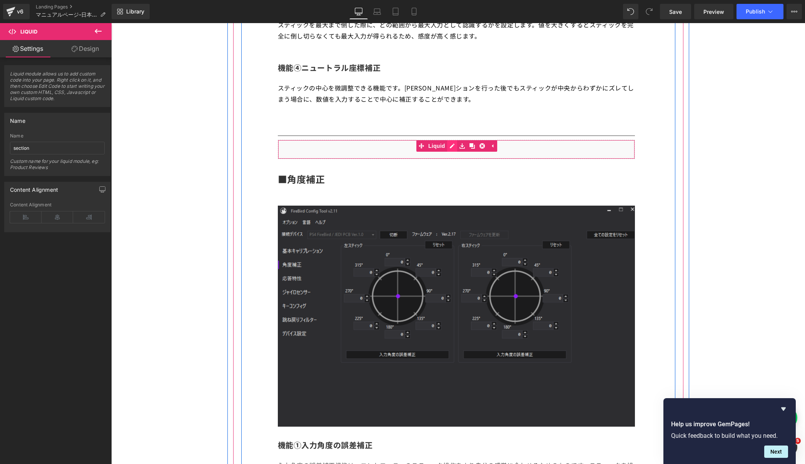
click at [450, 148] on div "Liquid" at bounding box center [456, 149] width 357 height 19
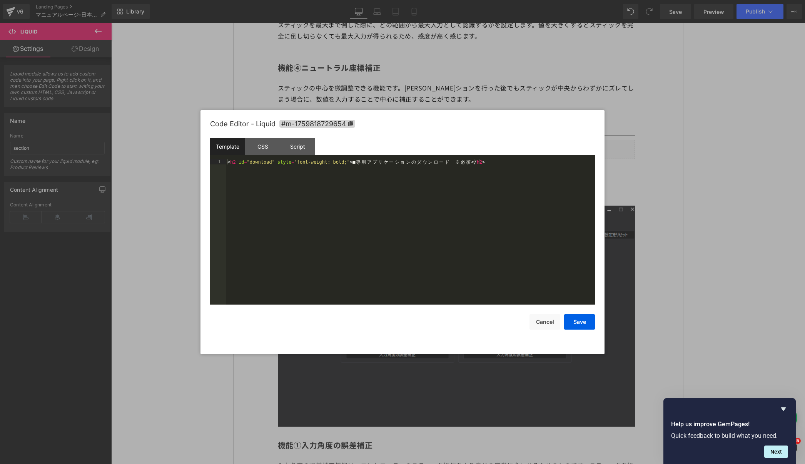
click at [392, 176] on div "< h2 id = "download" style = "font-weight: bold;" > ■ 専 用 ア プ リ ケ ー シ ョ ン の ダ ウ…" at bounding box center [410, 237] width 369 height 156
click at [583, 318] on button "Save" at bounding box center [579, 321] width 31 height 15
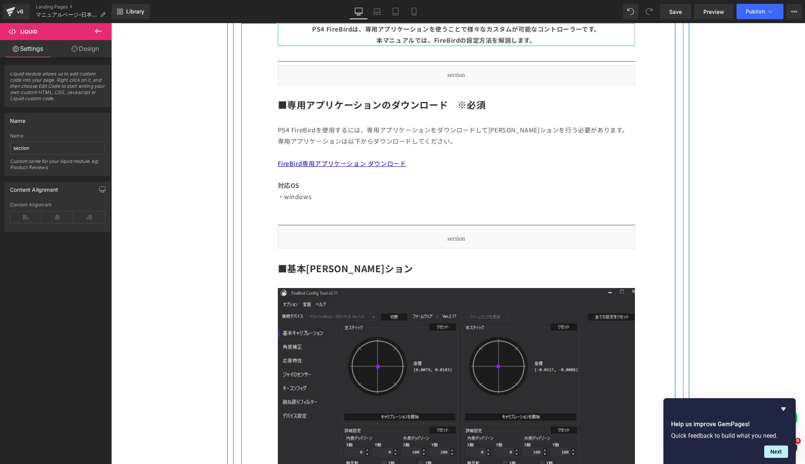
scroll to position [158, 0]
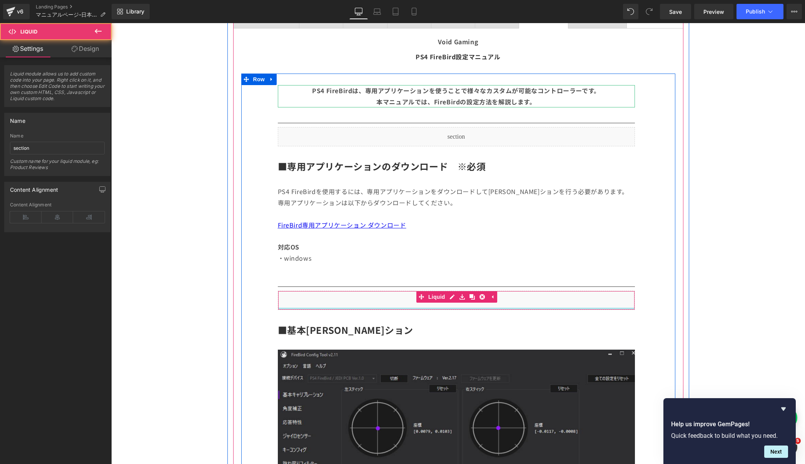
click at [395, 308] on div at bounding box center [456, 308] width 356 height 2
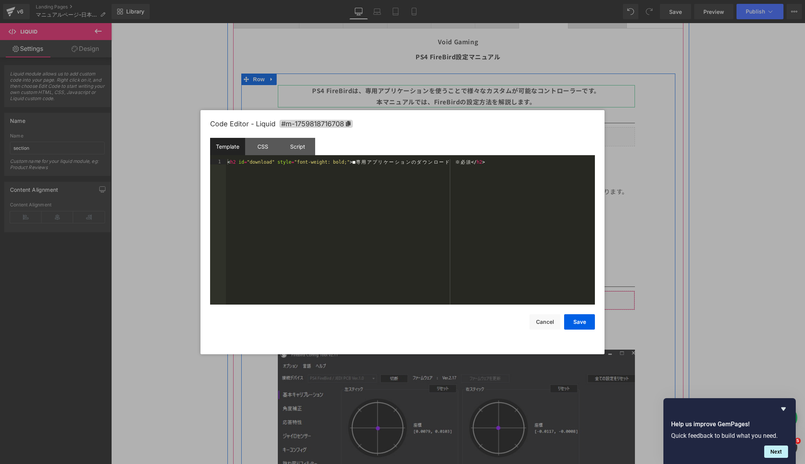
click at [452, 297] on div "Liquid" at bounding box center [456, 299] width 357 height 19
click at [405, 179] on div "< h2 id = "download" style = "font-weight: bold;" > ■ 専 用 ア プ リ ケ ー シ ョ ン の ダ ウ…" at bounding box center [410, 237] width 369 height 156
click at [580, 324] on button "Save" at bounding box center [579, 321] width 31 height 15
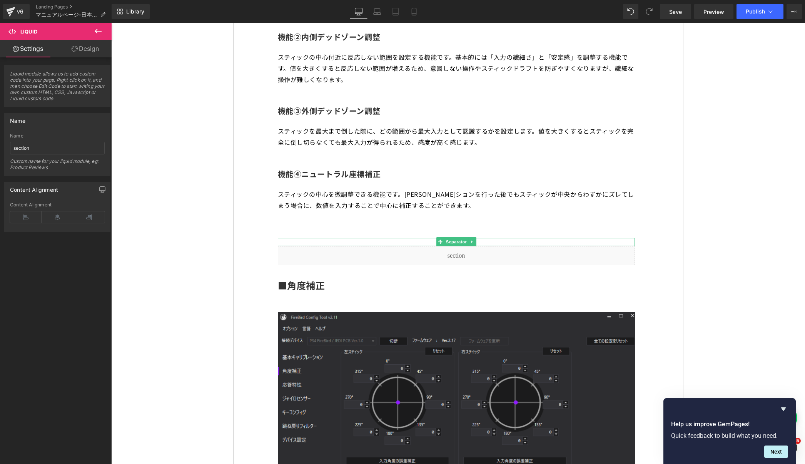
scroll to position [873, 0]
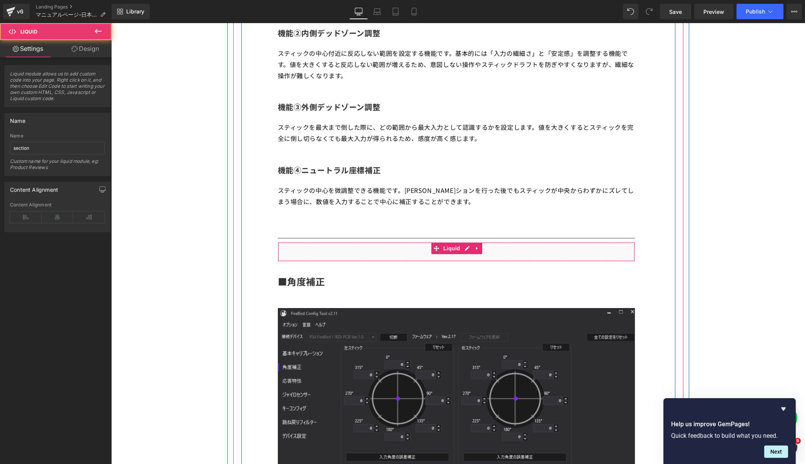
click at [363, 255] on div "Liquid" at bounding box center [456, 251] width 357 height 19
click at [464, 249] on icon at bounding box center [465, 248] width 4 height 5
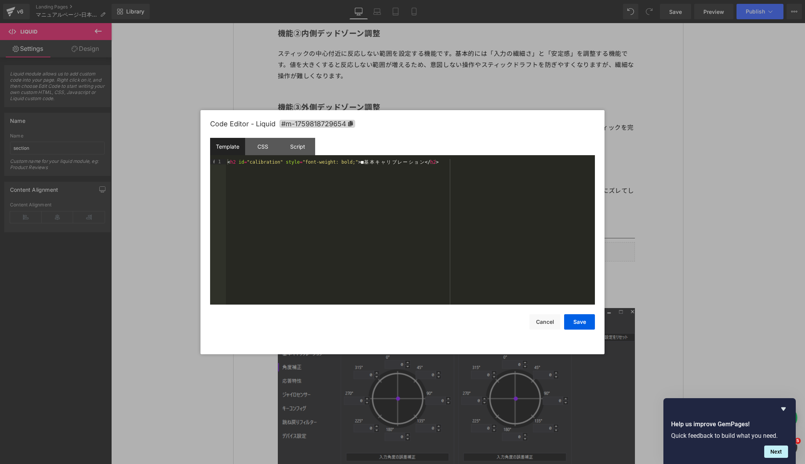
click at [429, 216] on div "< h2 id = "calibration" style = "font-weight: bold;" > ■ 基 本 キ ャ リ ブ レ ー シ ョ ン …" at bounding box center [410, 237] width 369 height 156
click at [587, 323] on button "Save" at bounding box center [579, 321] width 31 height 15
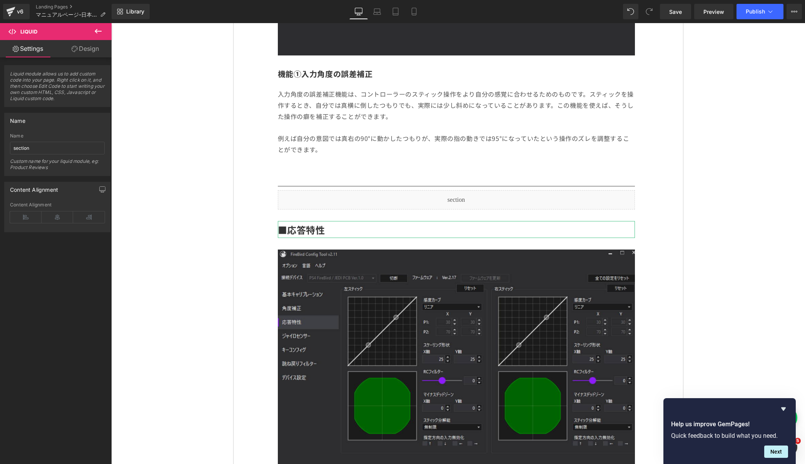
scroll to position [1414, 0]
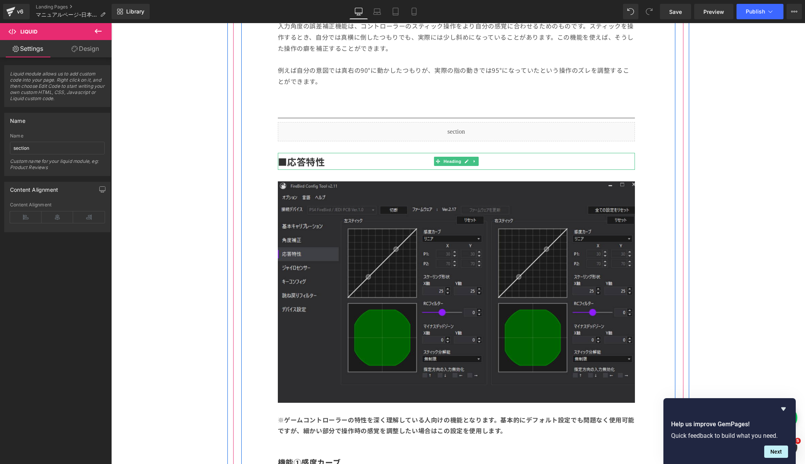
click at [392, 140] on div "Liquid" at bounding box center [456, 131] width 357 height 19
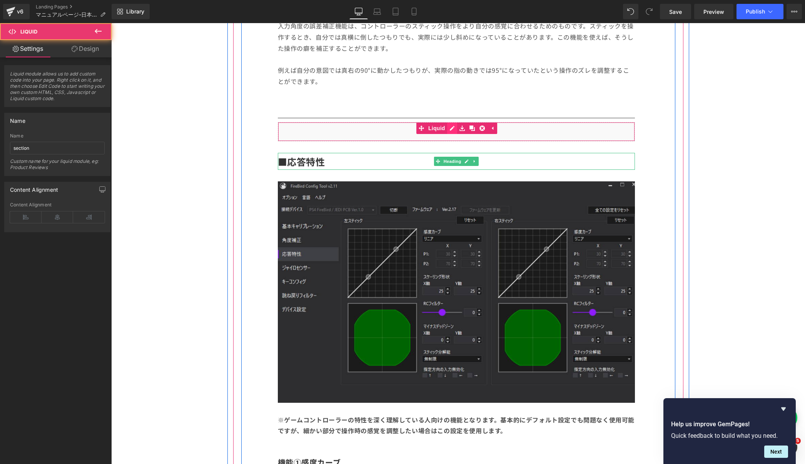
click at [450, 133] on div "Liquid" at bounding box center [456, 131] width 357 height 19
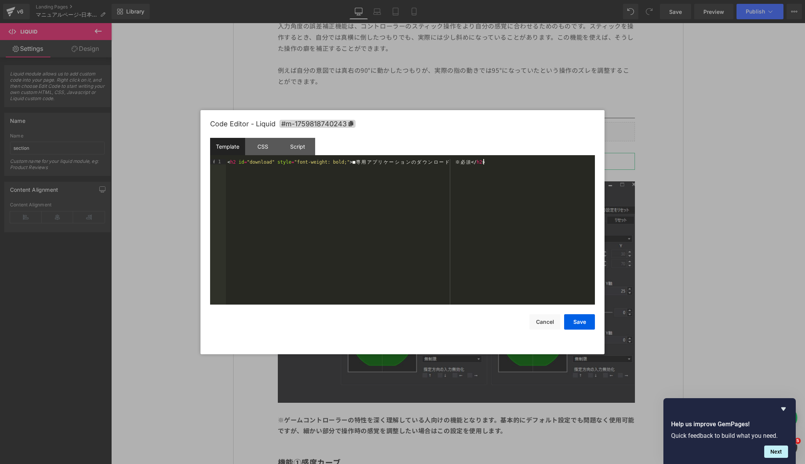
click at [448, 194] on div "< h2 id = "download" style = "font-weight: bold;" > ■ 専 用 ア プ リ ケ ー シ ョ ン の ダ ウ…" at bounding box center [410, 237] width 369 height 156
click at [586, 314] on button "Save" at bounding box center [579, 321] width 31 height 15
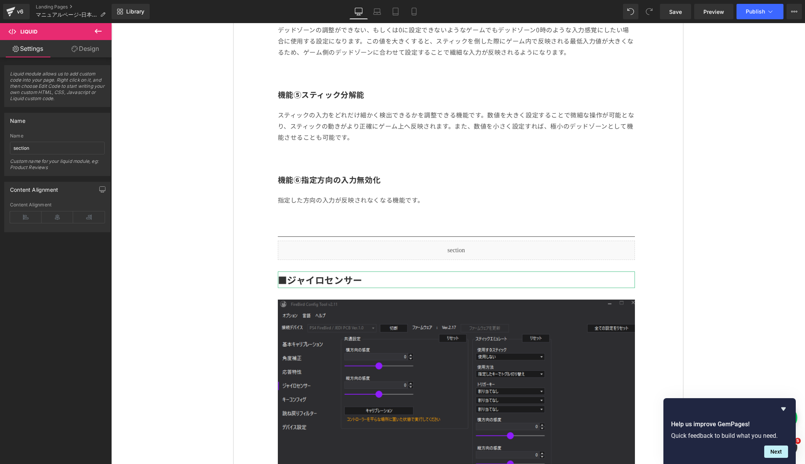
scroll to position [2111, 0]
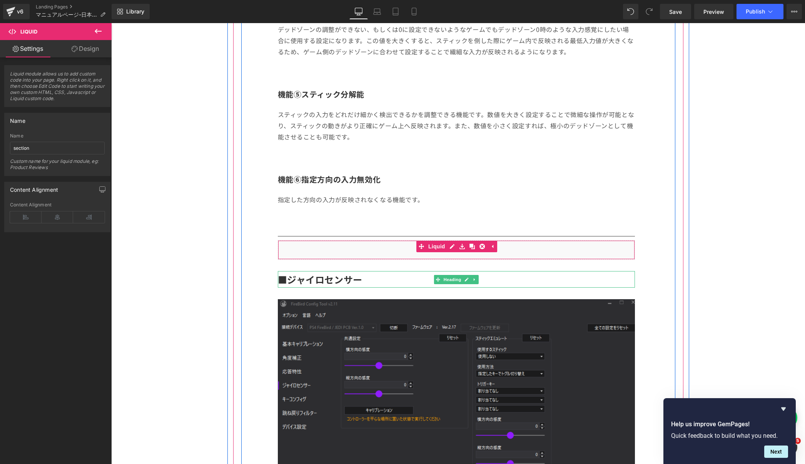
click at [546, 248] on div "Liquid" at bounding box center [456, 249] width 357 height 19
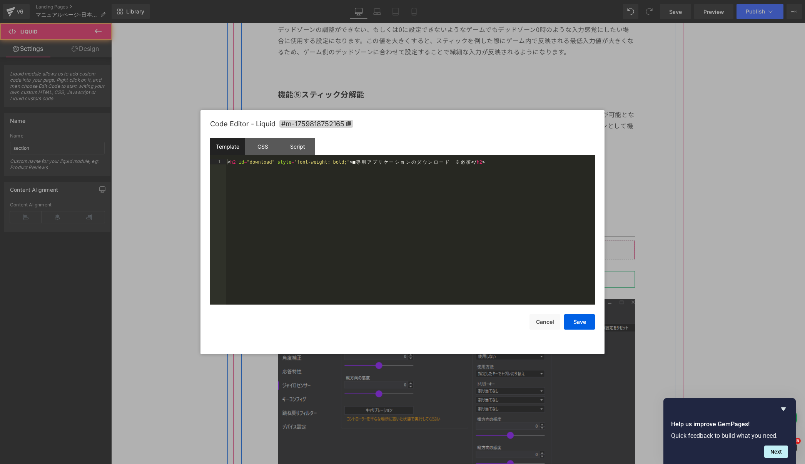
click at [455, 247] on link at bounding box center [452, 246] width 10 height 12
click at [364, 174] on div "< h2 id = "download" style = "font-weight: bold;" > ■ 専 用 ア プ リ ケ ー シ ョ ン の ダ ウ…" at bounding box center [410, 237] width 369 height 156
click at [581, 319] on button "Save" at bounding box center [579, 321] width 31 height 15
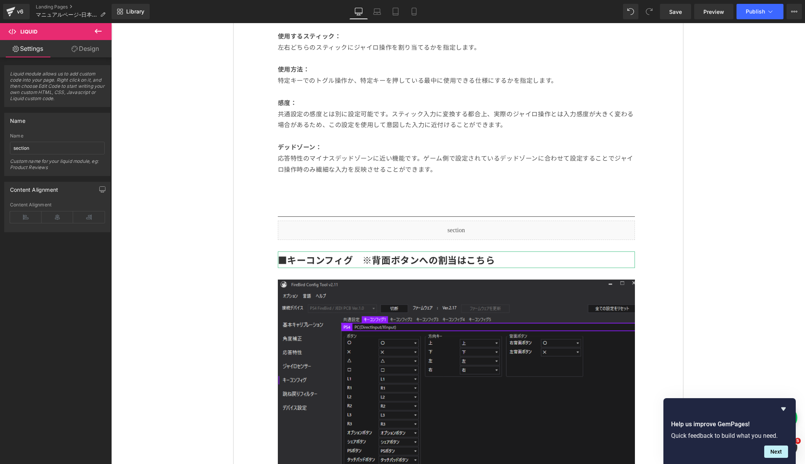
scroll to position [2970, 0]
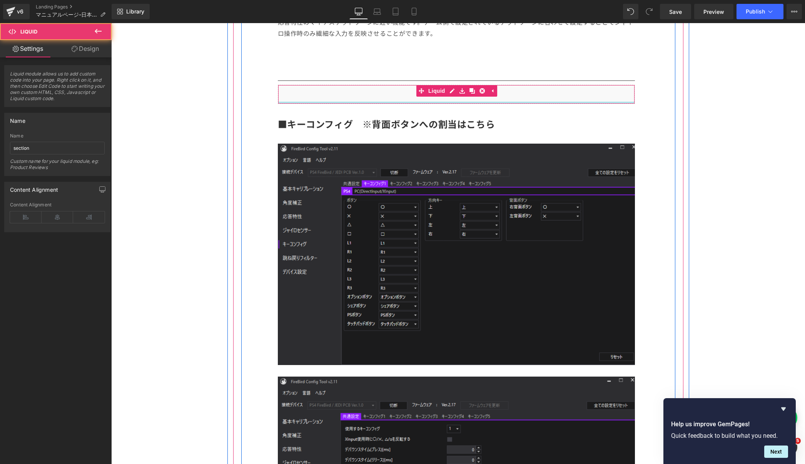
click at [527, 103] on div at bounding box center [456, 103] width 356 height 2
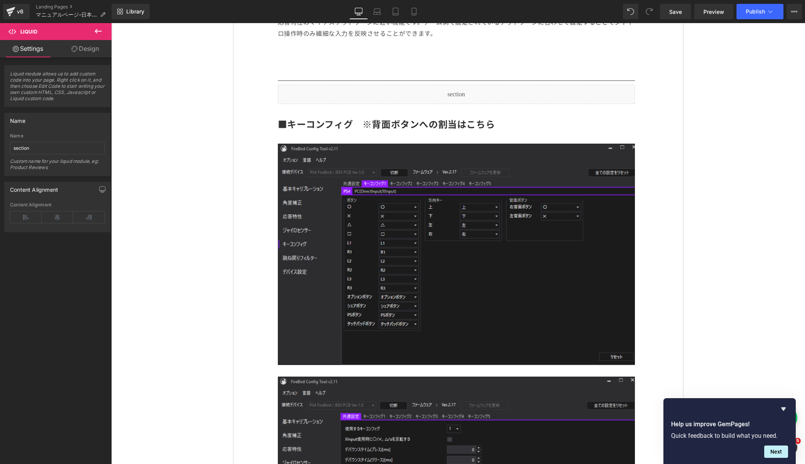
click at [366, 93] on div "Liquid" at bounding box center [456, 94] width 357 height 19
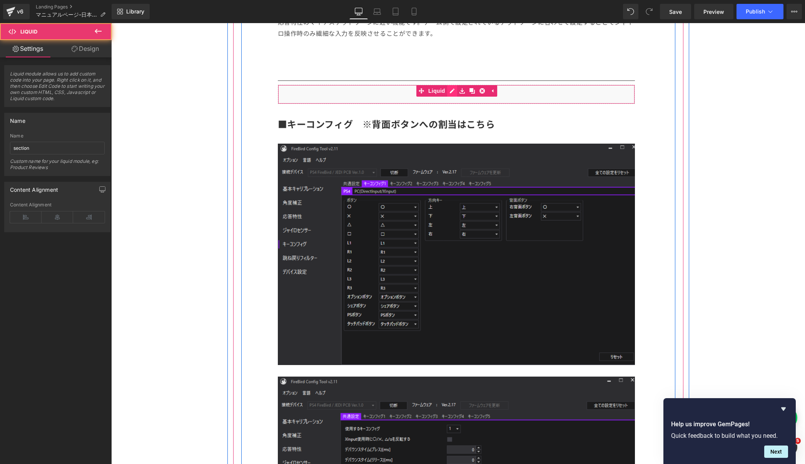
click at [452, 92] on div "Liquid" at bounding box center [456, 94] width 357 height 19
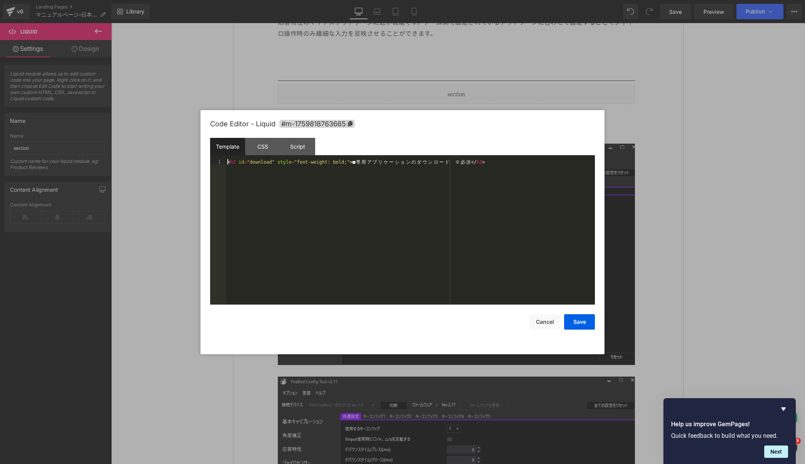
click at [456, 191] on div "< h2 id = "download" style = "font-weight: bold;" > ■ 専 用 ア プ リ ケ ー シ ョ ン の ダ ウ…" at bounding box center [410, 237] width 369 height 156
click at [580, 322] on button "Save" at bounding box center [579, 321] width 31 height 15
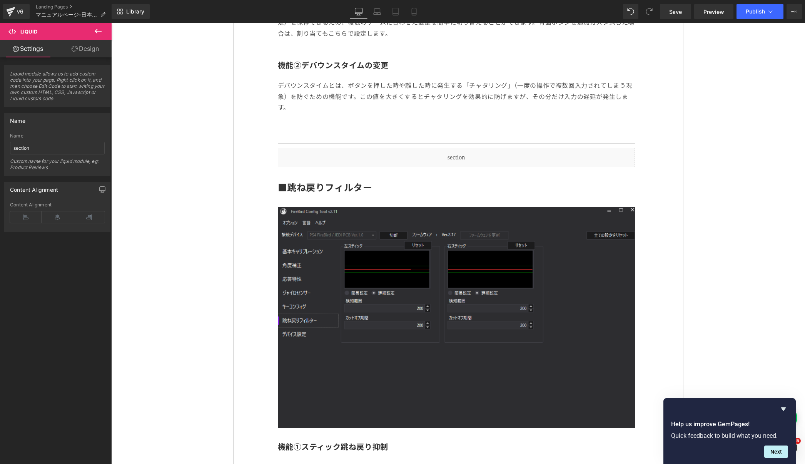
scroll to position [3604, 0]
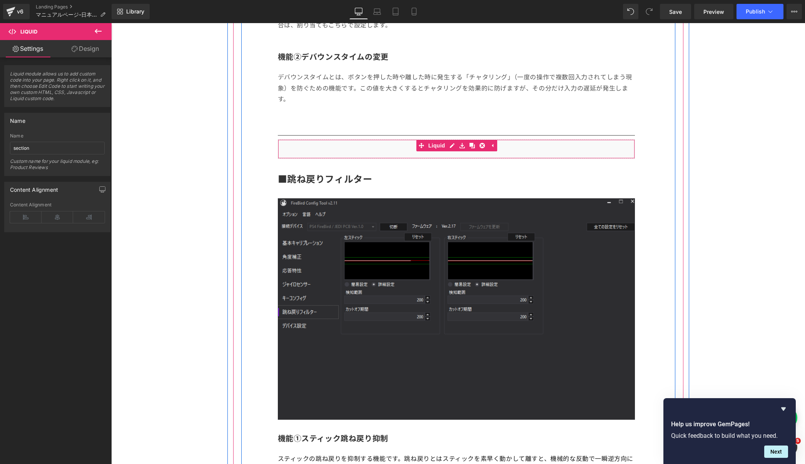
click at [355, 156] on div "Liquid" at bounding box center [456, 148] width 357 height 19
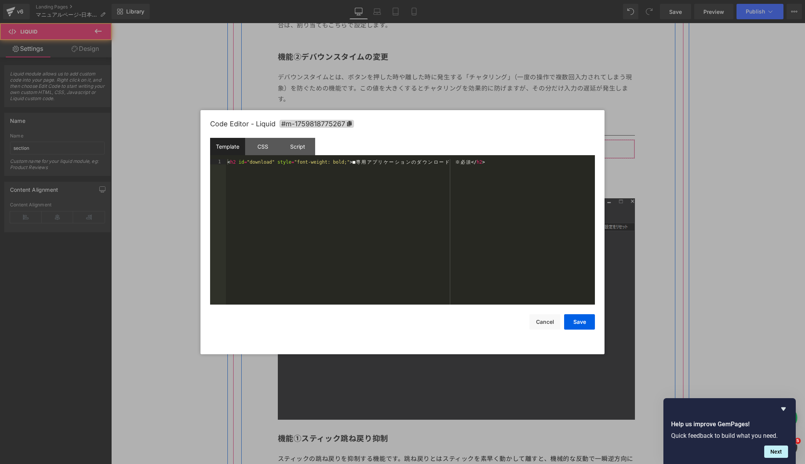
click at [448, 150] on link at bounding box center [452, 146] width 10 height 12
click at [442, 167] on div "< h2 id = "download" style = "font-weight: bold;" > ■ 専 用 ア プ リ ケ ー シ ョ ン の ダ ウ…" at bounding box center [410, 237] width 369 height 156
click at [584, 320] on button "Save" at bounding box center [579, 321] width 31 height 15
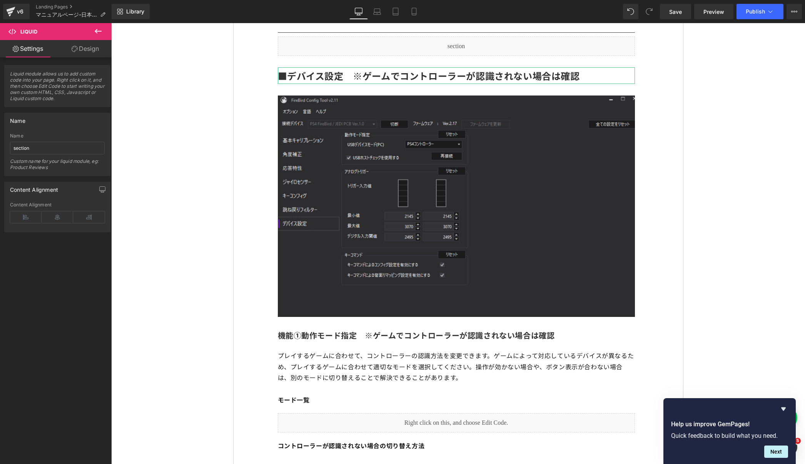
scroll to position [4150, 0]
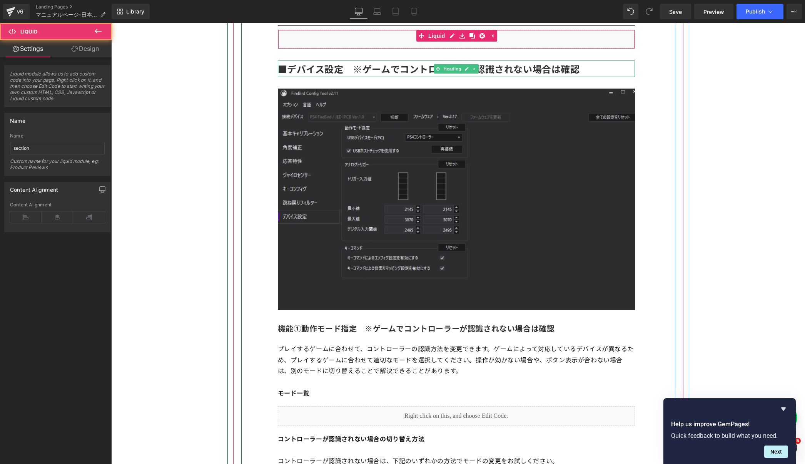
click at [413, 48] on div "Liquid" at bounding box center [456, 39] width 357 height 19
click at [450, 42] on div "Liquid" at bounding box center [456, 39] width 357 height 19
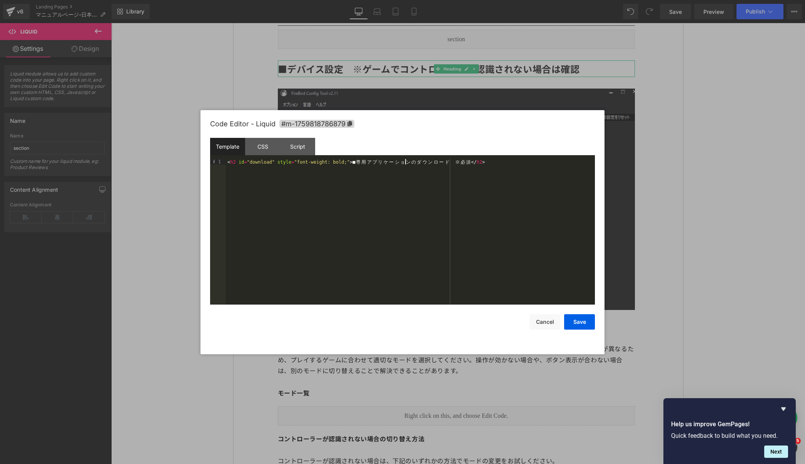
click at [408, 162] on div "< h2 id = "download" style = "font-weight: bold;" > ■ 専 用 ア プ リ ケ ー シ ョ ン の ダ ウ…" at bounding box center [410, 237] width 369 height 156
click at [573, 328] on button "Save" at bounding box center [579, 321] width 31 height 15
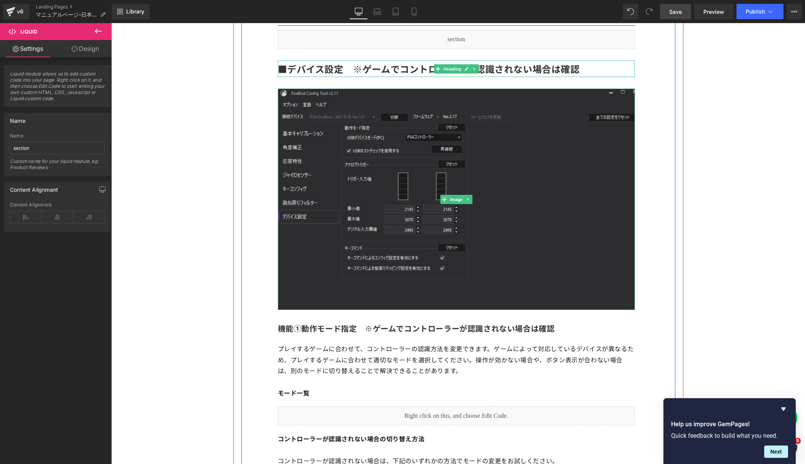
click at [677, 14] on span "Save" at bounding box center [675, 12] width 13 height 8
click at [746, 15] on button "Publish" at bounding box center [759, 11] width 47 height 15
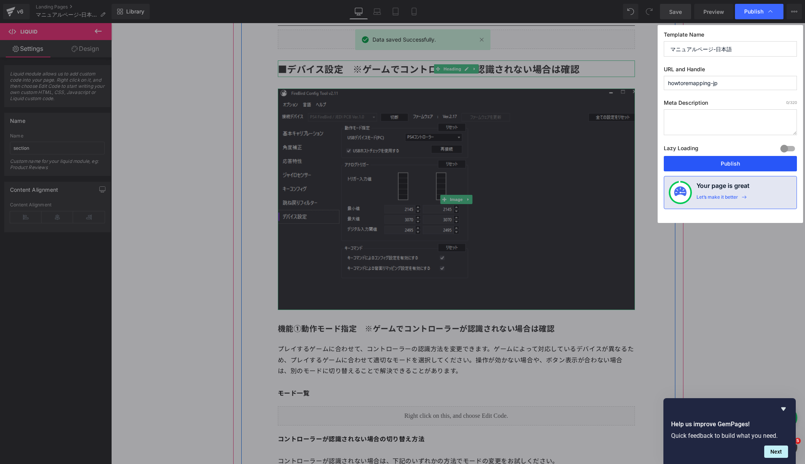
click at [687, 164] on button "Publish" at bounding box center [730, 163] width 133 height 15
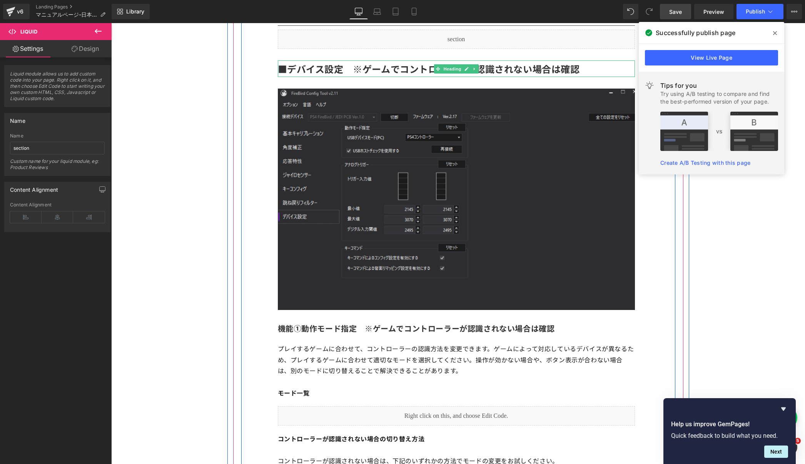
click at [310, 74] on span "■デバイス設定　※ゲームでコントローラーが認識されない場合は確認" at bounding box center [429, 68] width 302 height 13
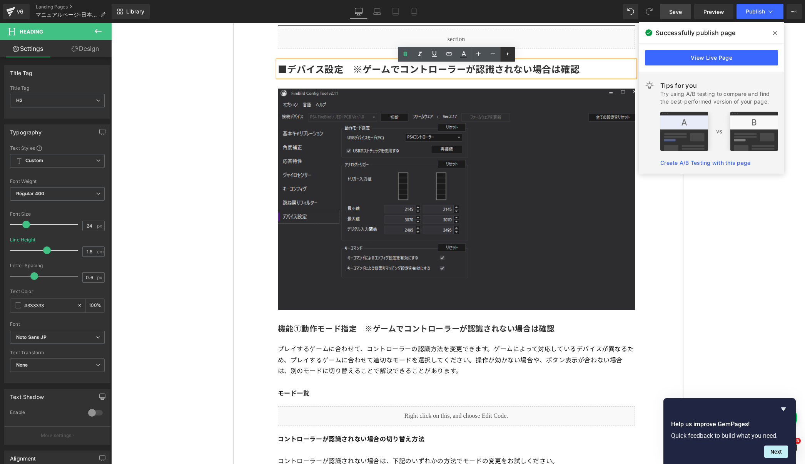
click at [508, 52] on icon at bounding box center [507, 53] width 9 height 9
click at [519, 60] on link at bounding box center [522, 54] width 15 height 15
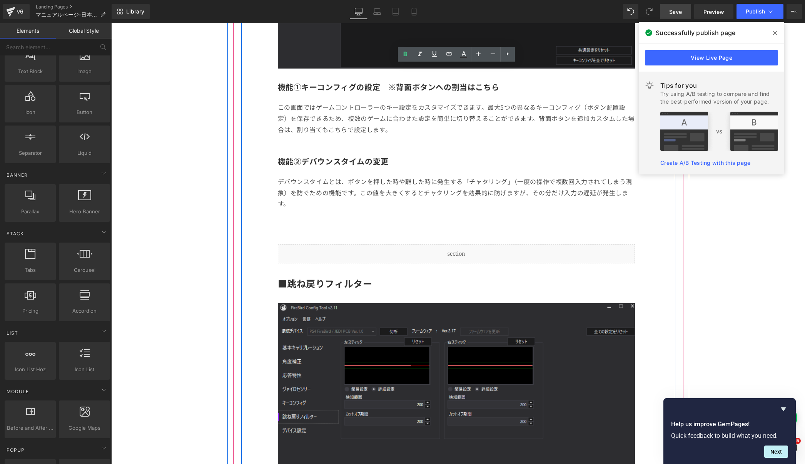
scroll to position [3500, 0]
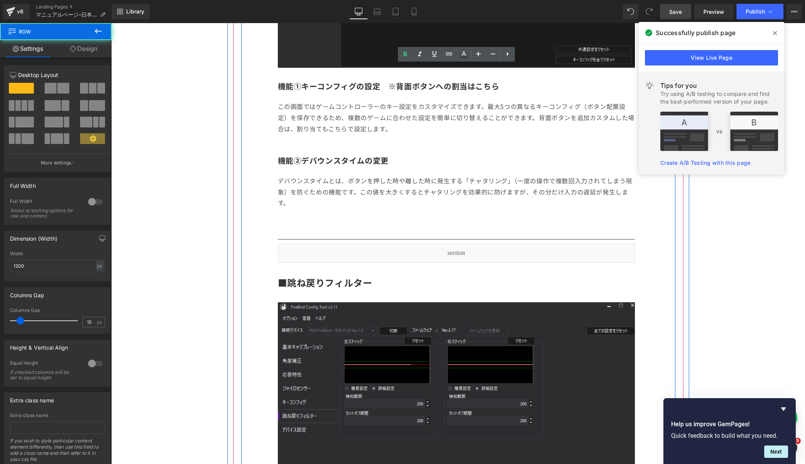
click at [440, 287] on span at bounding box center [438, 282] width 8 height 9
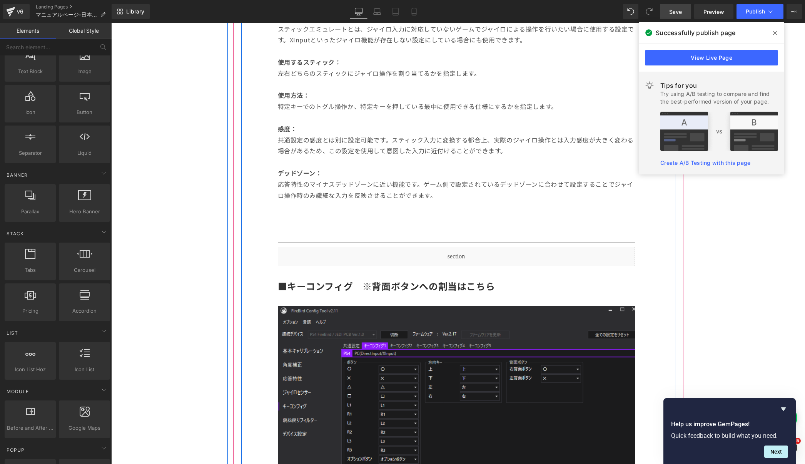
scroll to position [2807, 0]
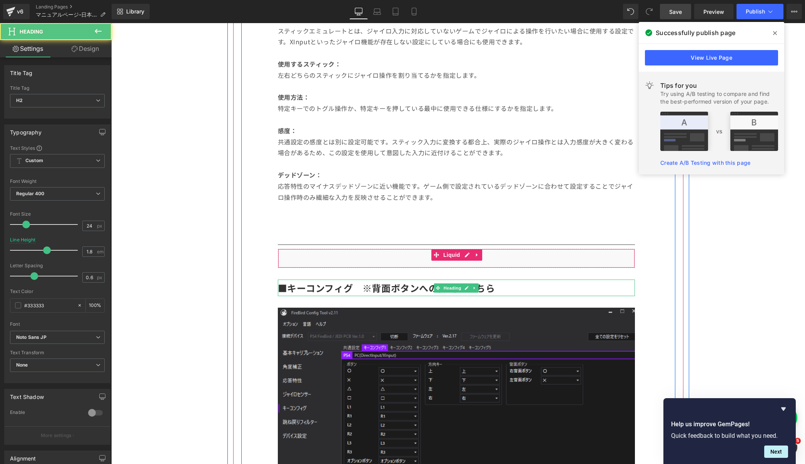
click at [528, 292] on h2 "■キーコンフィグ　※背面ボタンへの割当はこちら" at bounding box center [456, 287] width 357 height 17
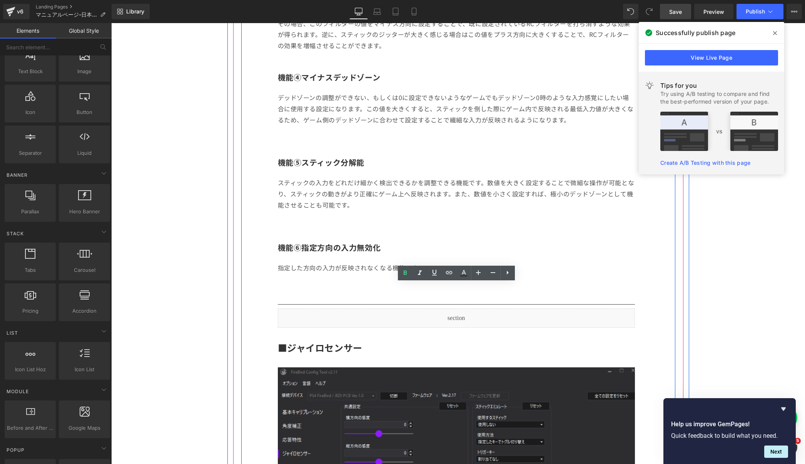
scroll to position [2044, 0]
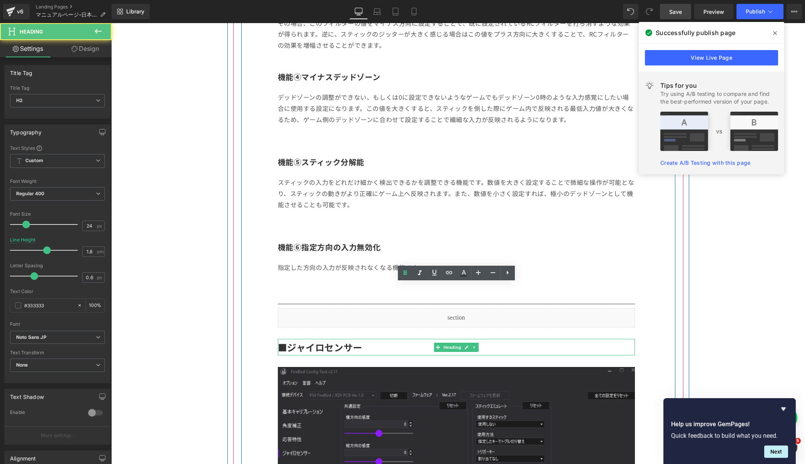
click at [479, 354] on h2 "■ジャイロセンサー" at bounding box center [456, 347] width 357 height 17
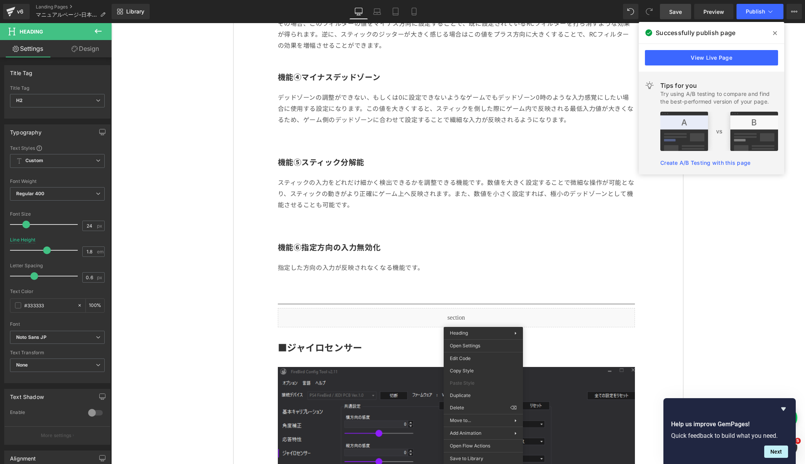
click at [88, 51] on link "Design" at bounding box center [85, 48] width 56 height 17
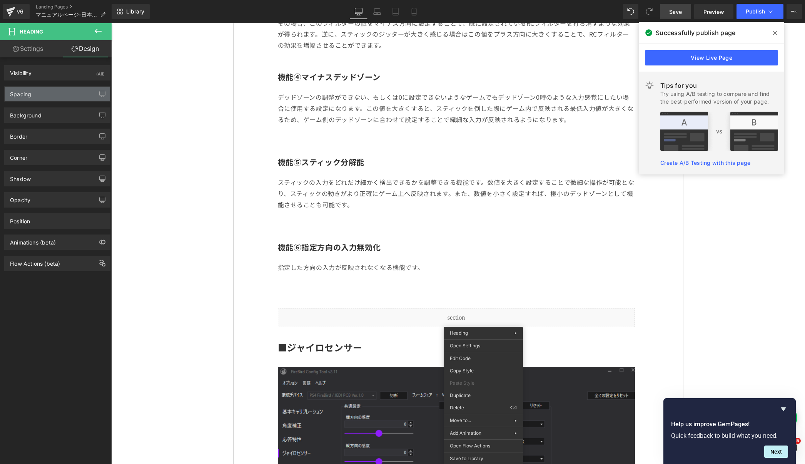
click at [58, 97] on div "Spacing" at bounding box center [57, 94] width 105 height 15
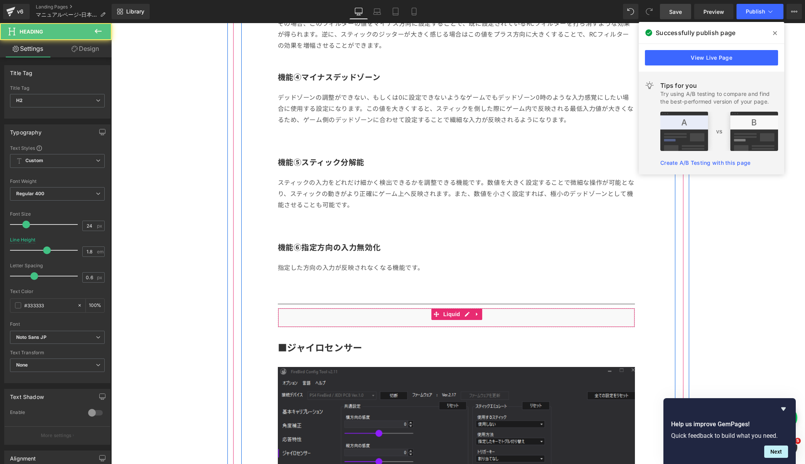
click at [551, 348] on h2 "■ジャイロセンサー" at bounding box center [456, 347] width 357 height 17
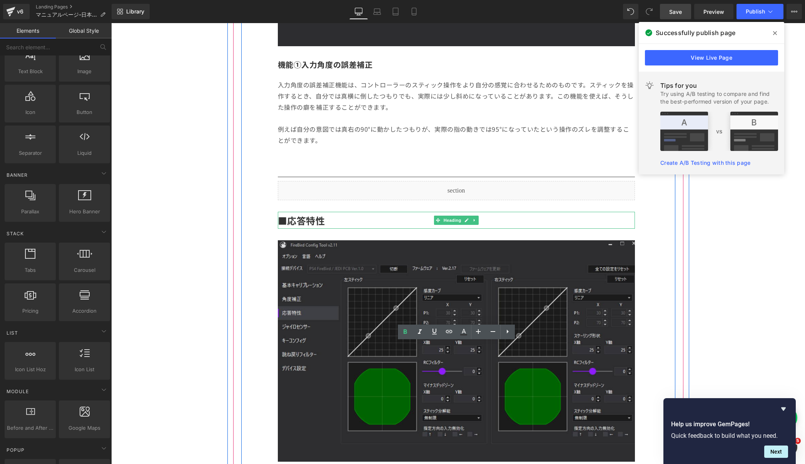
scroll to position [1346, 0]
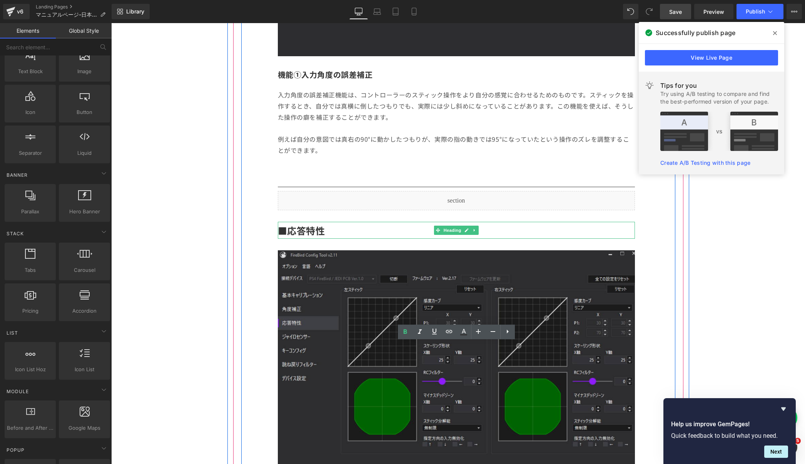
click at [535, 233] on h2 "■応答特性" at bounding box center [456, 230] width 357 height 17
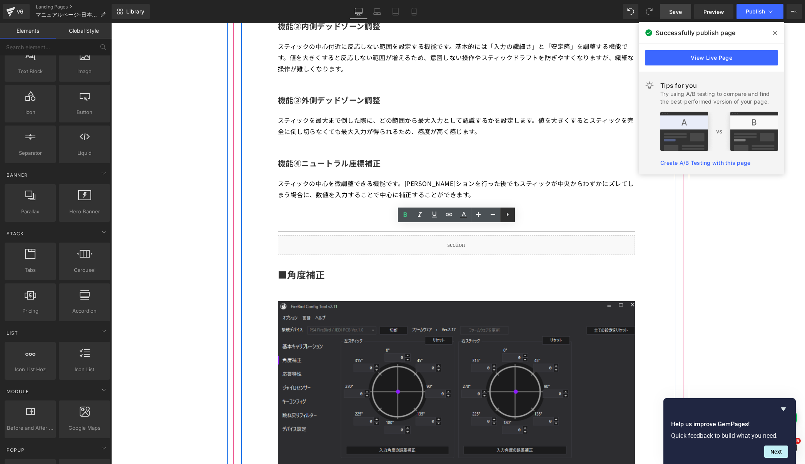
scroll to position [879, 0]
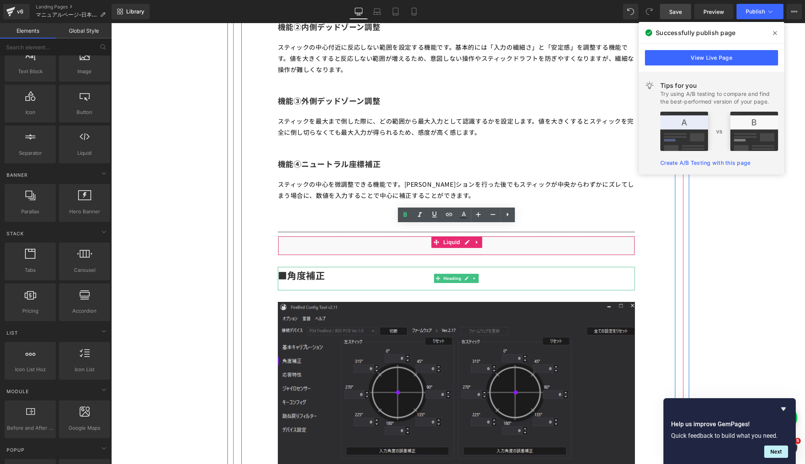
click at [500, 280] on h2 "■角度補正" at bounding box center [456, 275] width 357 height 17
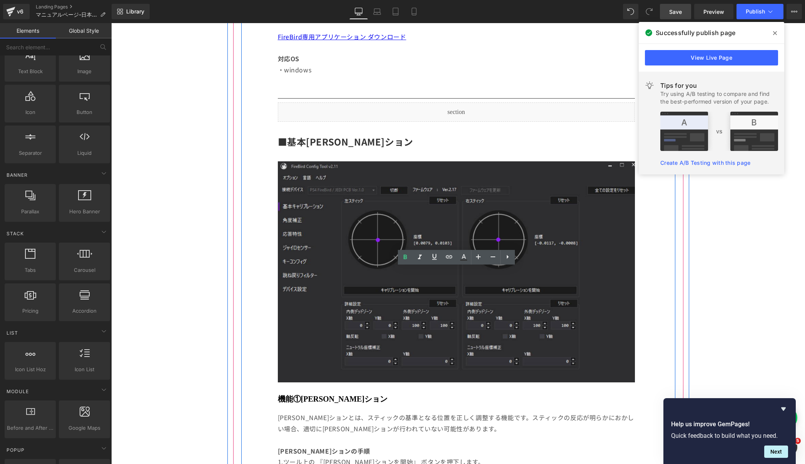
scroll to position [288, 0]
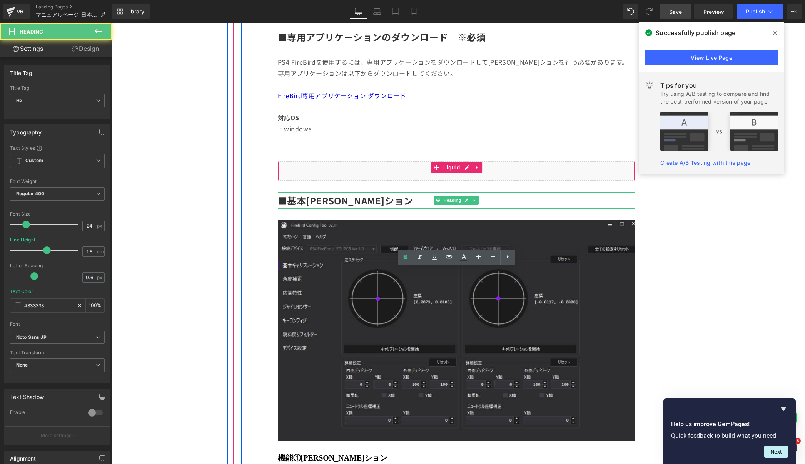
click at [513, 203] on h2 "■基本キャリブレーション" at bounding box center [456, 200] width 357 height 17
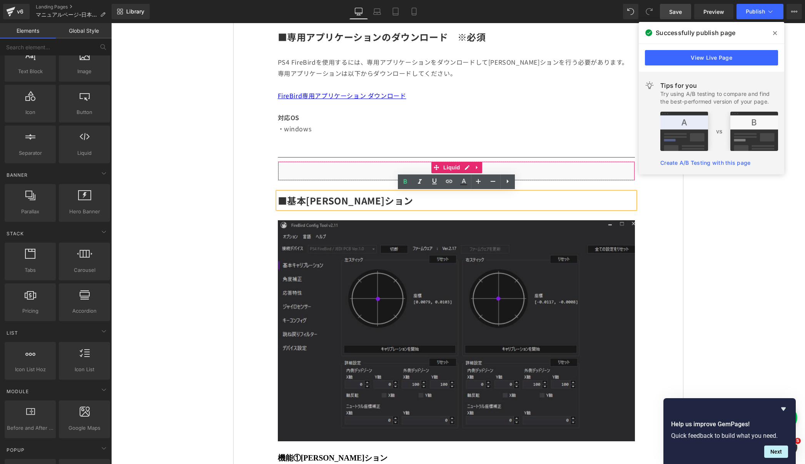
drag, startPoint x: 605, startPoint y: 314, endPoint x: 494, endPoint y: 291, distance: 113.9
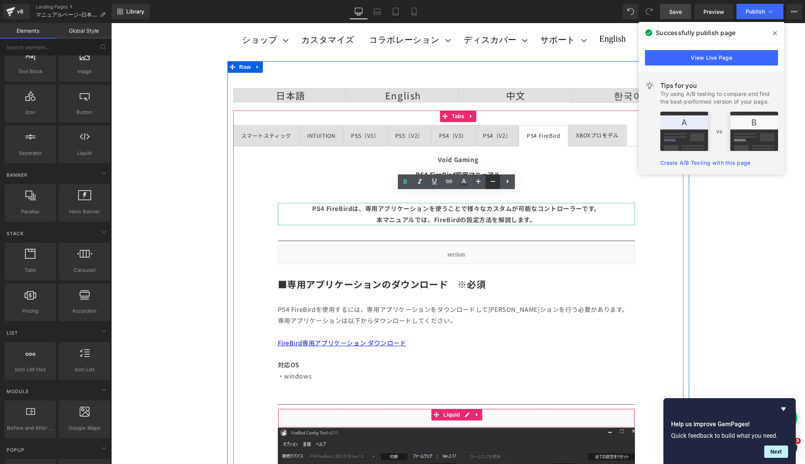
scroll to position [43, 0]
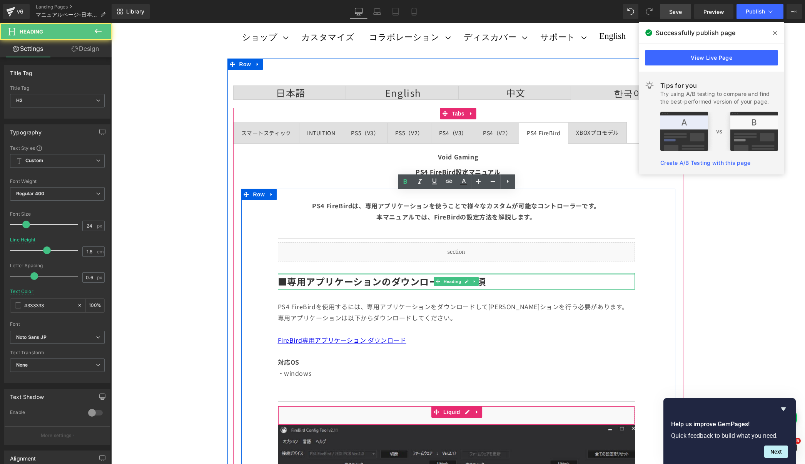
click at [536, 274] on div "■専用アプリケーションのダウンロード　※必須 Heading" at bounding box center [456, 281] width 357 height 17
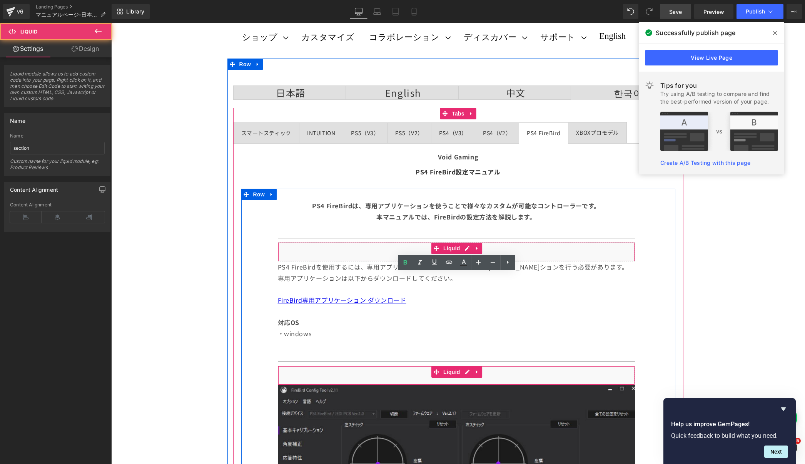
click at [572, 255] on div "Liquid" at bounding box center [456, 251] width 357 height 19
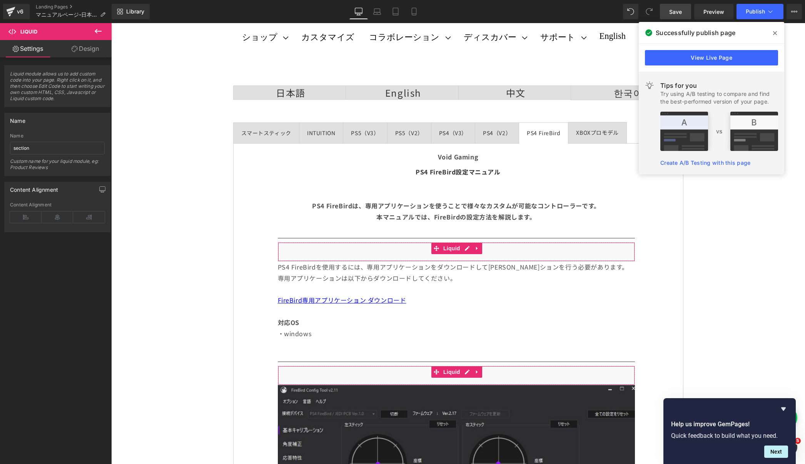
click at [92, 49] on link "Design" at bounding box center [85, 48] width 56 height 17
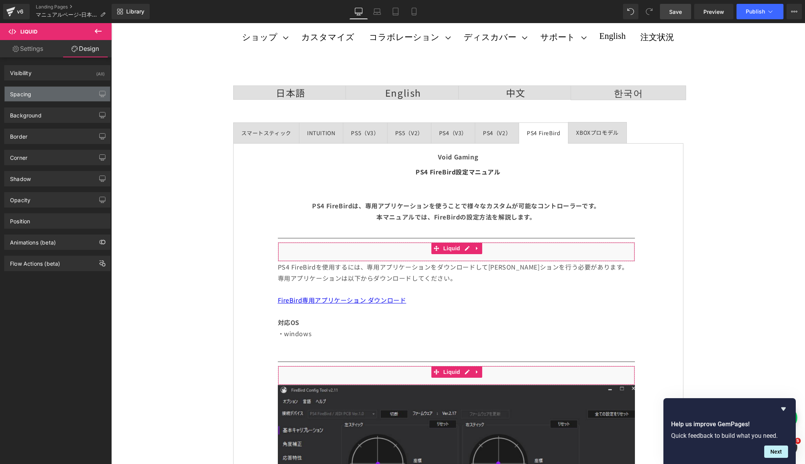
click at [58, 97] on div "Spacing" at bounding box center [57, 94] width 105 height 15
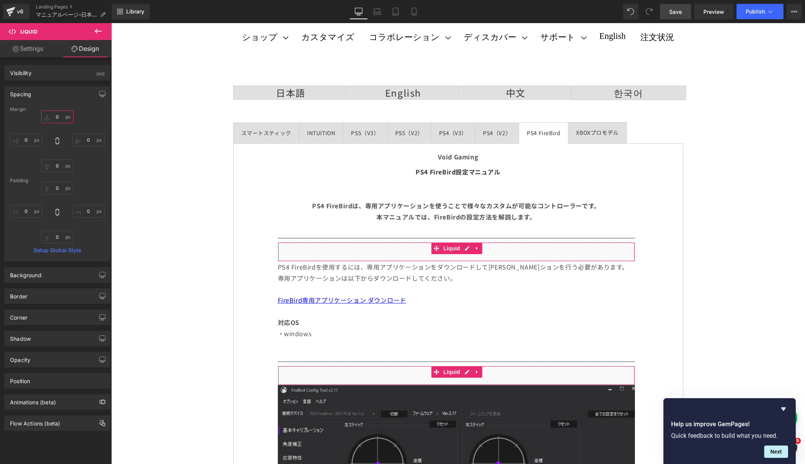
click at [53, 117] on input "0" at bounding box center [57, 116] width 32 height 13
click at [52, 115] on input "0" at bounding box center [57, 116] width 32 height 13
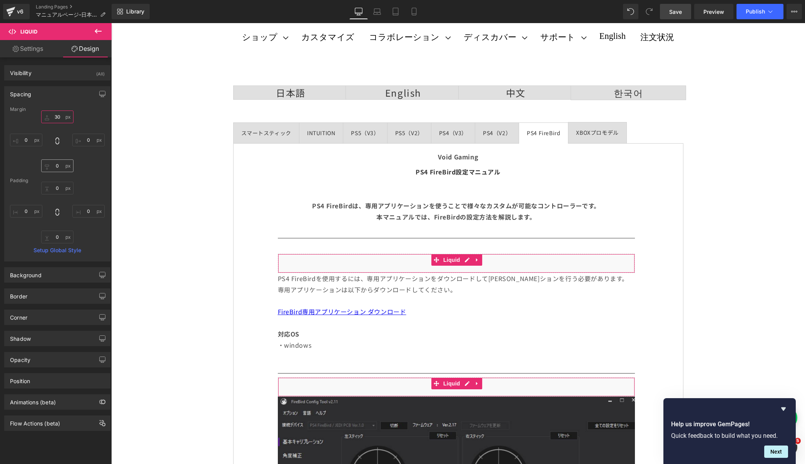
type input "30"
click at [52, 167] on input "0" at bounding box center [57, 165] width 32 height 13
click at [52, 164] on input "0" at bounding box center [57, 165] width 32 height 13
type input "30"
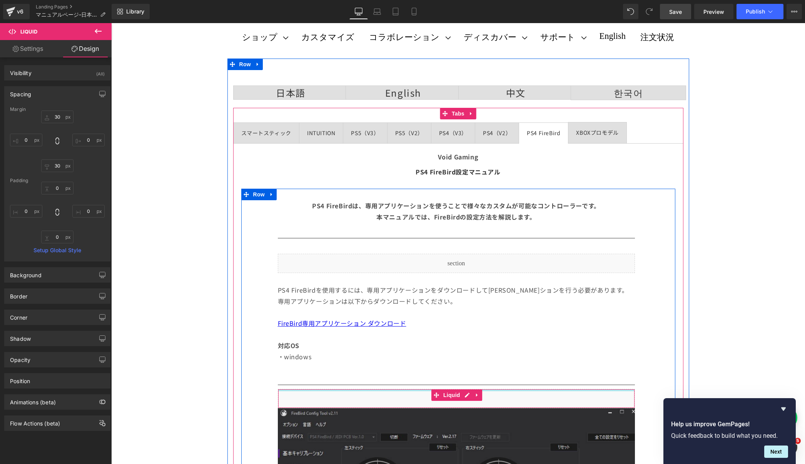
click at [541, 389] on div at bounding box center [456, 390] width 356 height 2
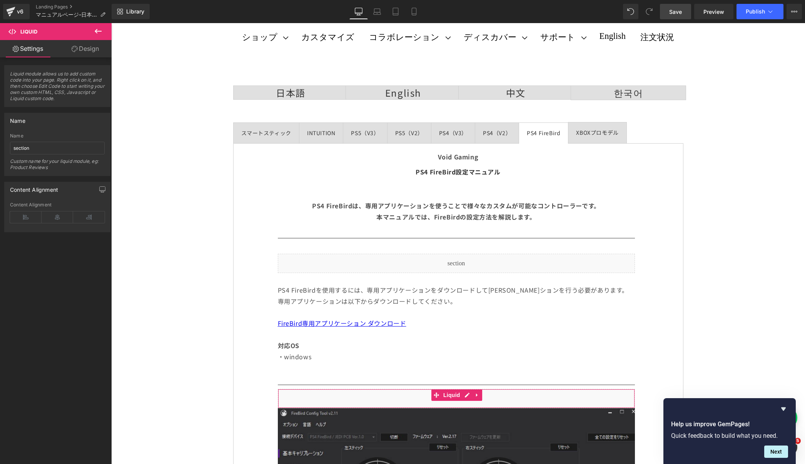
click at [90, 48] on link "Design" at bounding box center [85, 48] width 56 height 17
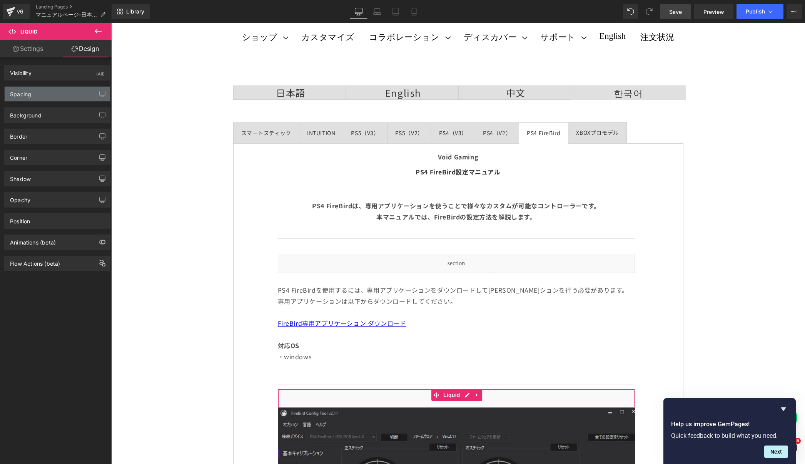
click at [45, 93] on div "Spacing" at bounding box center [57, 94] width 105 height 15
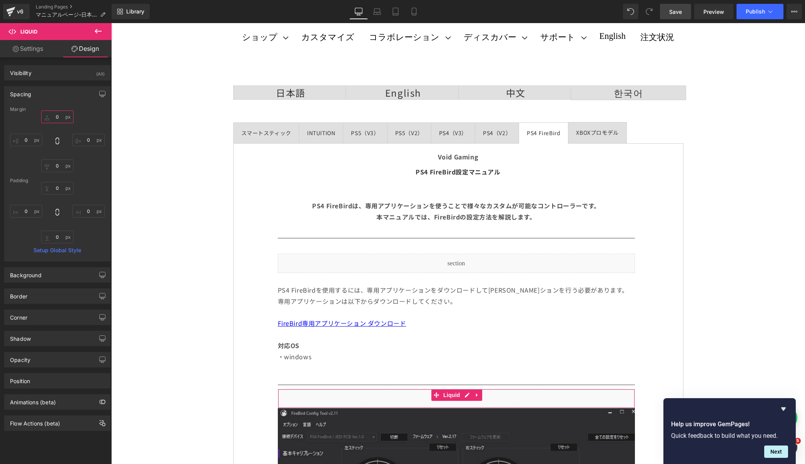
click at [51, 113] on input "0" at bounding box center [57, 116] width 32 height 13
click at [51, 115] on input "0" at bounding box center [57, 116] width 32 height 13
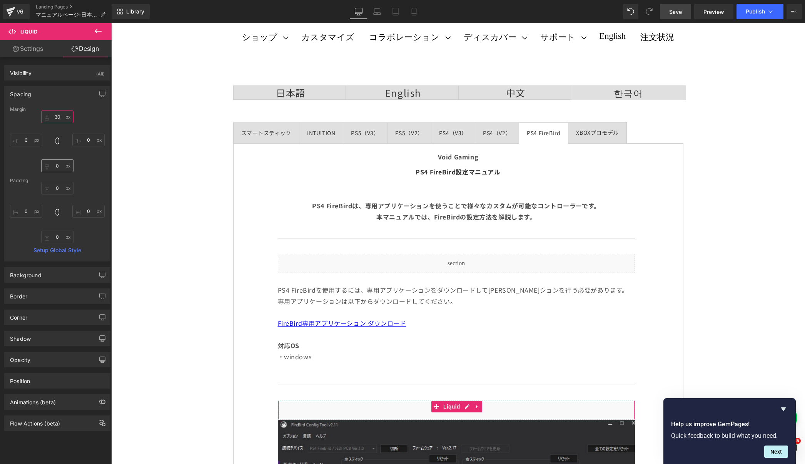
type input "30"
click at [53, 165] on input "0" at bounding box center [57, 165] width 32 height 13
click at [50, 165] on input "0" at bounding box center [57, 165] width 32 height 13
type input "30"
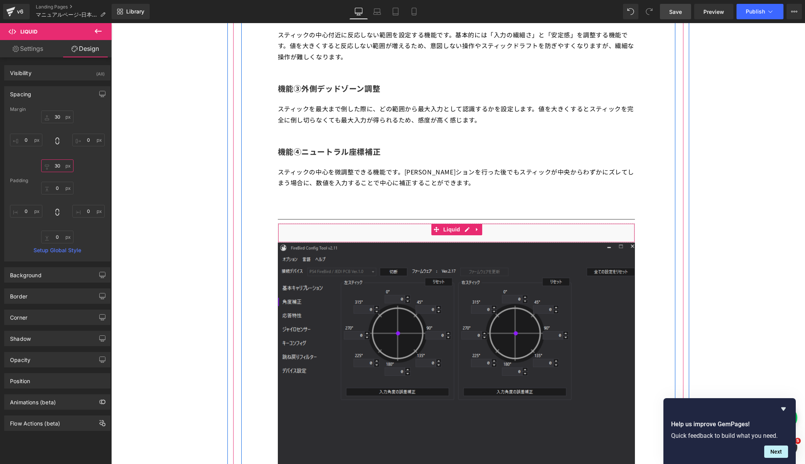
scroll to position [862, 0]
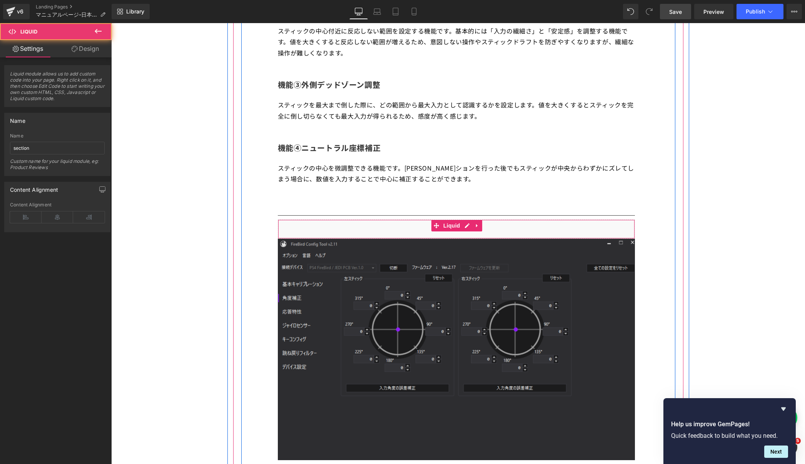
click at [569, 230] on div "Liquid" at bounding box center [456, 228] width 357 height 19
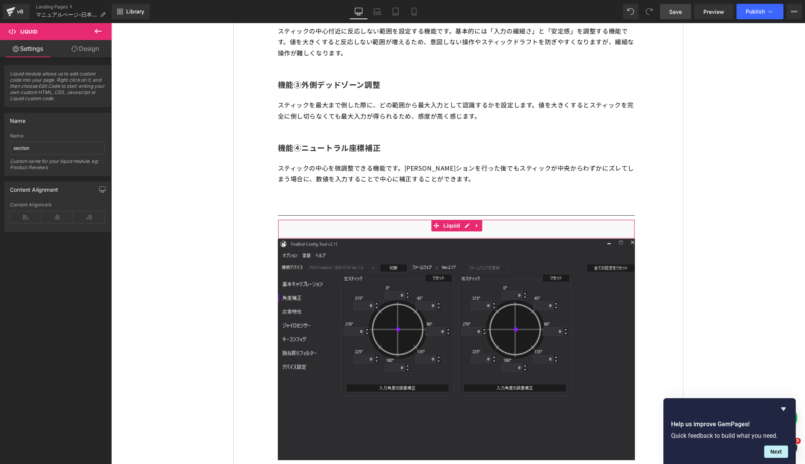
click at [83, 52] on link "Design" at bounding box center [85, 48] width 56 height 17
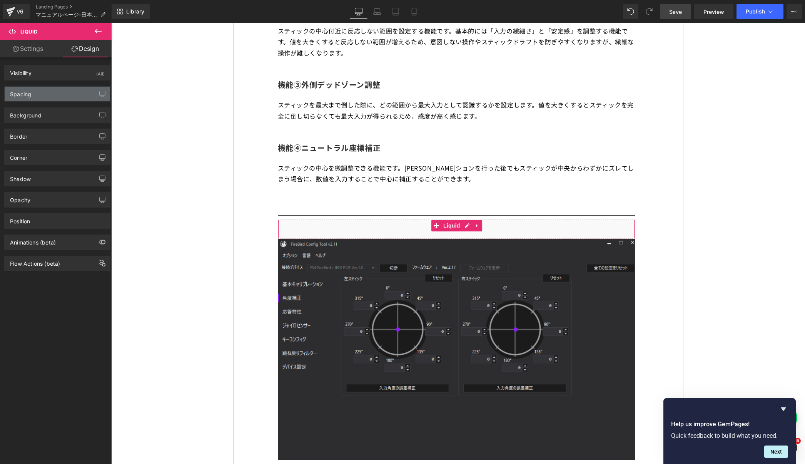
click at [60, 100] on div "Spacing" at bounding box center [57, 94] width 105 height 15
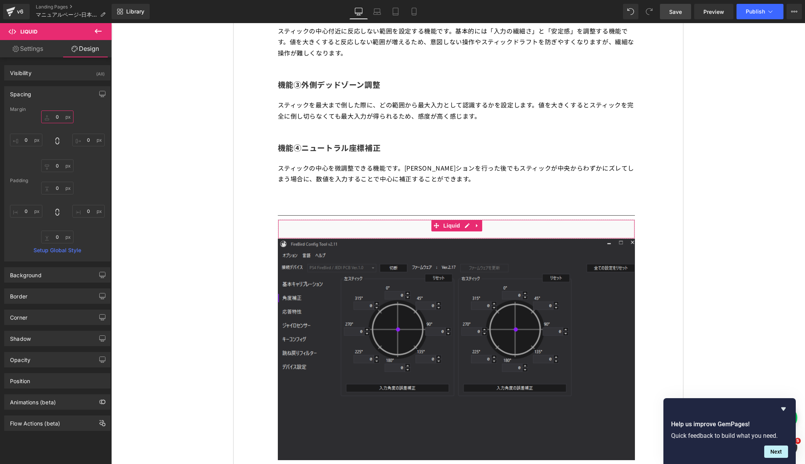
click at [48, 116] on input "0" at bounding box center [57, 116] width 32 height 13
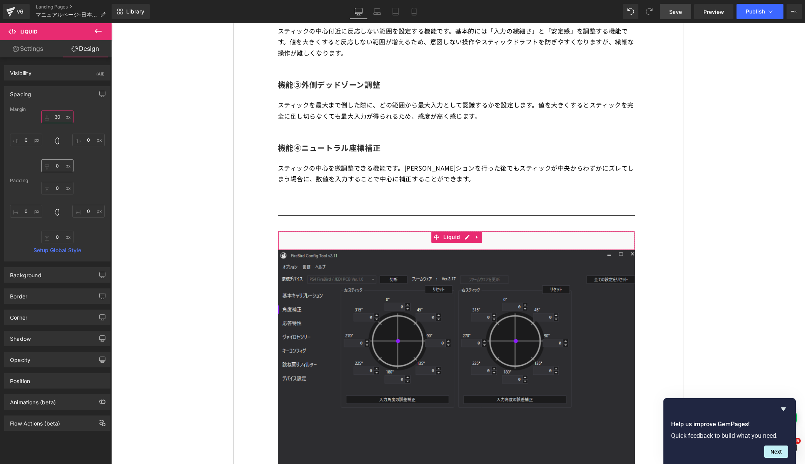
type input "30"
click at [52, 163] on input "0" at bounding box center [57, 165] width 32 height 13
type input "30"
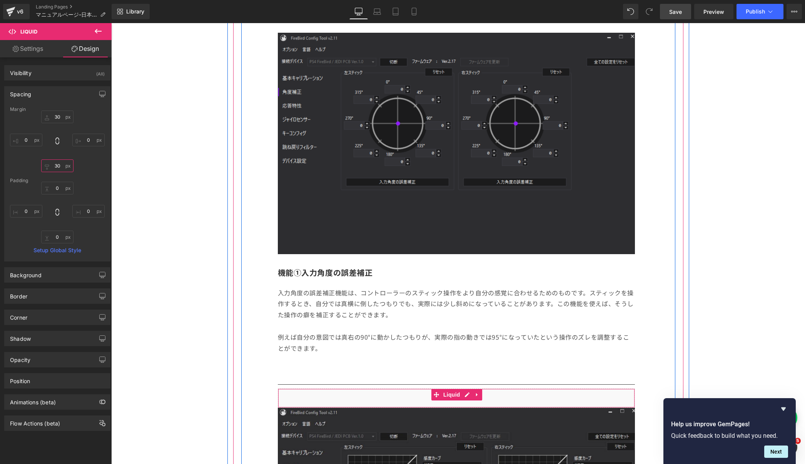
scroll to position [1254, 0]
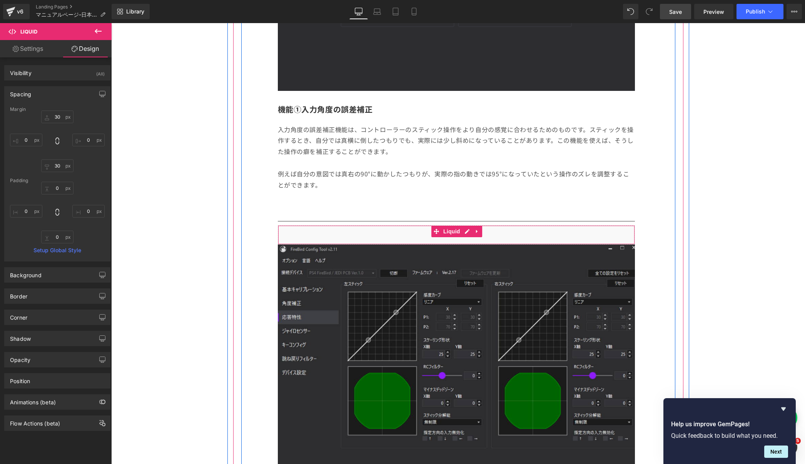
click at [525, 234] on div "Liquid" at bounding box center [456, 234] width 357 height 19
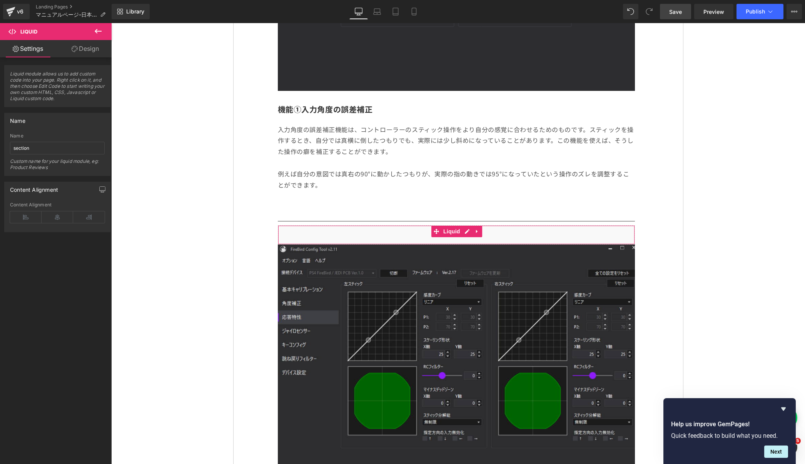
click at [87, 51] on link "Design" at bounding box center [85, 48] width 56 height 17
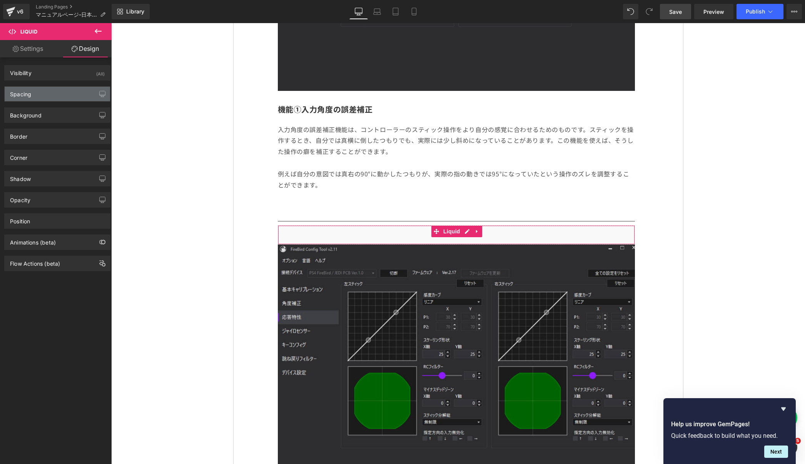
click at [25, 93] on div "Spacing" at bounding box center [20, 92] width 21 height 11
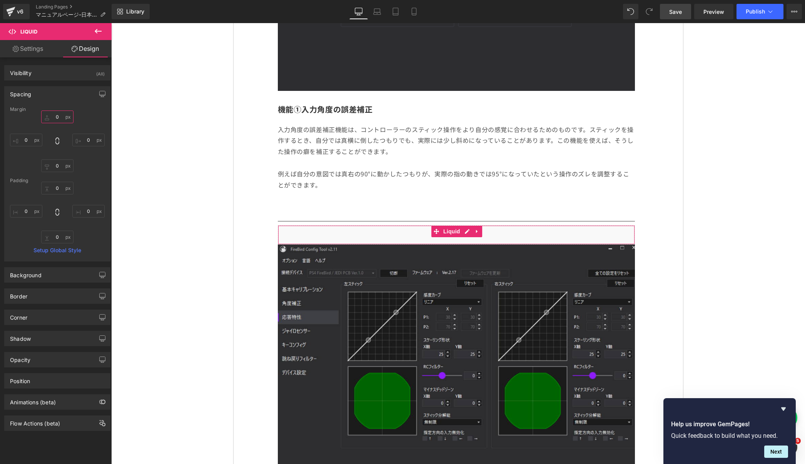
click at [49, 113] on input "text" at bounding box center [57, 116] width 32 height 13
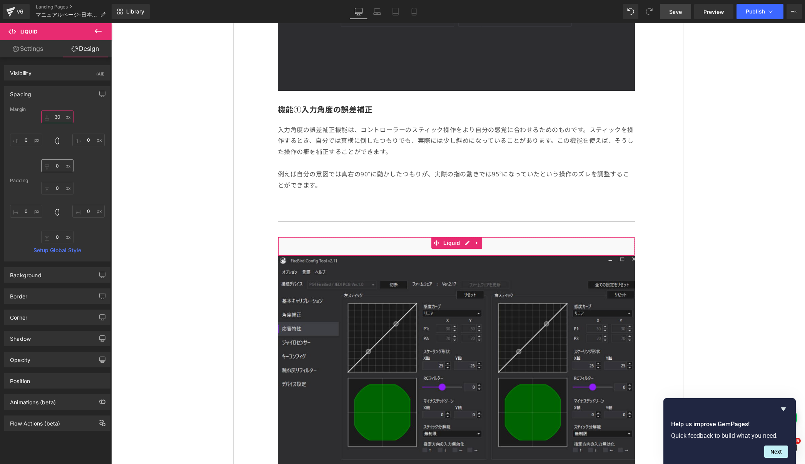
type input "30"
click at [50, 164] on input "text" at bounding box center [57, 165] width 32 height 13
type input "30"
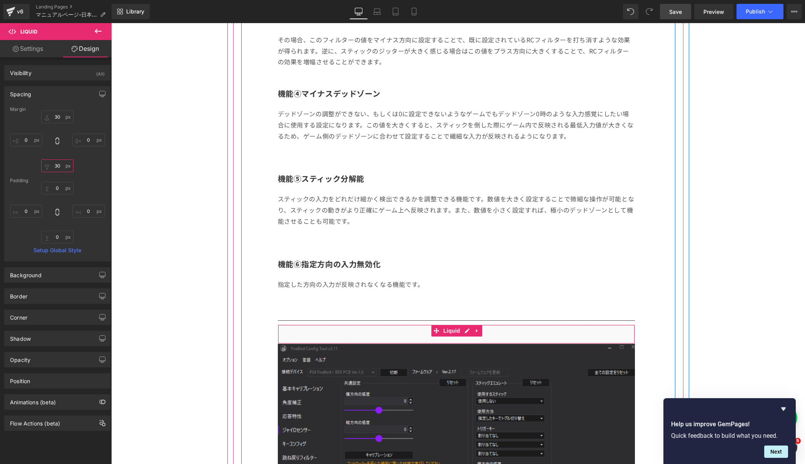
scroll to position [1978, 0]
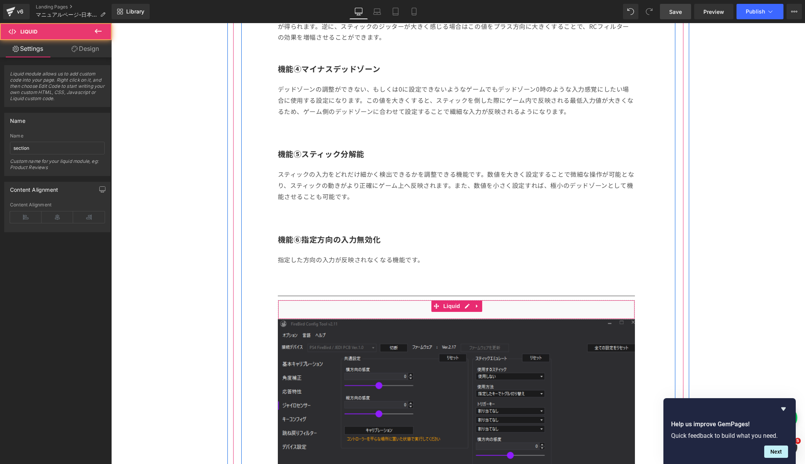
click at [316, 303] on div "Liquid" at bounding box center [456, 309] width 357 height 19
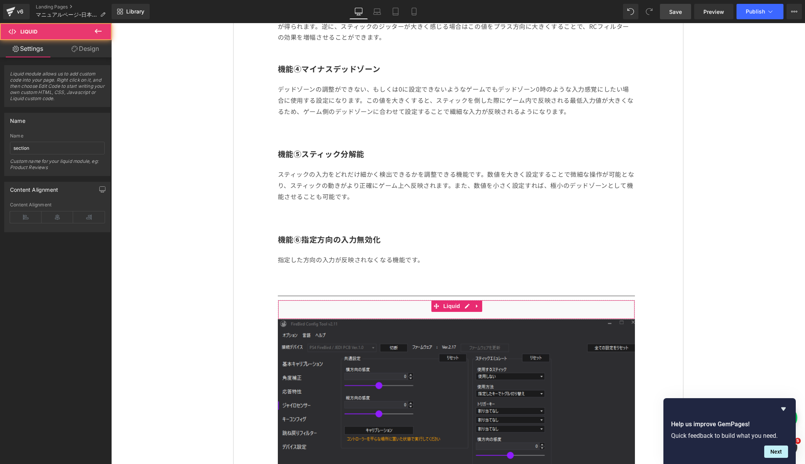
click at [90, 45] on link "Design" at bounding box center [85, 48] width 56 height 17
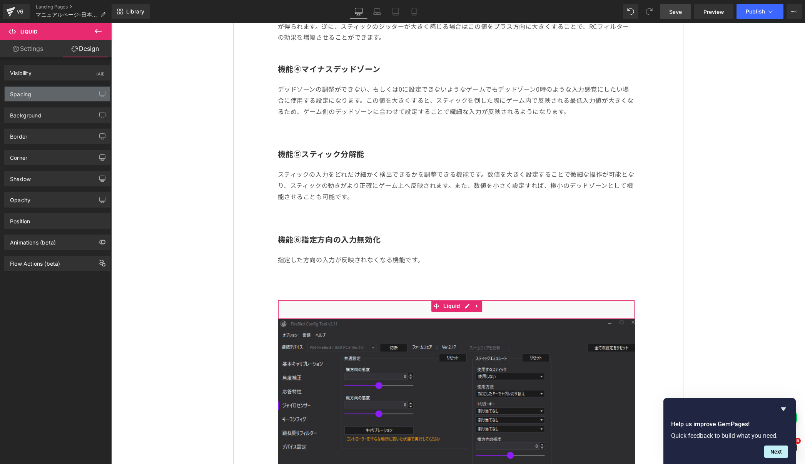
click at [30, 94] on div "Spacing" at bounding box center [20, 92] width 21 height 11
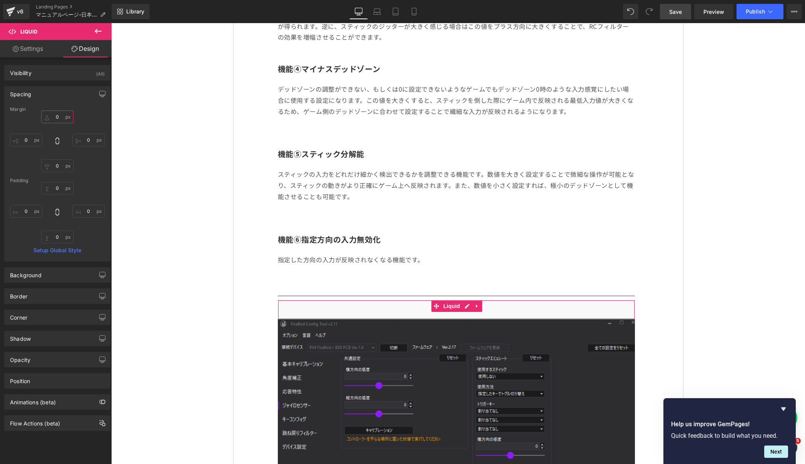
click at [50, 114] on input "0" at bounding box center [57, 116] width 32 height 13
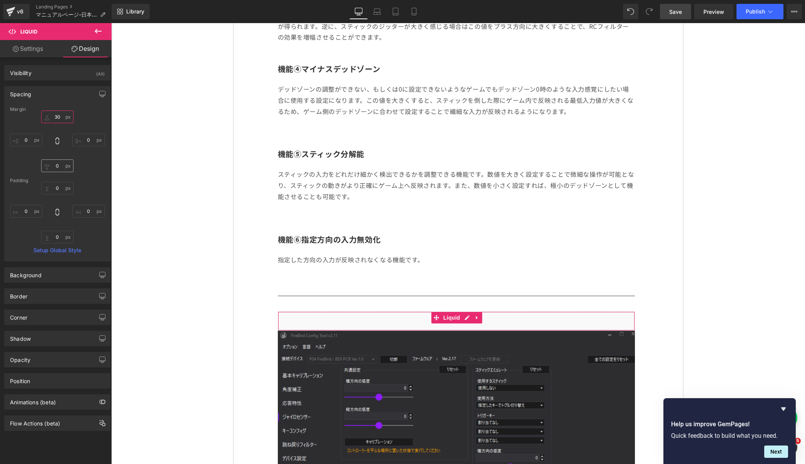
type input "30"
click at [52, 165] on input "0" at bounding box center [57, 165] width 32 height 13
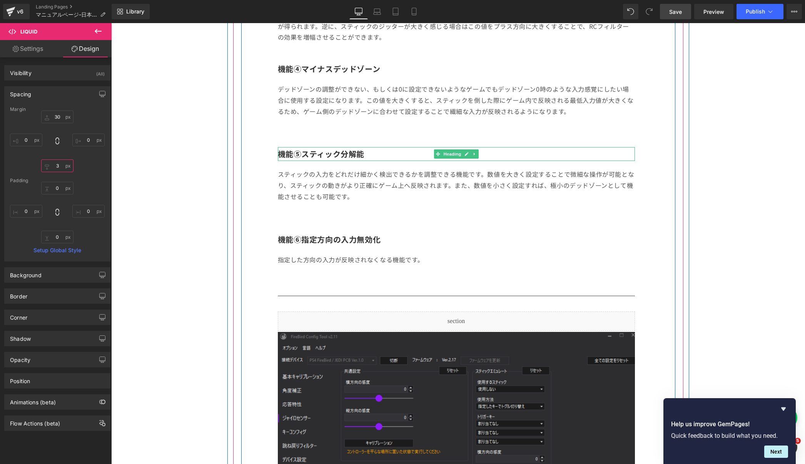
type input "30"
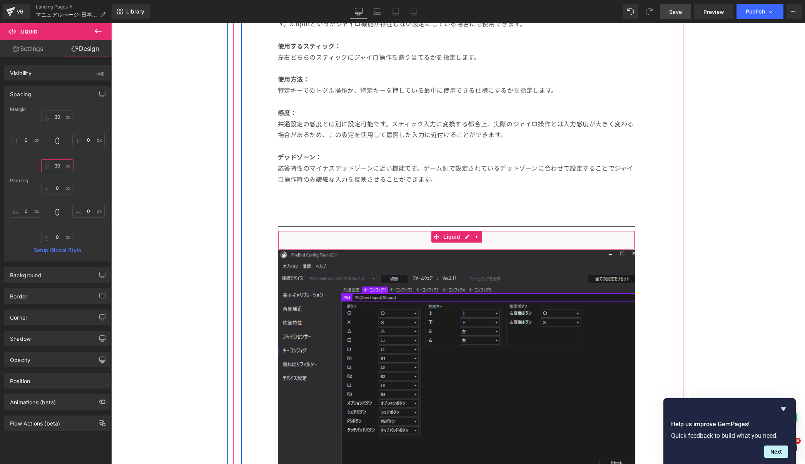
scroll to position [2743, 0]
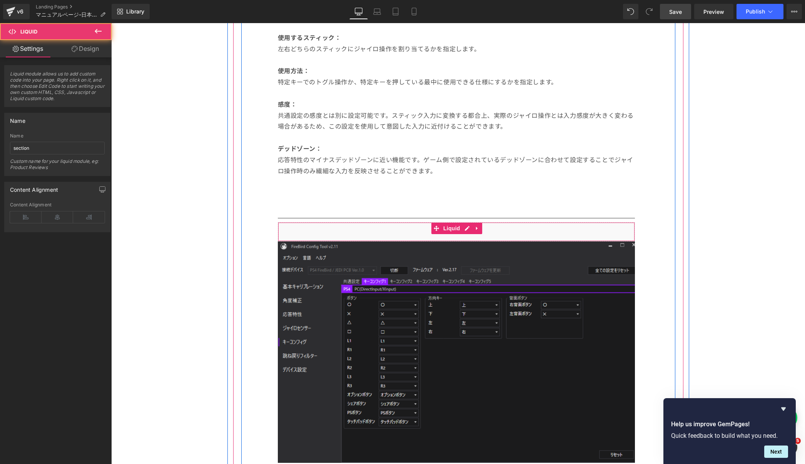
click at [554, 240] on div "Liquid" at bounding box center [456, 231] width 357 height 19
click at [554, 228] on div "Liquid" at bounding box center [456, 231] width 357 height 19
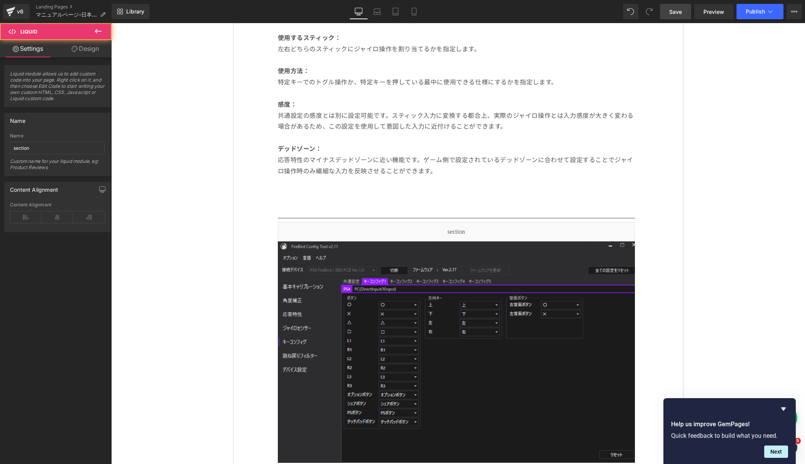
click at [87, 41] on link "Design" at bounding box center [85, 48] width 56 height 17
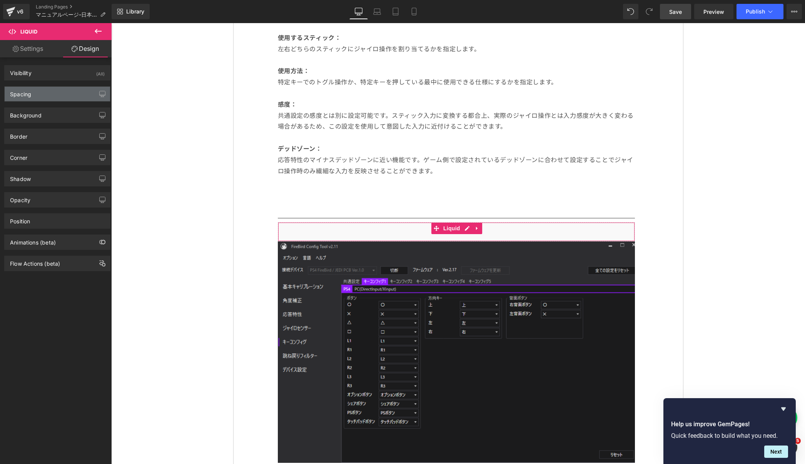
click at [39, 91] on div "Spacing" at bounding box center [57, 94] width 105 height 15
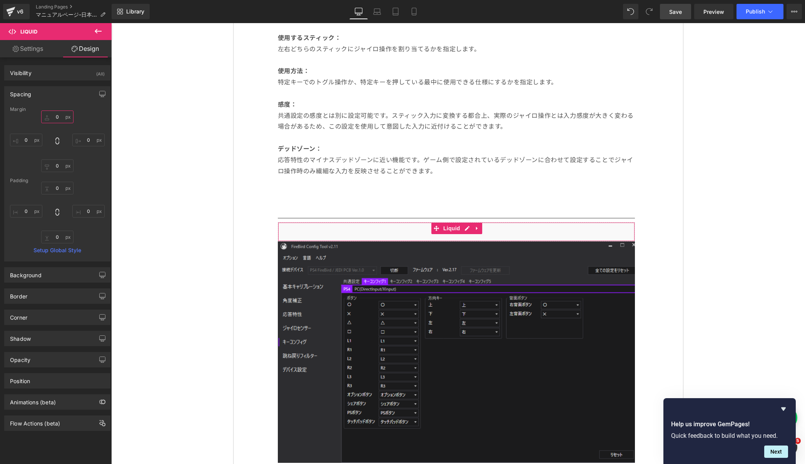
click at [50, 113] on input "text" at bounding box center [57, 116] width 32 height 13
click at [52, 116] on input "text" at bounding box center [57, 116] width 32 height 13
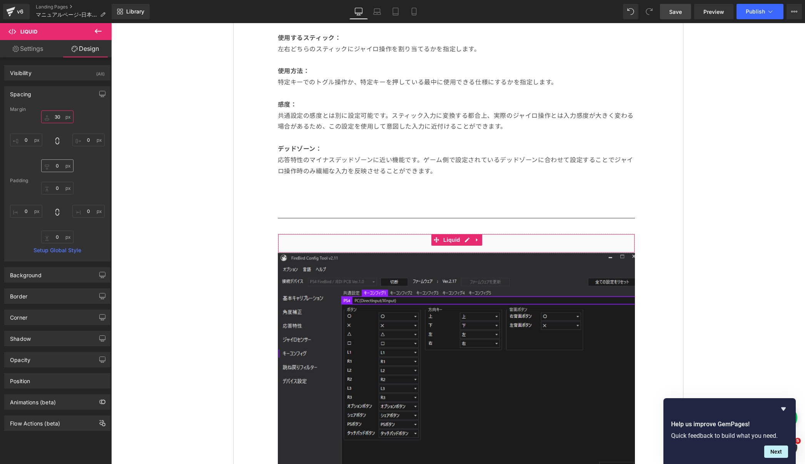
type input "30"
click at [50, 164] on input "text" at bounding box center [57, 165] width 32 height 13
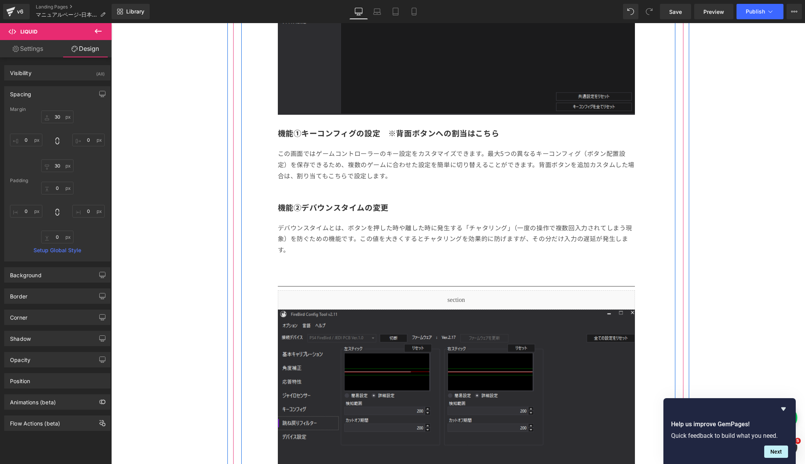
scroll to position [3370, 0]
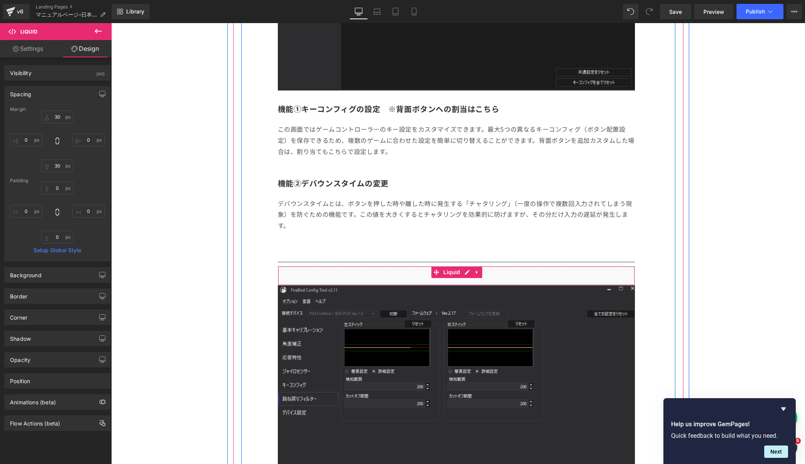
click at [332, 272] on div "Liquid" at bounding box center [456, 275] width 357 height 19
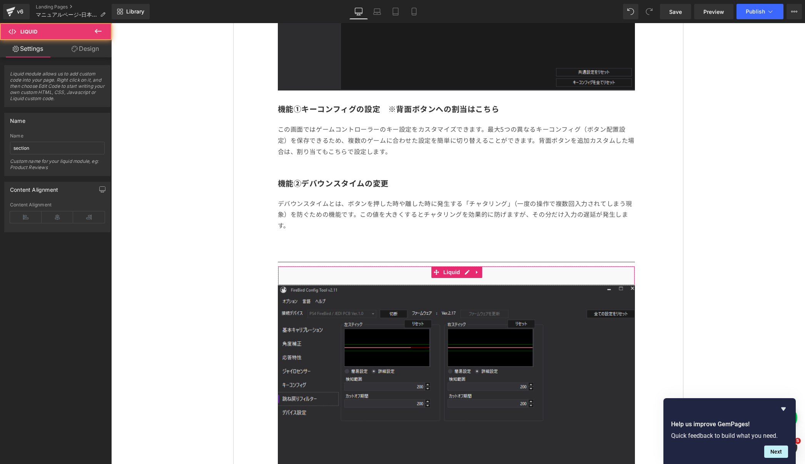
click at [88, 52] on link "Design" at bounding box center [85, 48] width 56 height 17
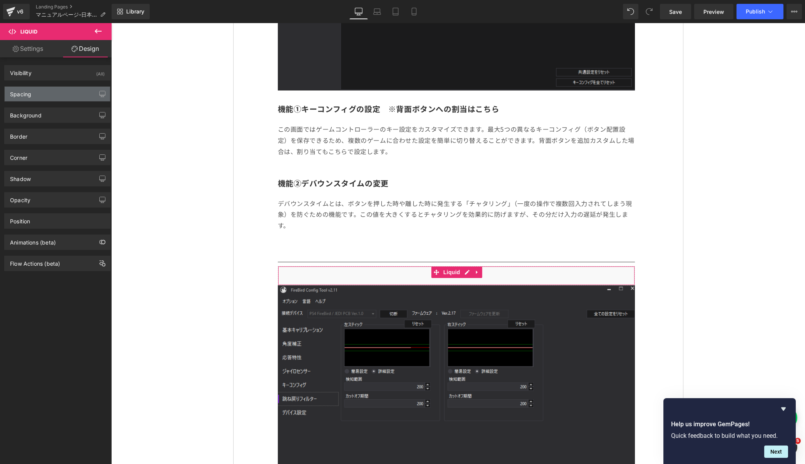
click at [27, 97] on div "Spacing" at bounding box center [57, 94] width 105 height 15
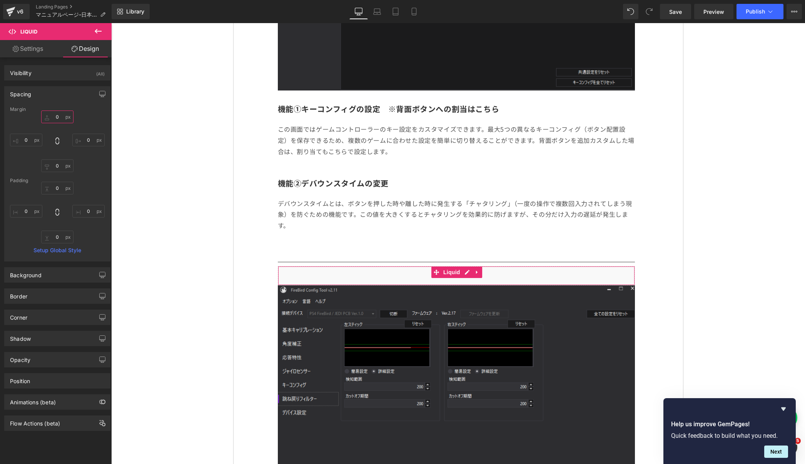
click at [50, 117] on input "0" at bounding box center [57, 116] width 32 height 13
click at [50, 114] on input "0" at bounding box center [57, 116] width 32 height 13
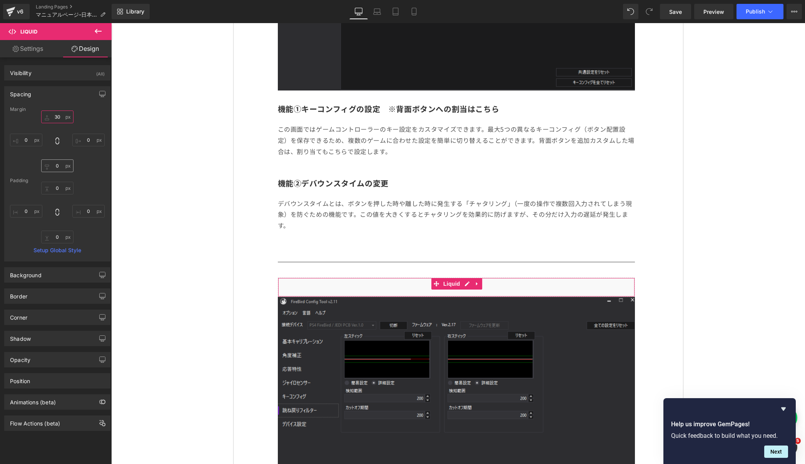
type input "30"
click at [51, 163] on input "0" at bounding box center [57, 165] width 32 height 13
click at [51, 165] on input "0" at bounding box center [57, 165] width 32 height 13
type input "30"
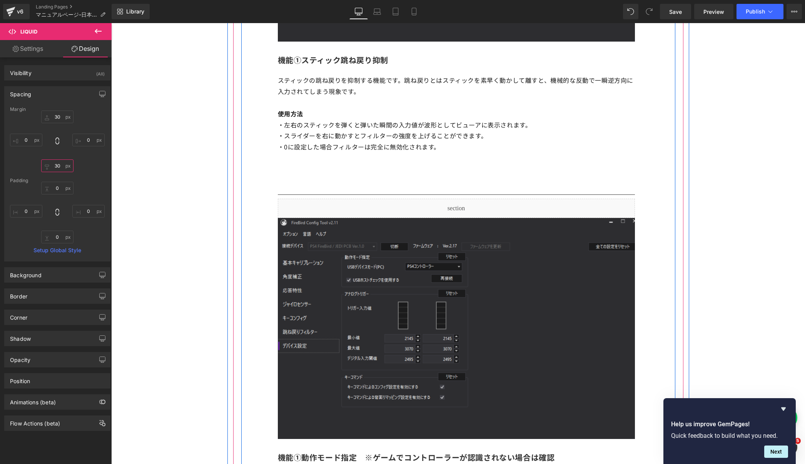
scroll to position [3875, 0]
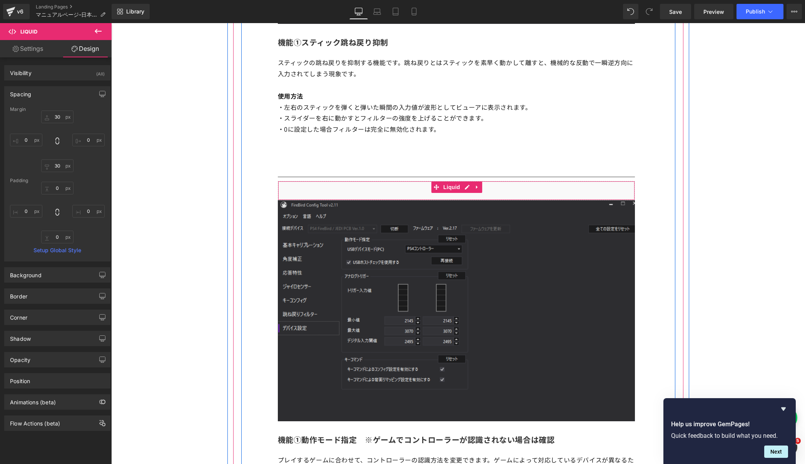
click at [295, 187] on div "Liquid" at bounding box center [456, 190] width 357 height 19
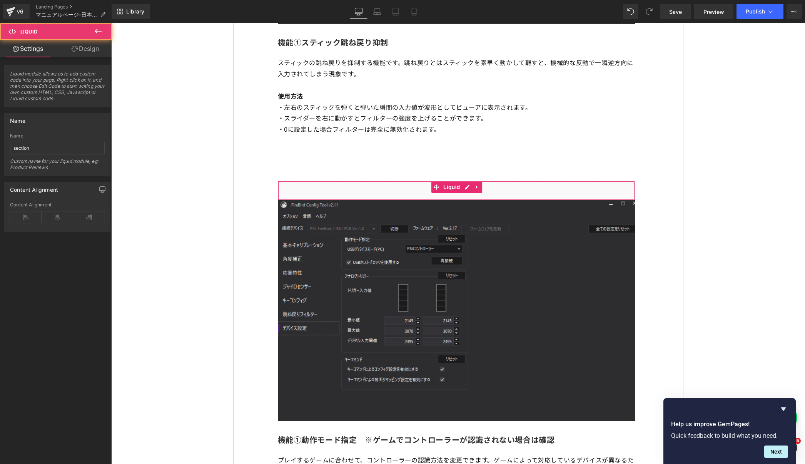
click at [90, 49] on link "Design" at bounding box center [85, 48] width 56 height 17
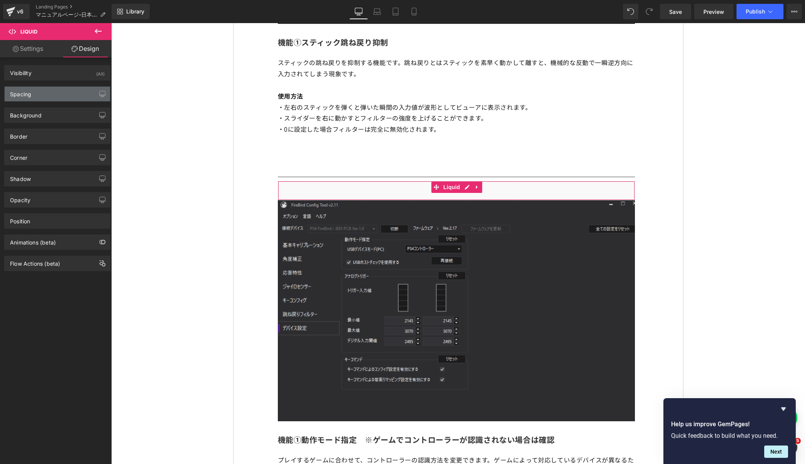
click at [57, 96] on div "Spacing" at bounding box center [57, 94] width 105 height 15
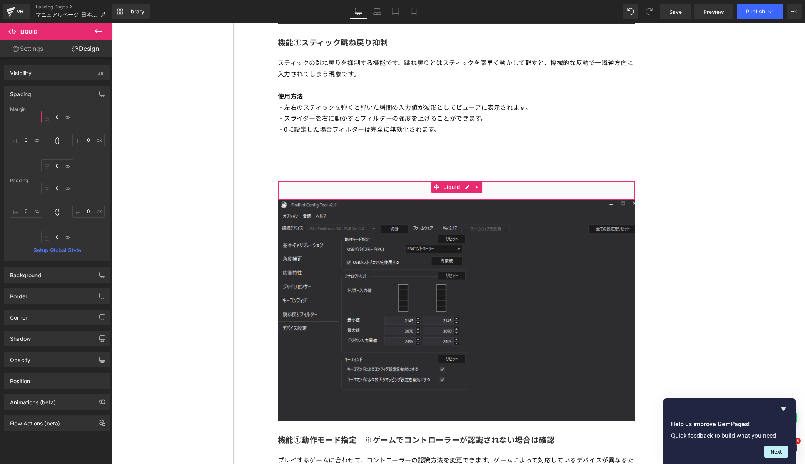
click at [51, 112] on input "0" at bounding box center [57, 116] width 32 height 13
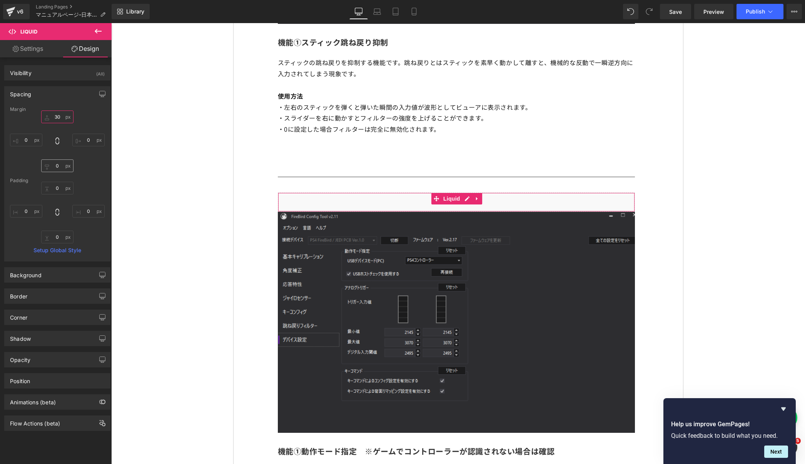
type input "30"
click at [50, 163] on input "0" at bounding box center [57, 165] width 32 height 13
click at [54, 164] on input "0" at bounding box center [57, 165] width 32 height 13
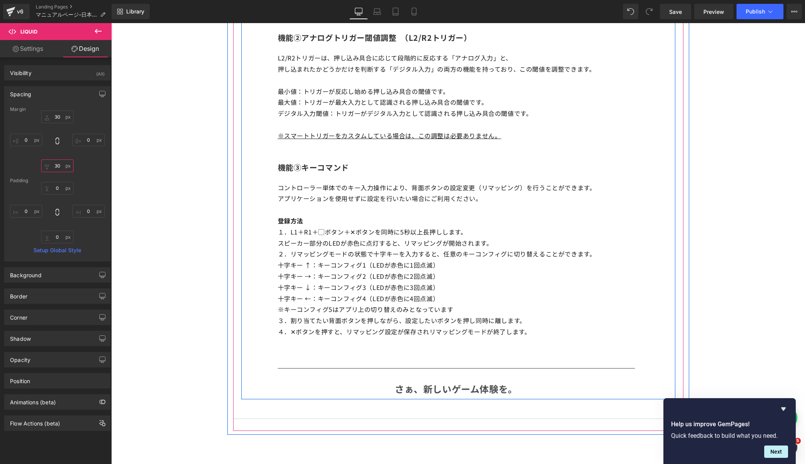
scroll to position [4511, 0]
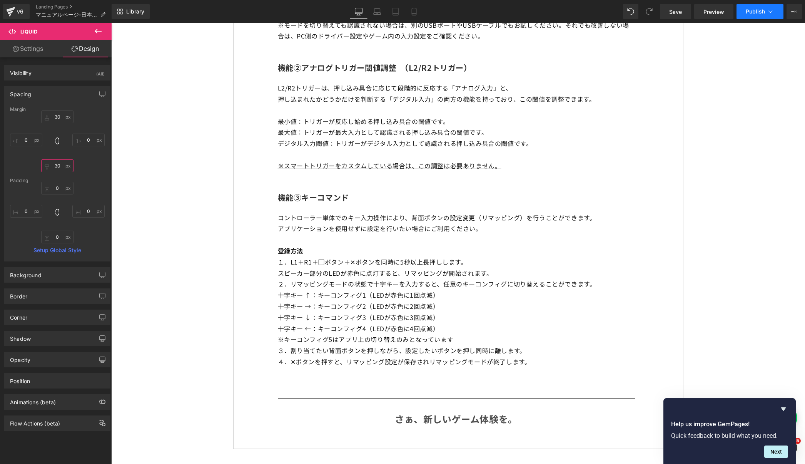
type input "30"
click at [757, 6] on button "Publish" at bounding box center [759, 11] width 47 height 15
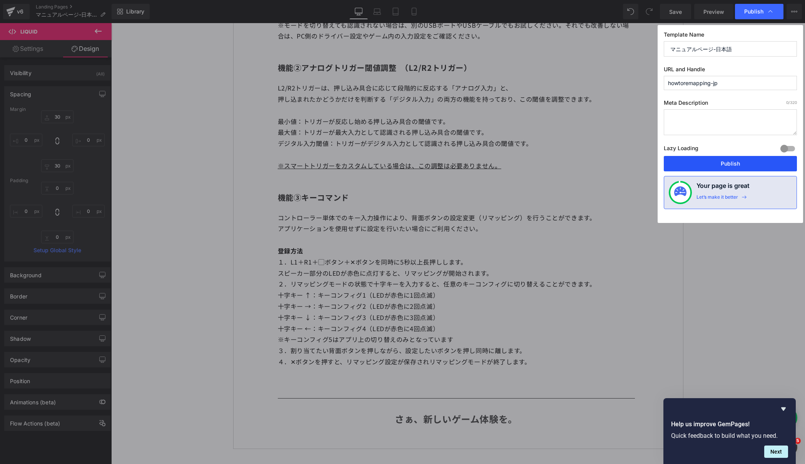
click at [695, 166] on button "Publish" at bounding box center [730, 163] width 133 height 15
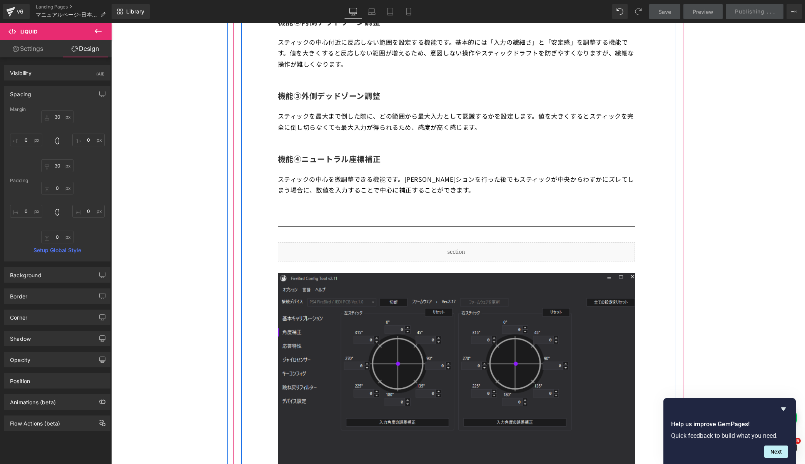
scroll to position [0, 0]
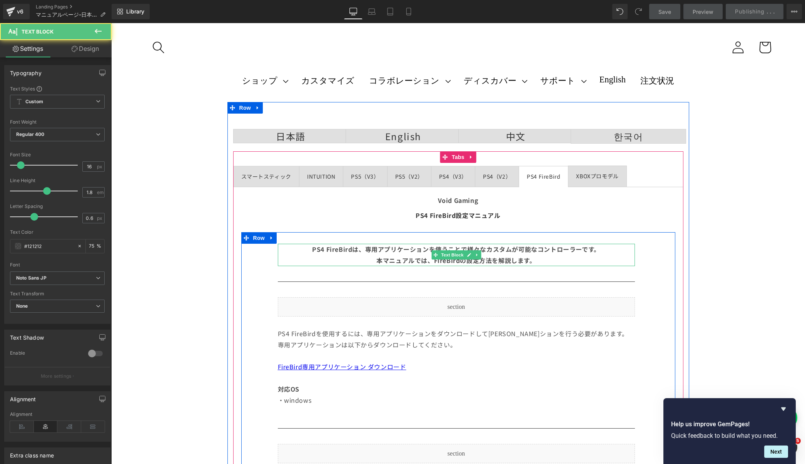
click at [540, 264] on p "PS4 FireBirdは、専用アプリケーションを使うことで様々なカスタムが可能なコントローラーです。 本マニュアルでは、FireBirdの設定方法を解説しま…" at bounding box center [456, 254] width 357 height 22
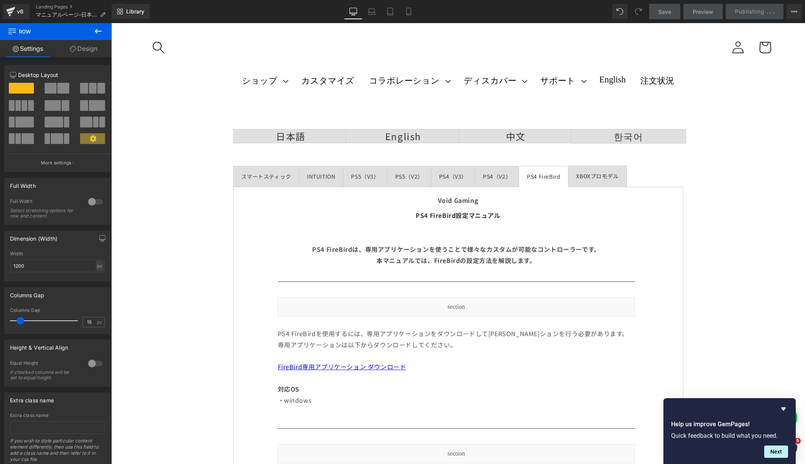
click at [98, 34] on icon at bounding box center [97, 31] width 9 height 9
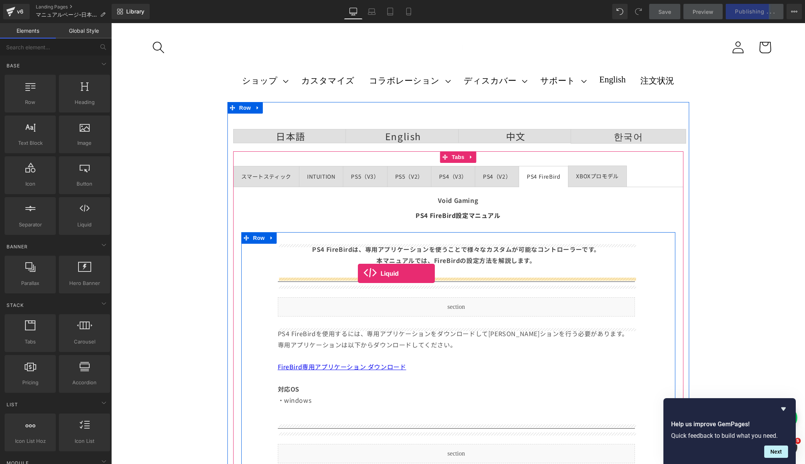
drag, startPoint x: 185, startPoint y: 176, endPoint x: 358, endPoint y: 273, distance: 197.9
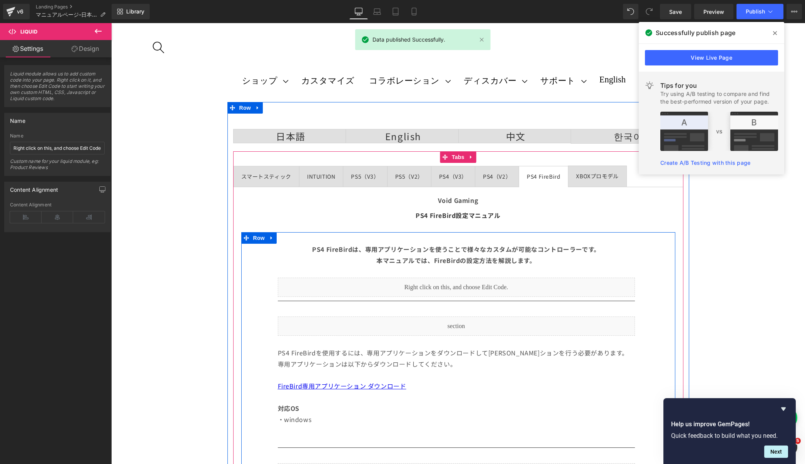
click at [464, 283] on icon at bounding box center [465, 283] width 4 height 5
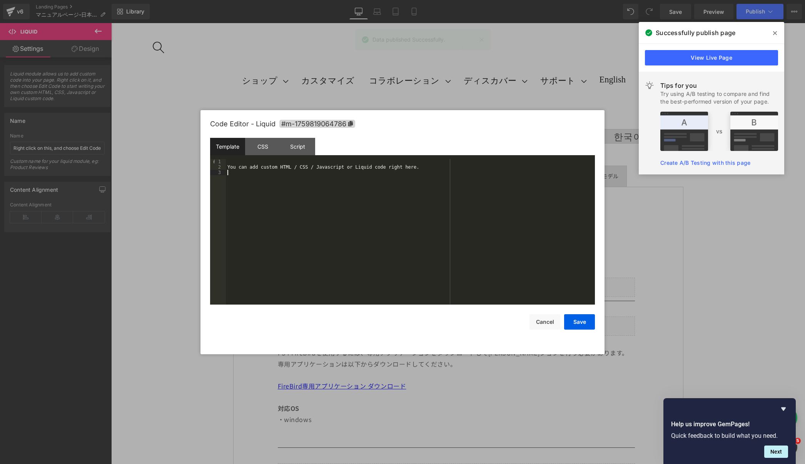
click at [411, 231] on div "You can add custom HTML / CSS / Javascript or Liquid code right here." at bounding box center [410, 237] width 369 height 156
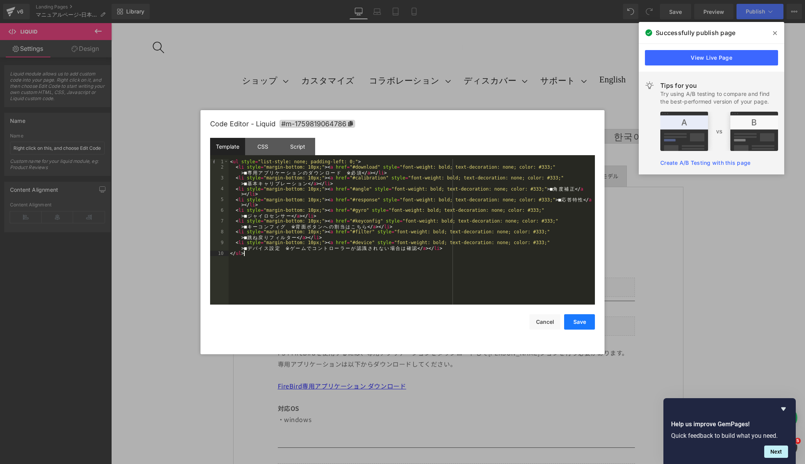
click at [580, 320] on button "Save" at bounding box center [579, 321] width 31 height 15
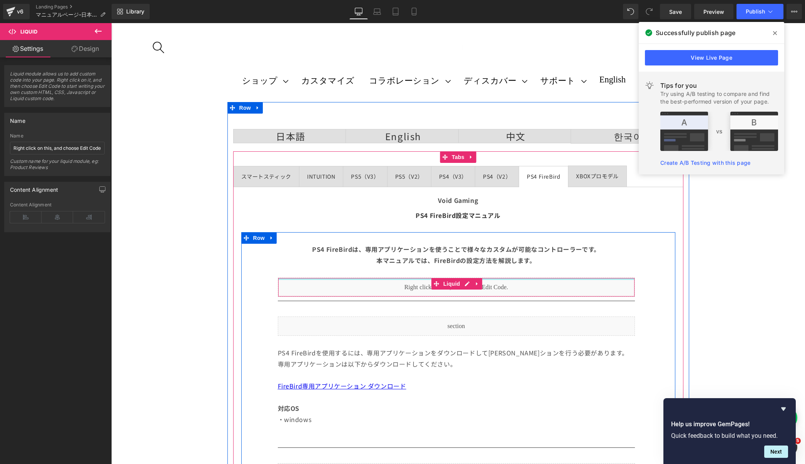
click at [559, 280] on div at bounding box center [456, 279] width 356 height 2
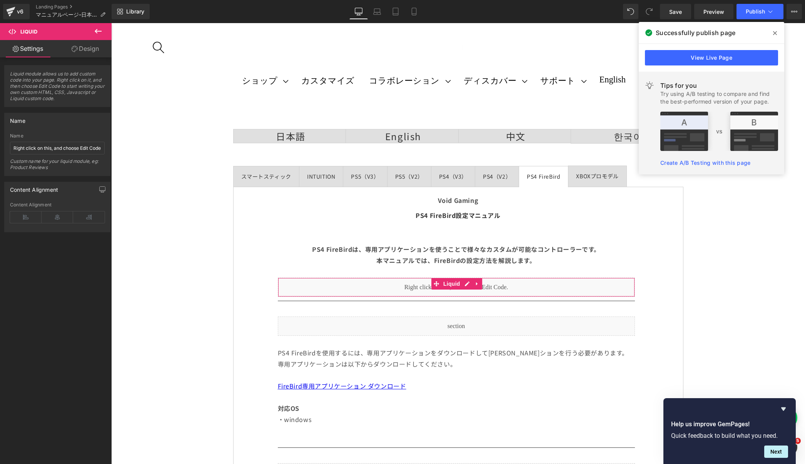
click at [90, 47] on link "Design" at bounding box center [85, 48] width 56 height 17
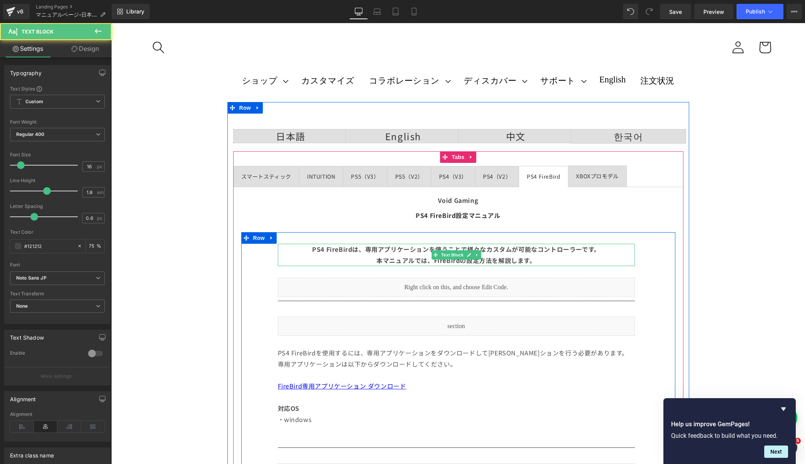
click at [385, 255] on p "PS4 FireBirdは、専用アプリケーションを使うことで様々なカスタムが可能なコントローラーです。 本マニュアルでは、FireBirdの設定方法を解説しま…" at bounding box center [456, 254] width 357 height 22
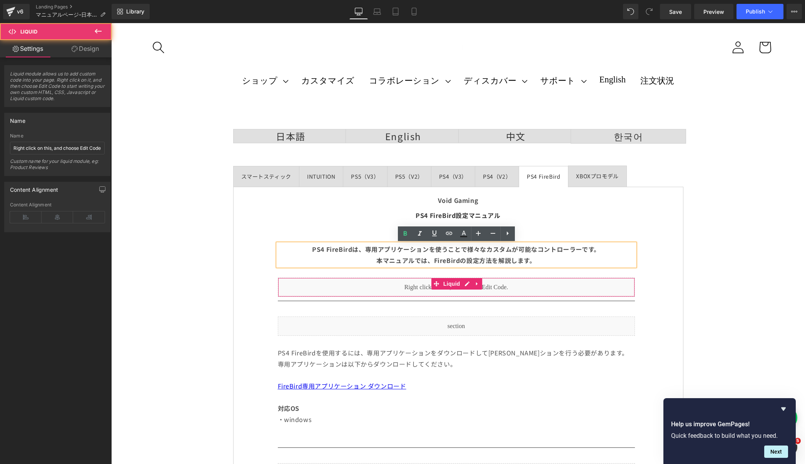
click at [335, 287] on div "Liquid" at bounding box center [456, 286] width 357 height 19
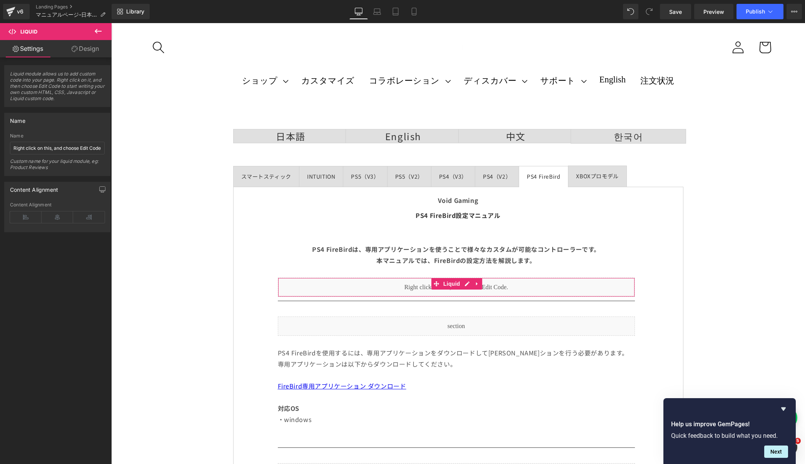
click at [84, 47] on link "Design" at bounding box center [85, 48] width 56 height 17
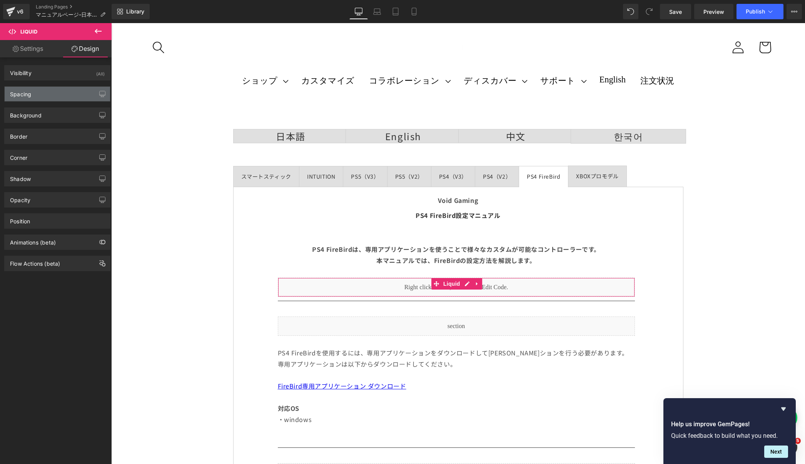
click at [42, 96] on div "Spacing" at bounding box center [57, 94] width 105 height 15
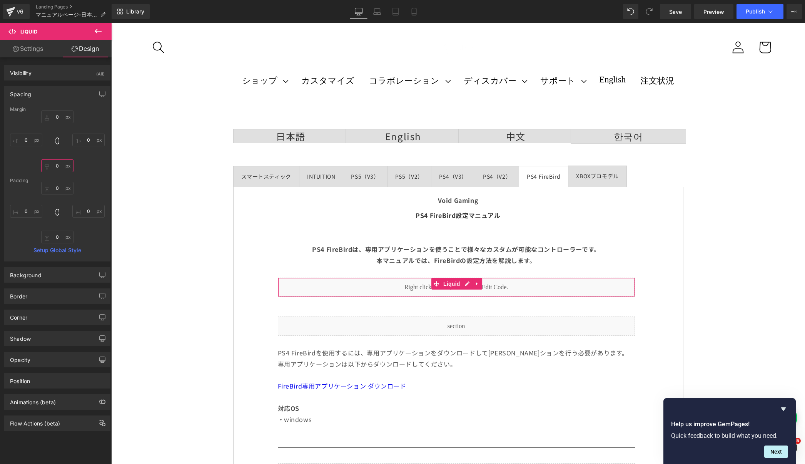
click at [50, 159] on input "0" at bounding box center [57, 165] width 32 height 13
click at [50, 164] on input "0" at bounding box center [57, 165] width 32 height 13
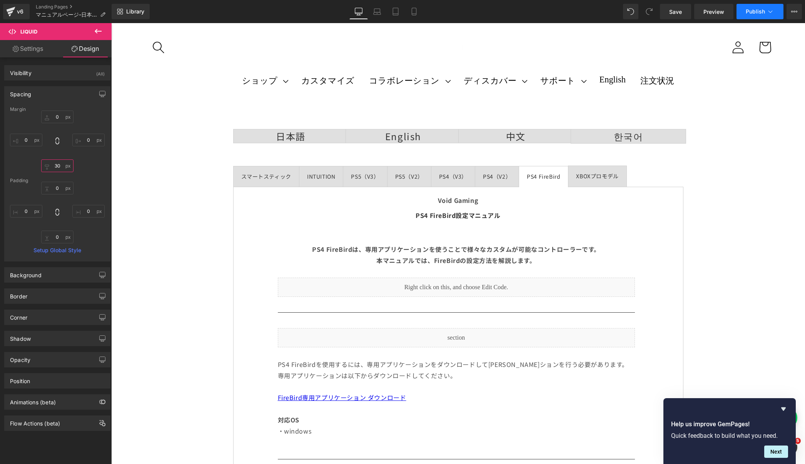
type input "30"
click at [750, 13] on span "Publish" at bounding box center [755, 11] width 19 height 6
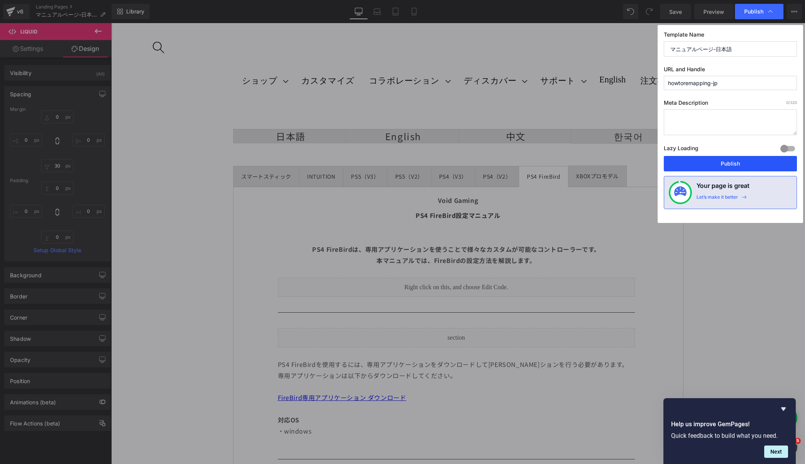
click at [735, 162] on button "Publish" at bounding box center [730, 163] width 133 height 15
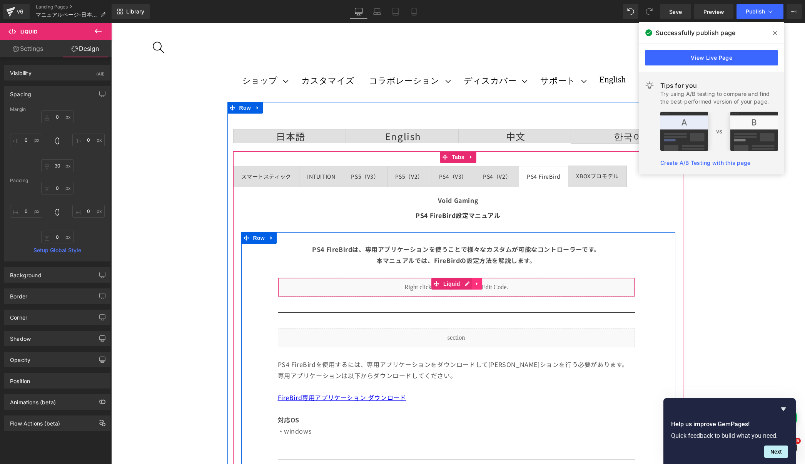
click at [472, 284] on link at bounding box center [477, 284] width 10 height 12
click at [451, 282] on div "Liquid" at bounding box center [456, 286] width 357 height 19
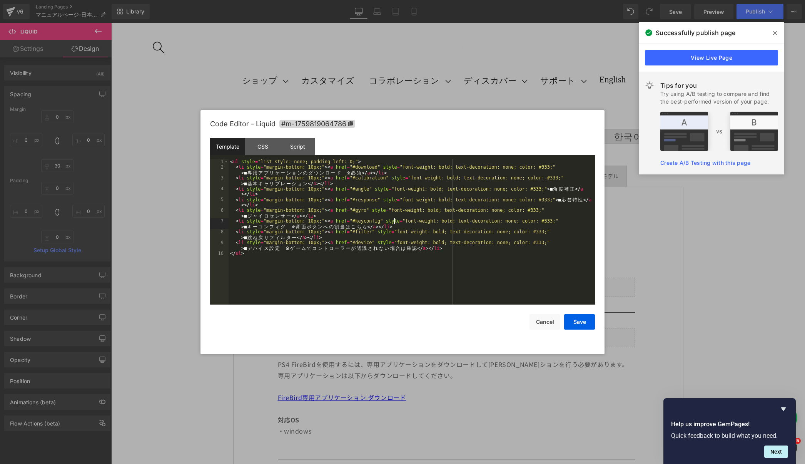
click at [393, 223] on div "< ul style = "list-style: none; padding-left: 0;" > < li style = "margin-bottom…" at bounding box center [411, 237] width 366 height 156
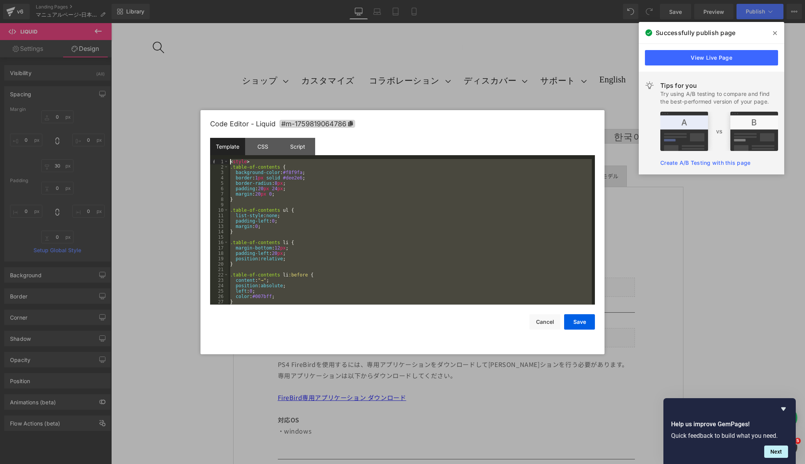
drag, startPoint x: 257, startPoint y: 233, endPoint x: 227, endPoint y: 125, distance: 112.1
click at [227, 125] on div "Code Editor - Liquid #m-1759819064786 Template CSS Script Data 1 2 3 4 5 6 7 8 …" at bounding box center [402, 232] width 385 height 244
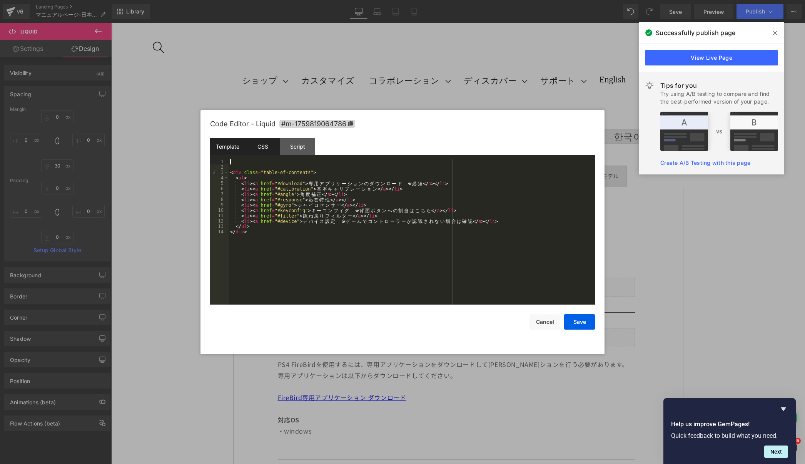
click at [263, 150] on div "CSS" at bounding box center [262, 146] width 35 height 17
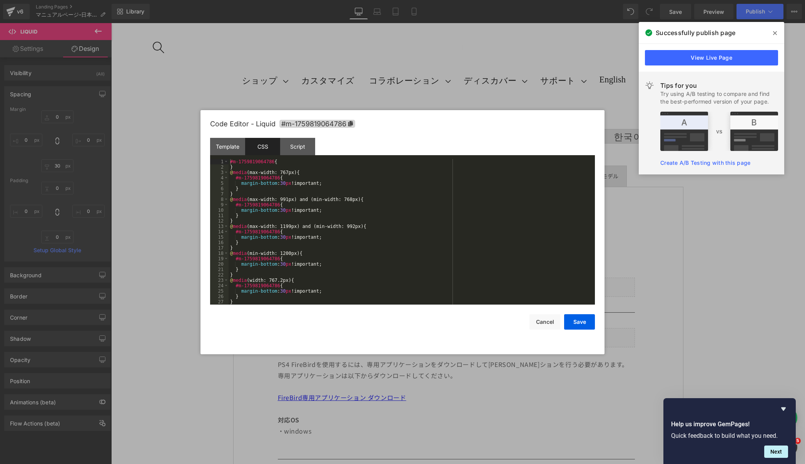
click at [270, 197] on div "#m-1759819064786 { } @ media (max-width: 767px) { #m-1759819064786 { margin-bot…" at bounding box center [409, 237] width 363 height 156
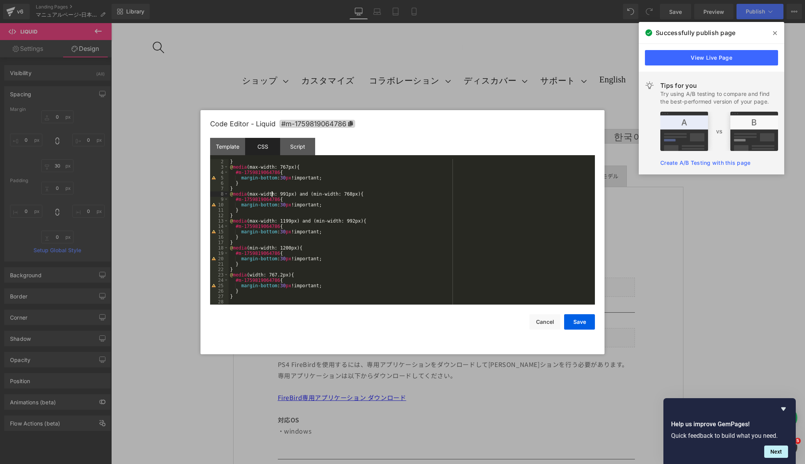
scroll to position [5, 0]
click at [323, 213] on div "} @ media (max-width: 767px) { #m-1759819064786 { margin-bottom : 30 px !import…" at bounding box center [409, 237] width 363 height 156
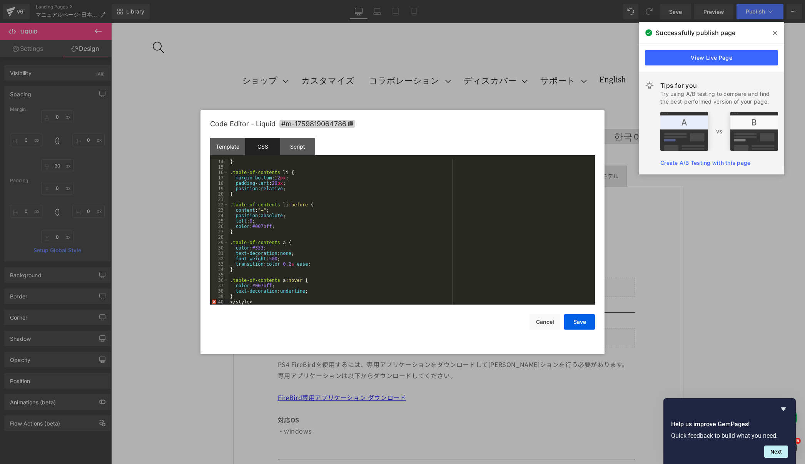
scroll to position [0, 0]
drag, startPoint x: 261, startPoint y: 161, endPoint x: 210, endPoint y: 161, distance: 50.4
click at [210, 161] on pre "1 2 3 4 5 6 7 8 9 10 11 12 13 14 15 16 17 18 19 20 21 22 23 24 25 26 27 28 < st…" at bounding box center [402, 231] width 385 height 145
drag, startPoint x: 265, startPoint y: 301, endPoint x: 140, endPoint y: 301, distance: 125.4
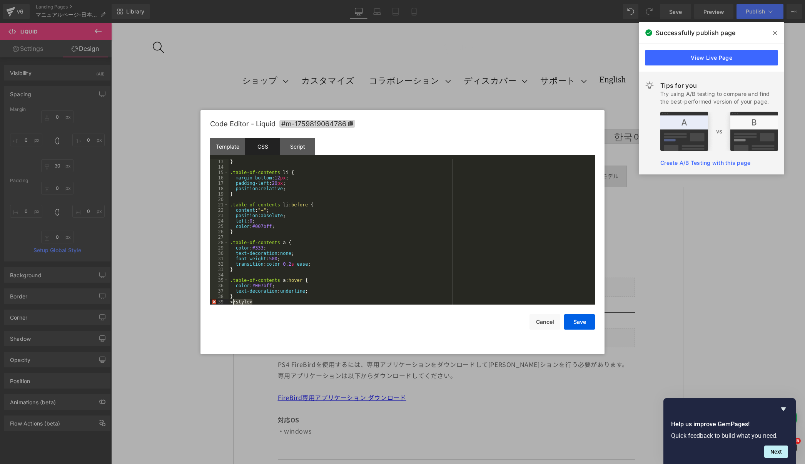
click at [140, 301] on body "Liquid You are previewing how the will restyle your page. You can not edit Elem…" at bounding box center [402, 232] width 805 height 464
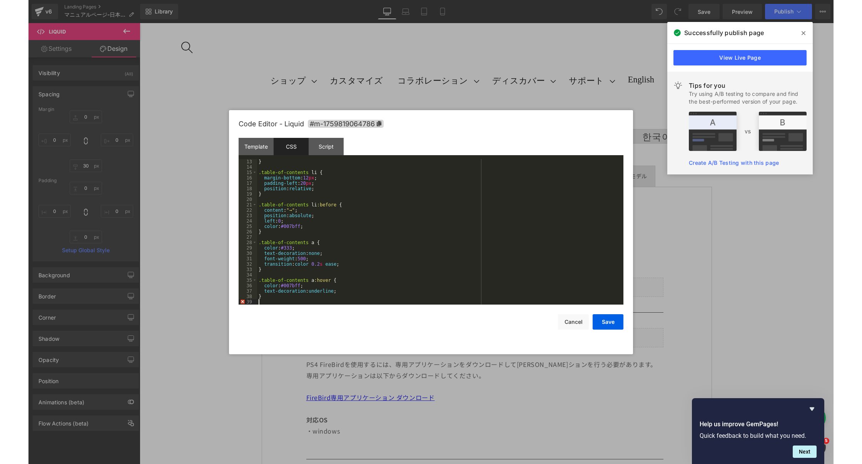
scroll to position [59, 0]
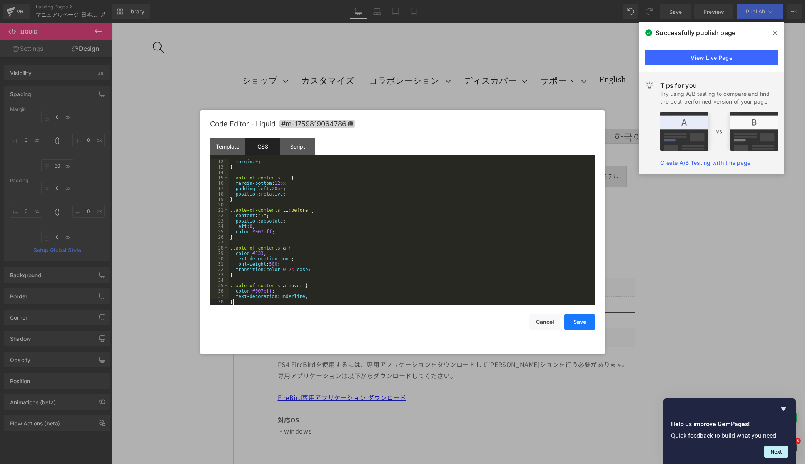
click at [586, 320] on button "Save" at bounding box center [579, 321] width 31 height 15
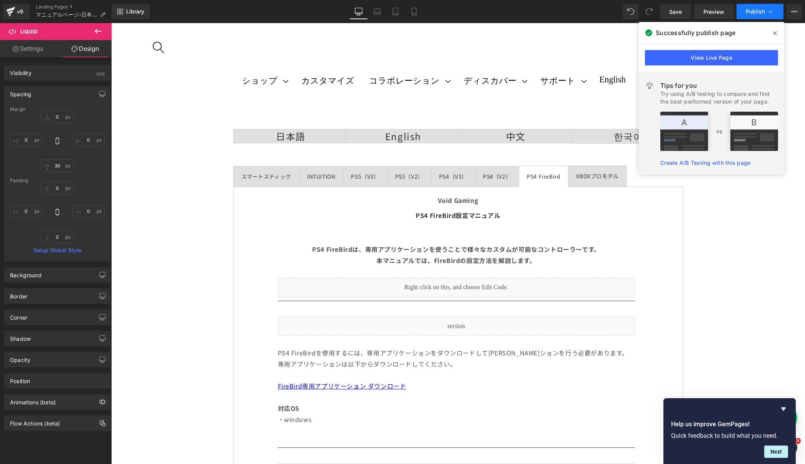
click at [761, 9] on span "Publish" at bounding box center [755, 11] width 19 height 6
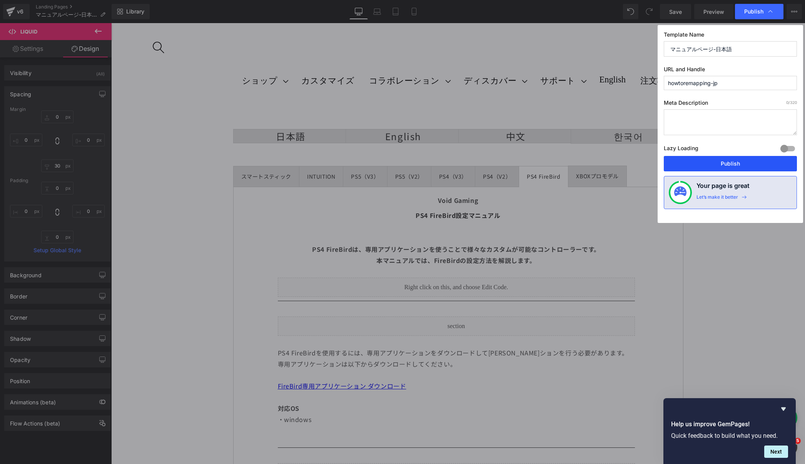
click at [710, 156] on button "Publish" at bounding box center [730, 163] width 133 height 15
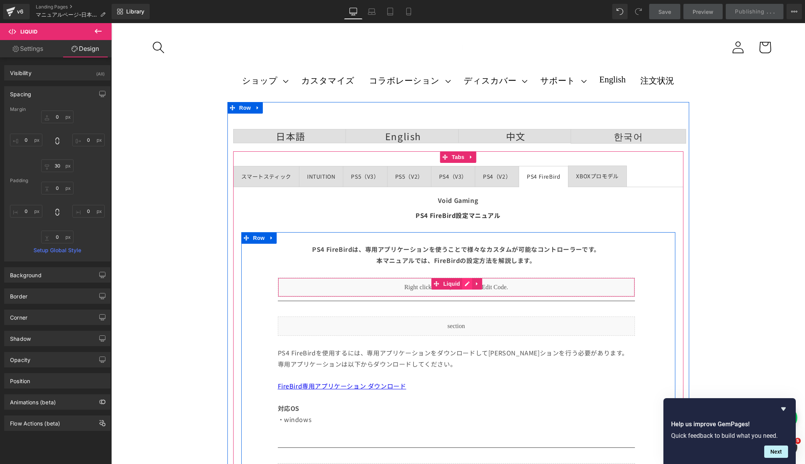
click at [466, 282] on div "Liquid" at bounding box center [456, 286] width 357 height 19
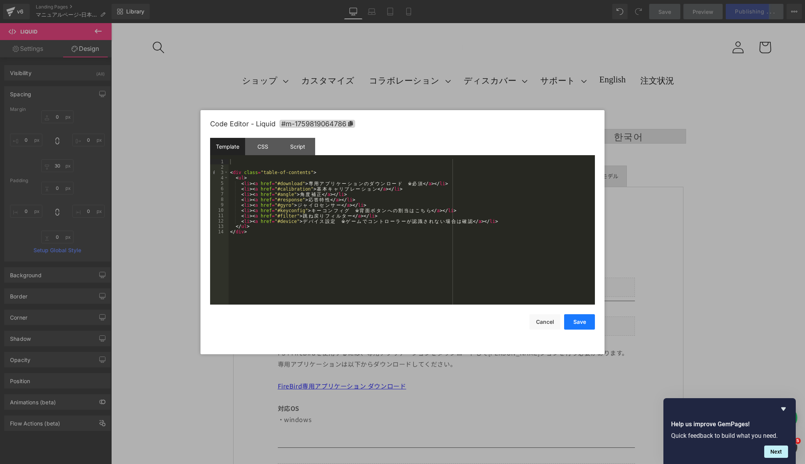
click at [589, 318] on button "Save" at bounding box center [579, 321] width 31 height 15
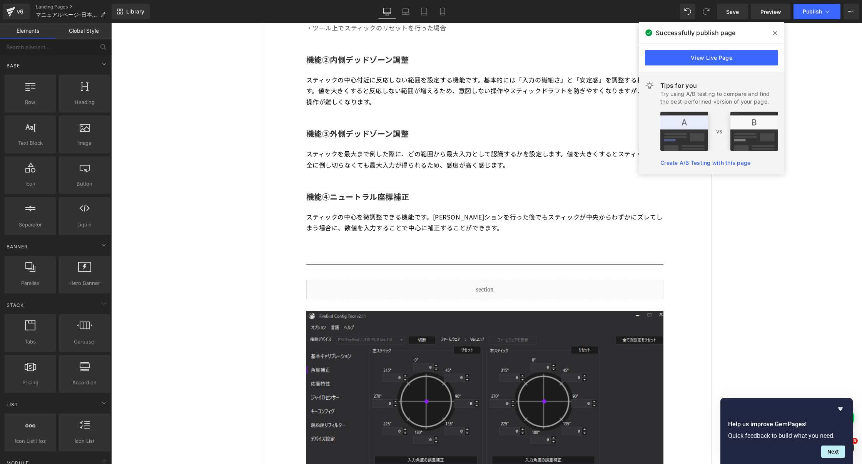
scroll to position [0, 0]
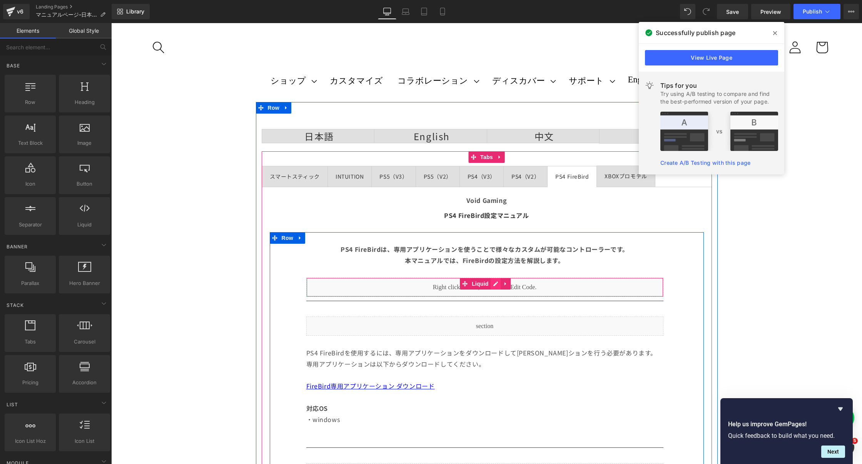
click at [497, 284] on div "Liquid" at bounding box center [484, 286] width 357 height 19
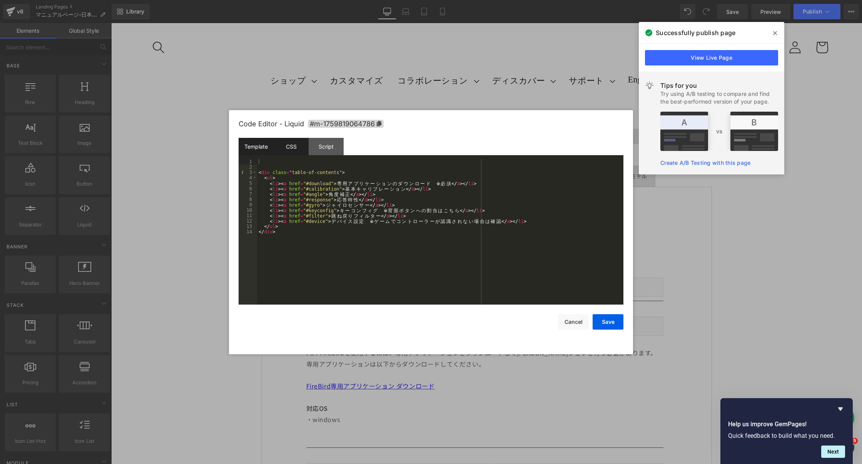
click at [292, 139] on div "CSS" at bounding box center [291, 146] width 35 height 17
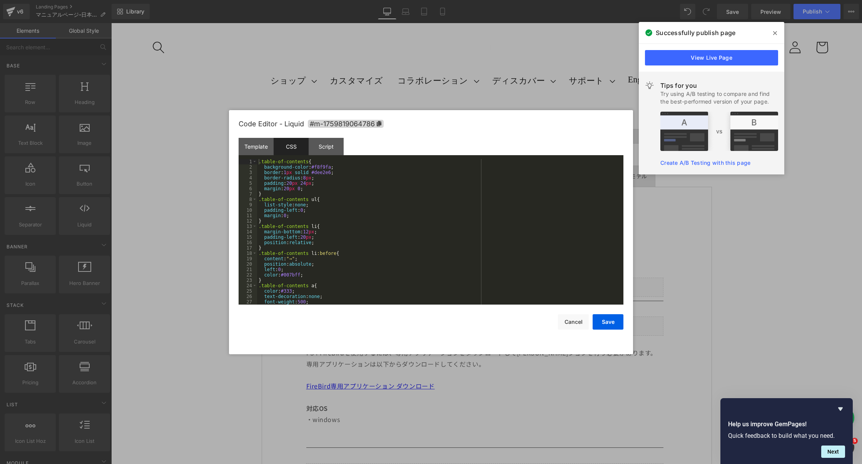
click at [306, 191] on div ".table-of-contents { background-color : #f8f9fa ; border : 1 px solid #dee2e6 ;…" at bounding box center [438, 237] width 363 height 156
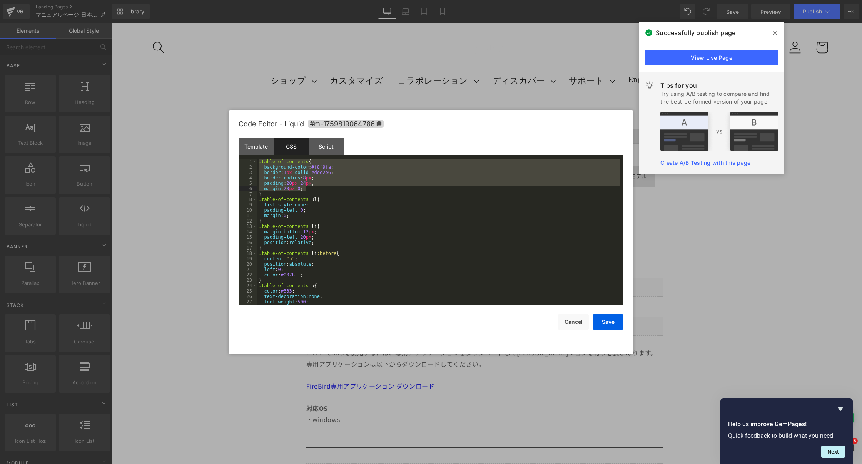
click at [331, 203] on div ".table-of-contents { background-color : #f8f9fa ; border : 1 px solid #dee2e6 ;…" at bounding box center [438, 237] width 363 height 156
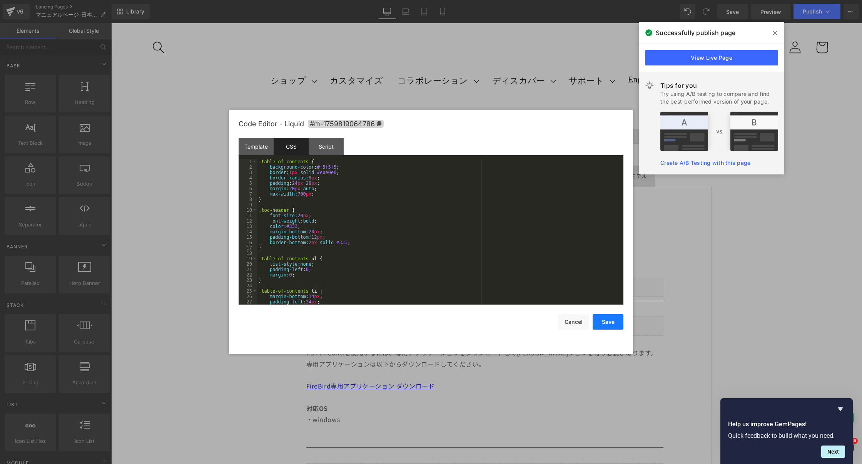
click at [610, 323] on button "Save" at bounding box center [607, 321] width 31 height 15
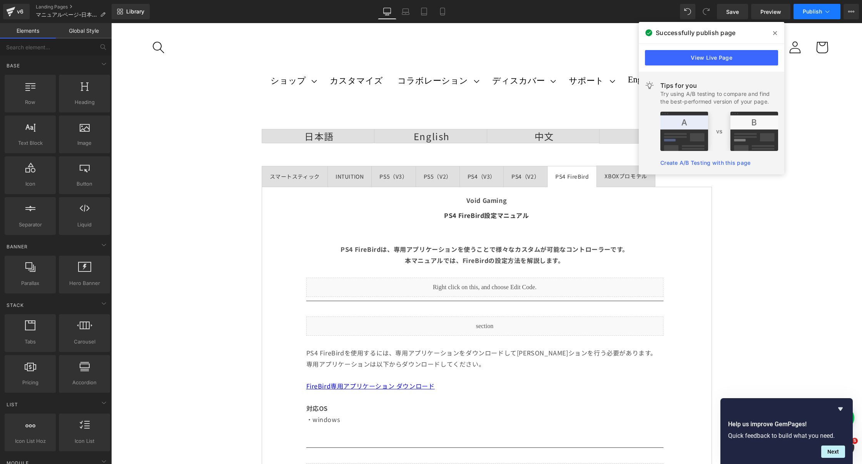
click at [804, 16] on button "Publish" at bounding box center [816, 11] width 47 height 15
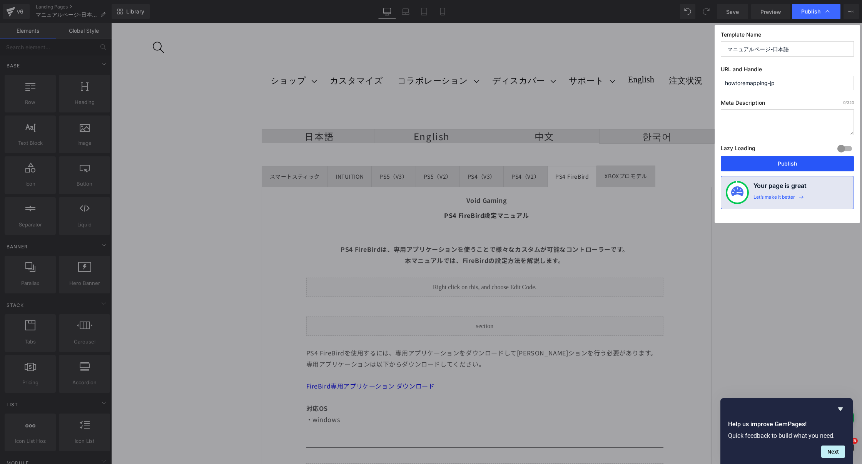
click at [762, 166] on button "Publish" at bounding box center [786, 163] width 133 height 15
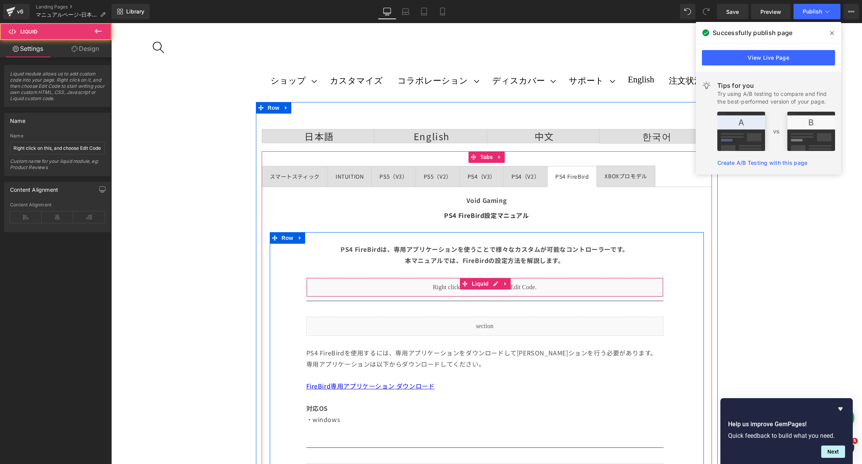
click at [405, 290] on div "Liquid" at bounding box center [484, 286] width 357 height 19
click at [493, 287] on div "Liquid" at bounding box center [484, 286] width 357 height 19
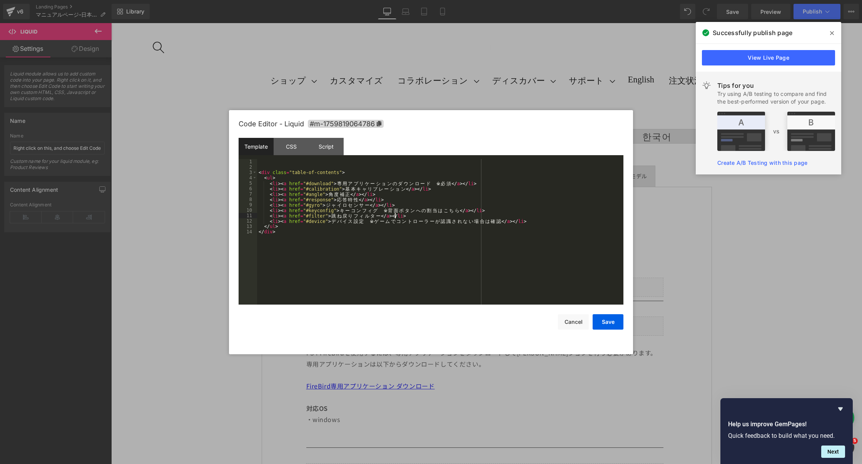
click at [394, 215] on div "< div class = "table-of-contents" > < ul > < li > < a href = "#download" > 専 用 …" at bounding box center [440, 237] width 366 height 156
click at [289, 148] on div "CSS" at bounding box center [291, 146] width 35 height 17
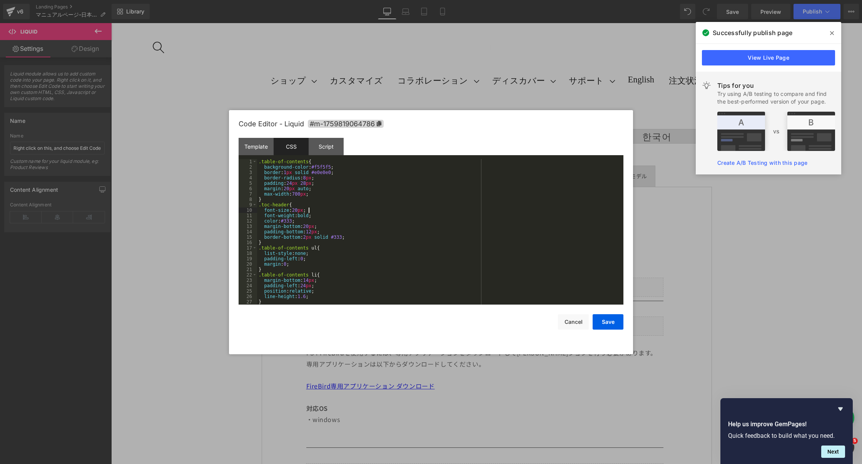
click at [332, 208] on div ".table-of-contents { background-color : #f5f5f5 ; border : 1 px solid #e0e0e0 ;…" at bounding box center [438, 237] width 363 height 156
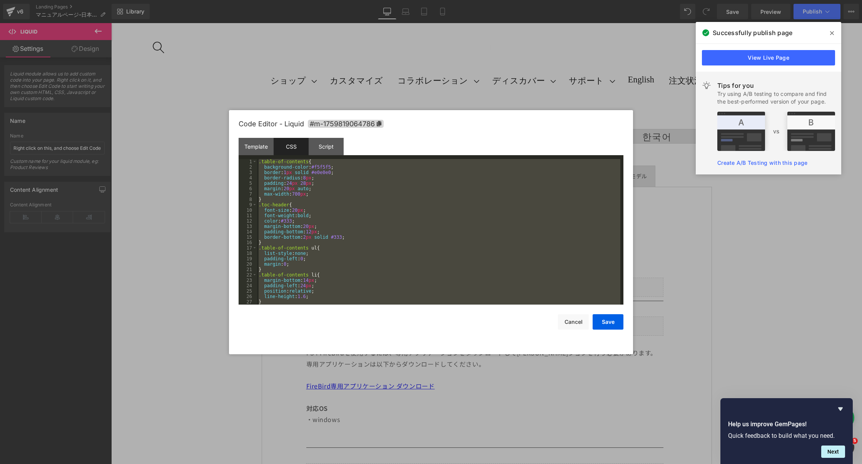
scroll to position [151, 0]
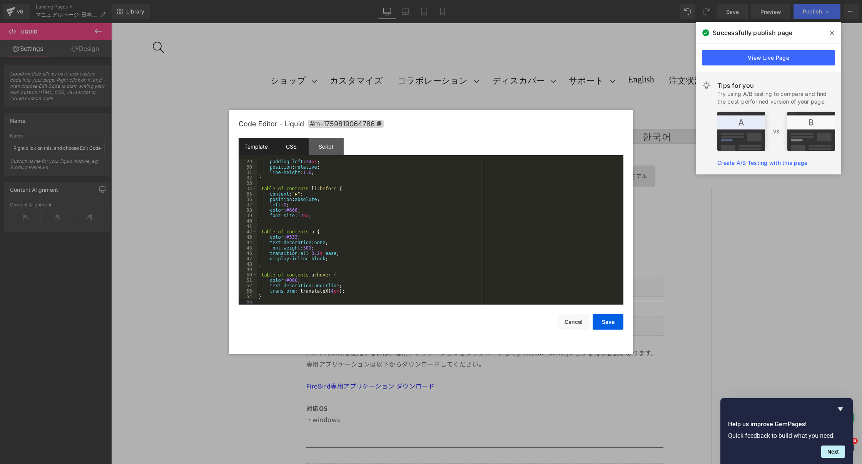
click at [254, 143] on div "Template" at bounding box center [255, 146] width 35 height 17
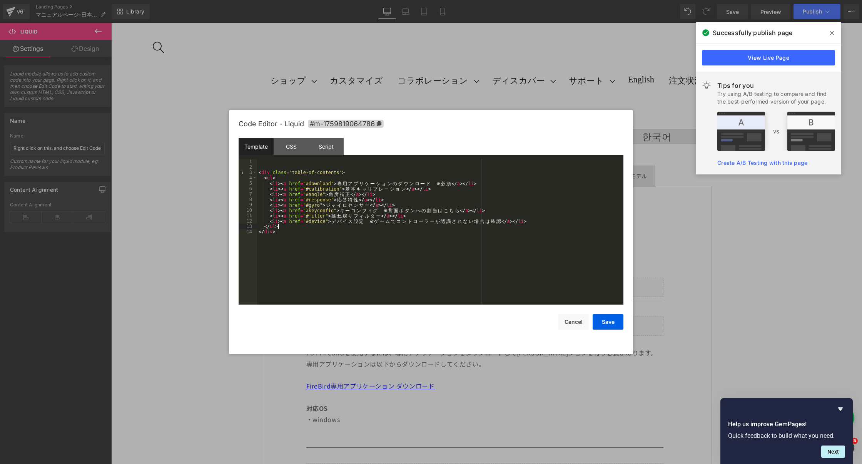
click at [349, 224] on div "< div class = "table-of-contents" > < ul > < li > < a href = "#download" > 専 用 …" at bounding box center [440, 237] width 366 height 156
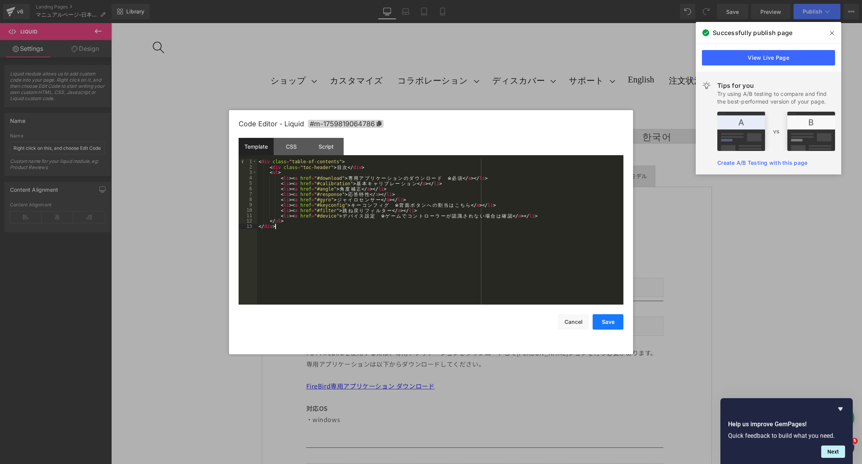
click at [610, 318] on button "Save" at bounding box center [607, 321] width 31 height 15
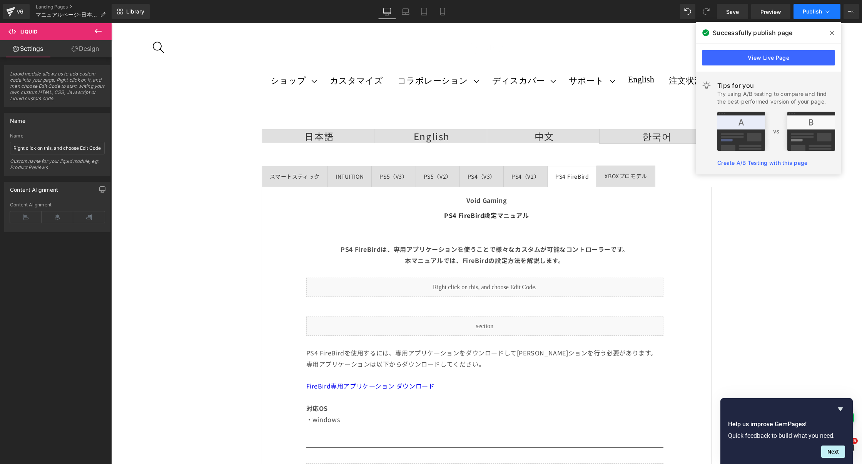
click at [804, 11] on span "Publish" at bounding box center [811, 11] width 19 height 6
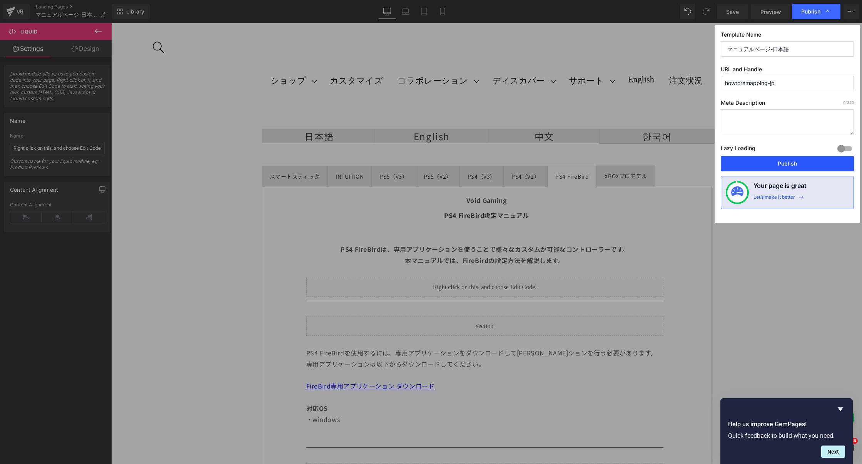
click at [757, 162] on button "Publish" at bounding box center [786, 163] width 133 height 15
